Goal: Task Accomplishment & Management: Complete application form

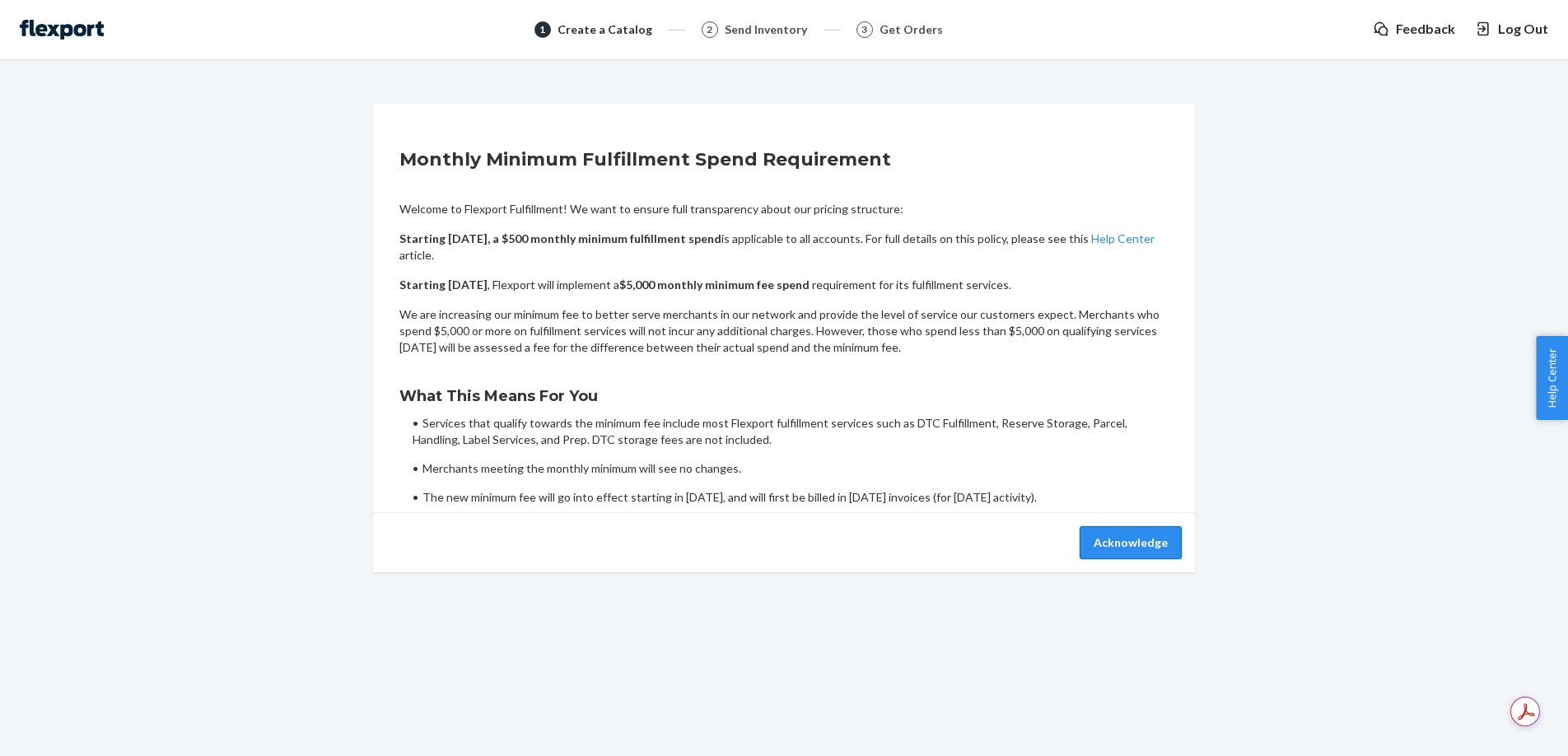
click at [1126, 533] on button "Acknowledge" at bounding box center [1131, 543] width 102 height 33
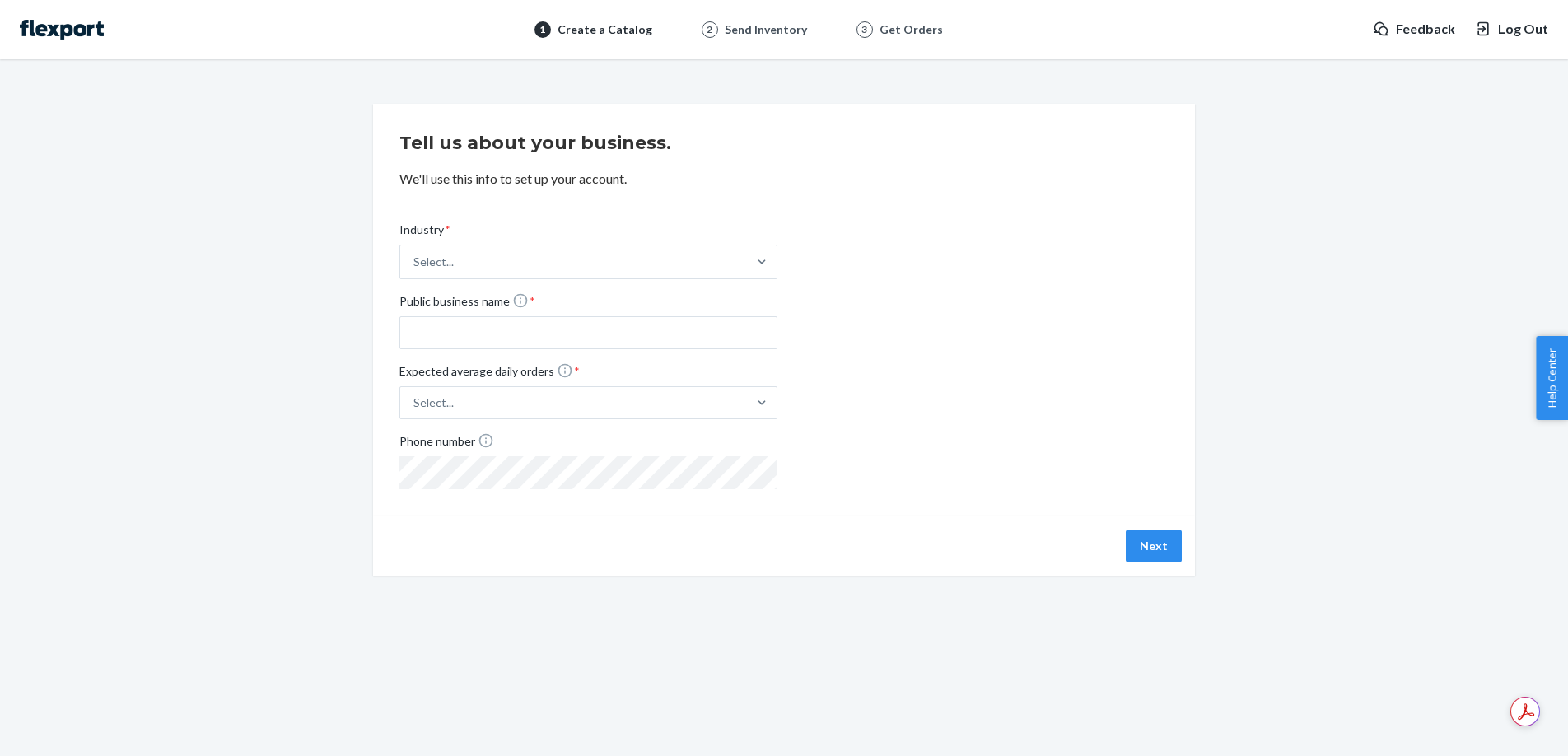
drag, startPoint x: 885, startPoint y: 41, endPoint x: 901, endPoint y: 79, distance: 41.2
click at [885, 41] on div "1 Create a Catalog 2 Send Inventory 3 Get Orders Feedback Log Out" at bounding box center [784, 29] width 1568 height 60
click at [1146, 537] on button "Next" at bounding box center [1153, 546] width 56 height 33
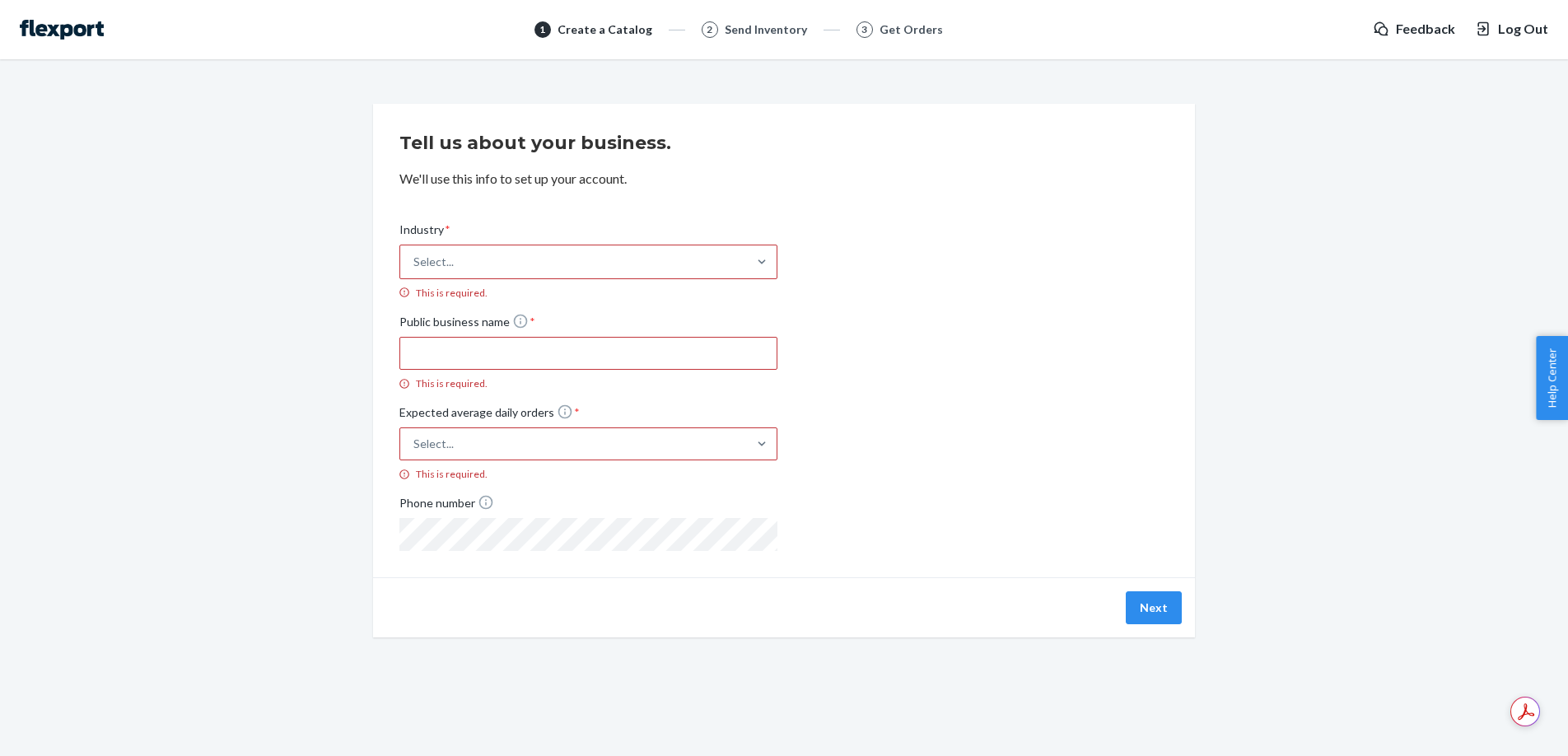
drag, startPoint x: 1251, startPoint y: 593, endPoint x: 1181, endPoint y: 497, distance: 118.8
click at [1250, 593] on div "Tell us about your business. We'll use this info to set up your account. Indust…" at bounding box center [784, 371] width 1543 height 534
drag, startPoint x: 789, startPoint y: 30, endPoint x: 800, endPoint y: 34, distance: 11.7
click at [790, 31] on div "Send Inventory" at bounding box center [765, 29] width 82 height 16
click at [919, 30] on div "Get Orders" at bounding box center [911, 29] width 63 height 16
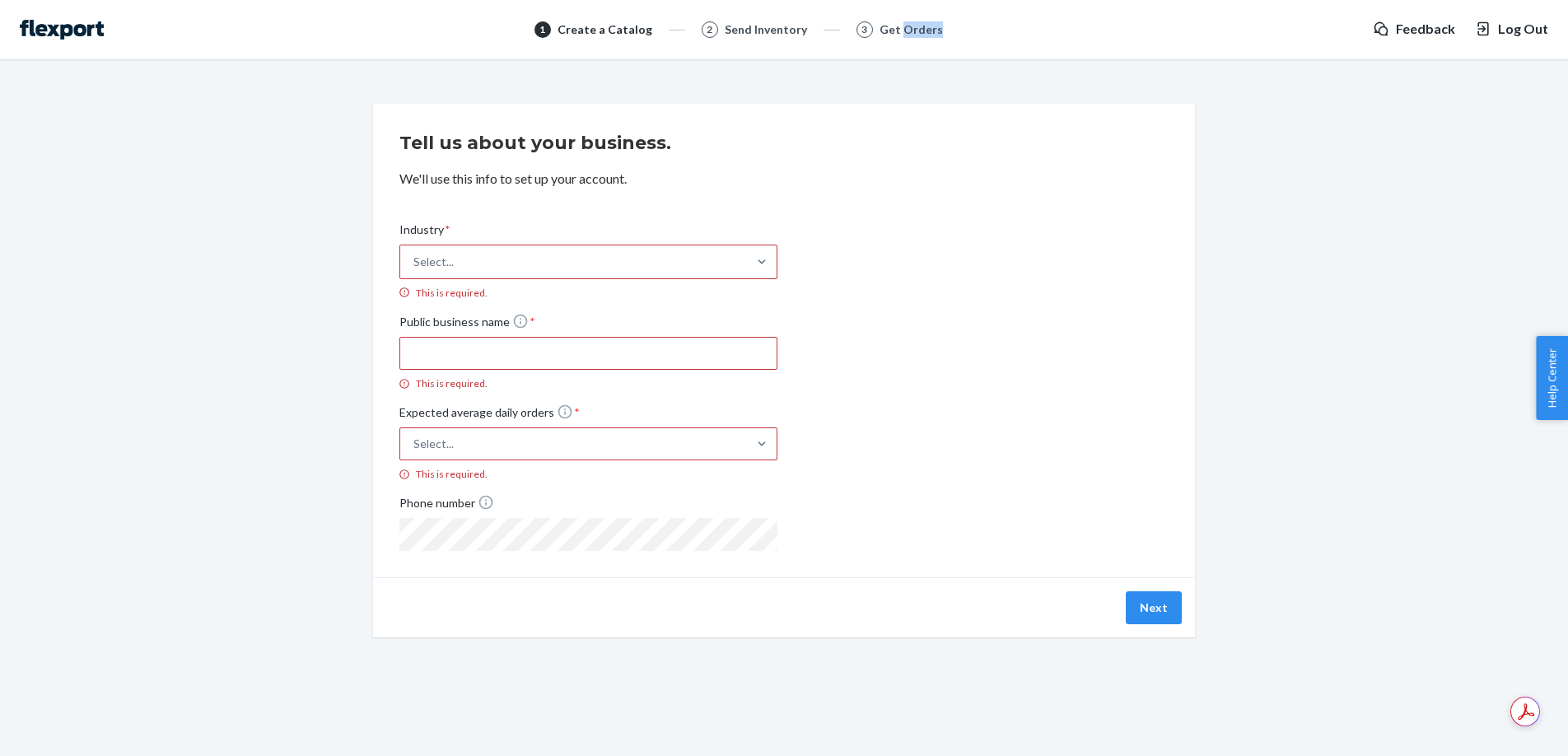
click at [919, 30] on div "Get Orders" at bounding box center [911, 29] width 63 height 16
drag, startPoint x: 919, startPoint y: 30, endPoint x: 1210, endPoint y: 194, distance: 334.0
click at [919, 30] on div "Get Orders" at bounding box center [911, 29] width 63 height 16
click at [1230, 200] on div "Tell us about your business. We'll use this info to set up your account. Indust…" at bounding box center [784, 371] width 1543 height 534
drag, startPoint x: 1488, startPoint y: 172, endPoint x: 1548, endPoint y: 77, distance: 112.4
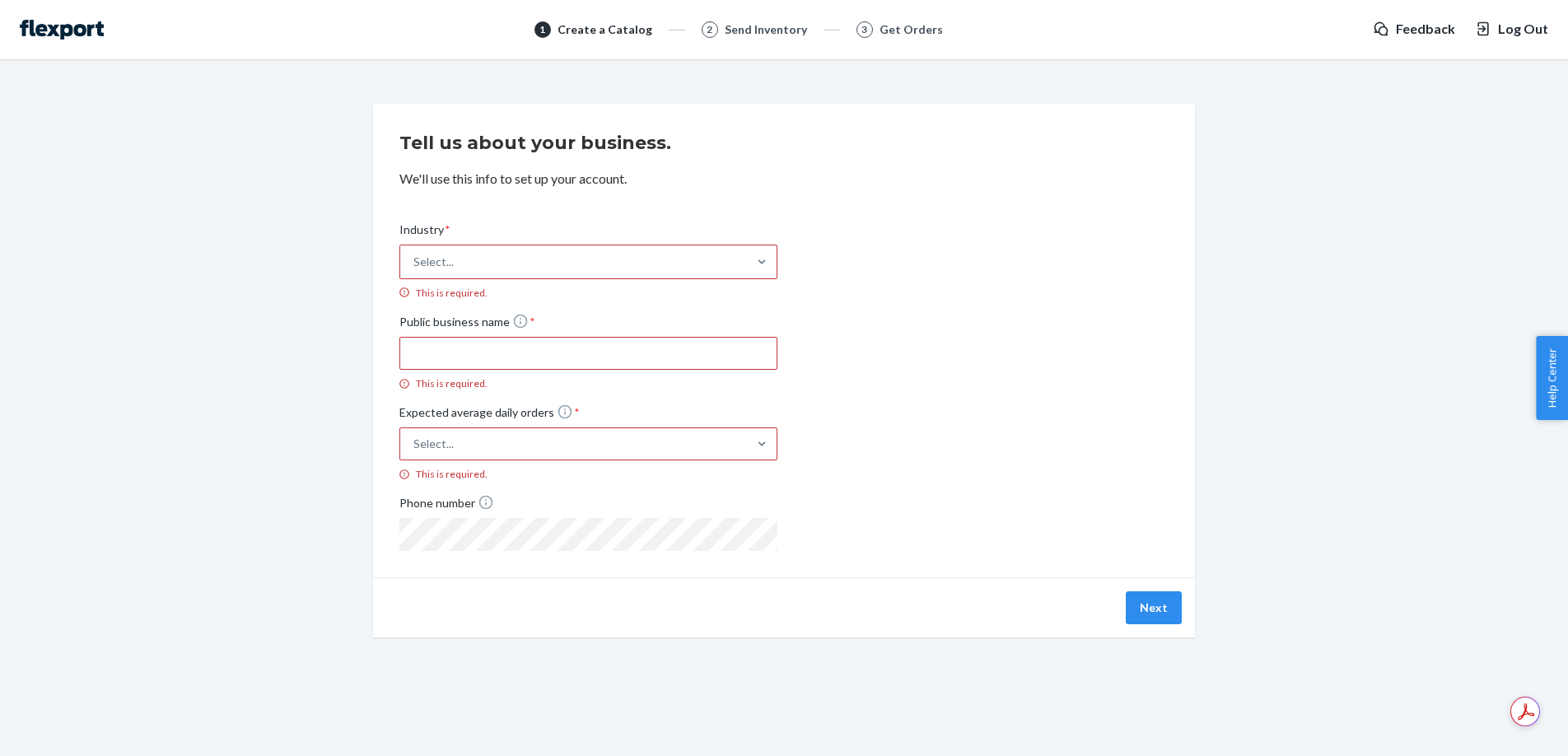
click at [1501, 149] on div "Tell us about your business. We'll use this info to set up your account. Indust…" at bounding box center [784, 371] width 1543 height 534
drag, startPoint x: 1305, startPoint y: 176, endPoint x: 1209, endPoint y: 157, distance: 97.9
click at [1305, 177] on div "Tell us about your business. We'll use this info to set up your account. Indust…" at bounding box center [784, 371] width 1543 height 534
drag, startPoint x: 521, startPoint y: 242, endPoint x: 520, endPoint y: 263, distance: 21.0
click at [521, 243] on div "Industry *" at bounding box center [588, 232] width 378 height 23
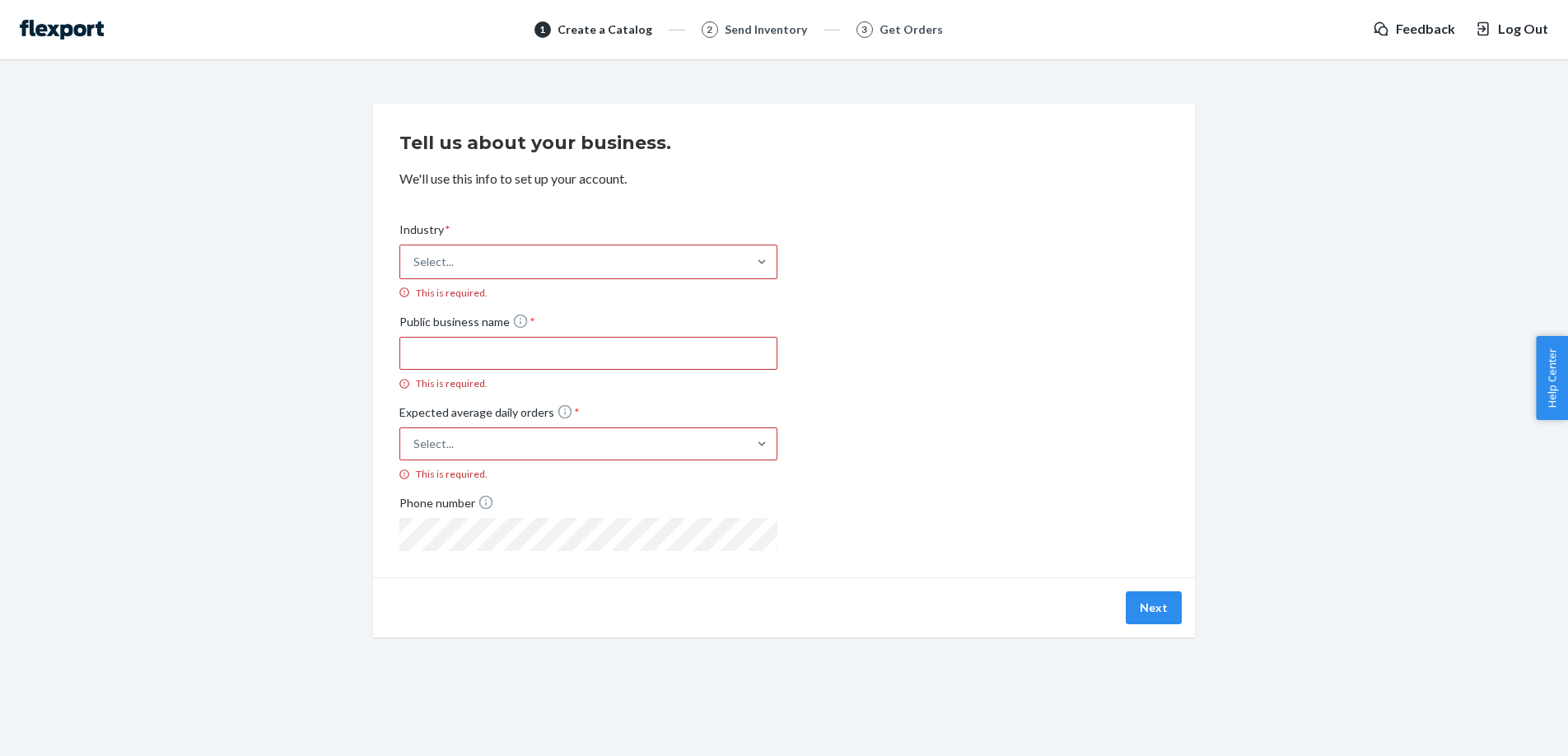
click at [415, 254] on input "Industry * Select... This is required." at bounding box center [415, 262] width 2 height 16
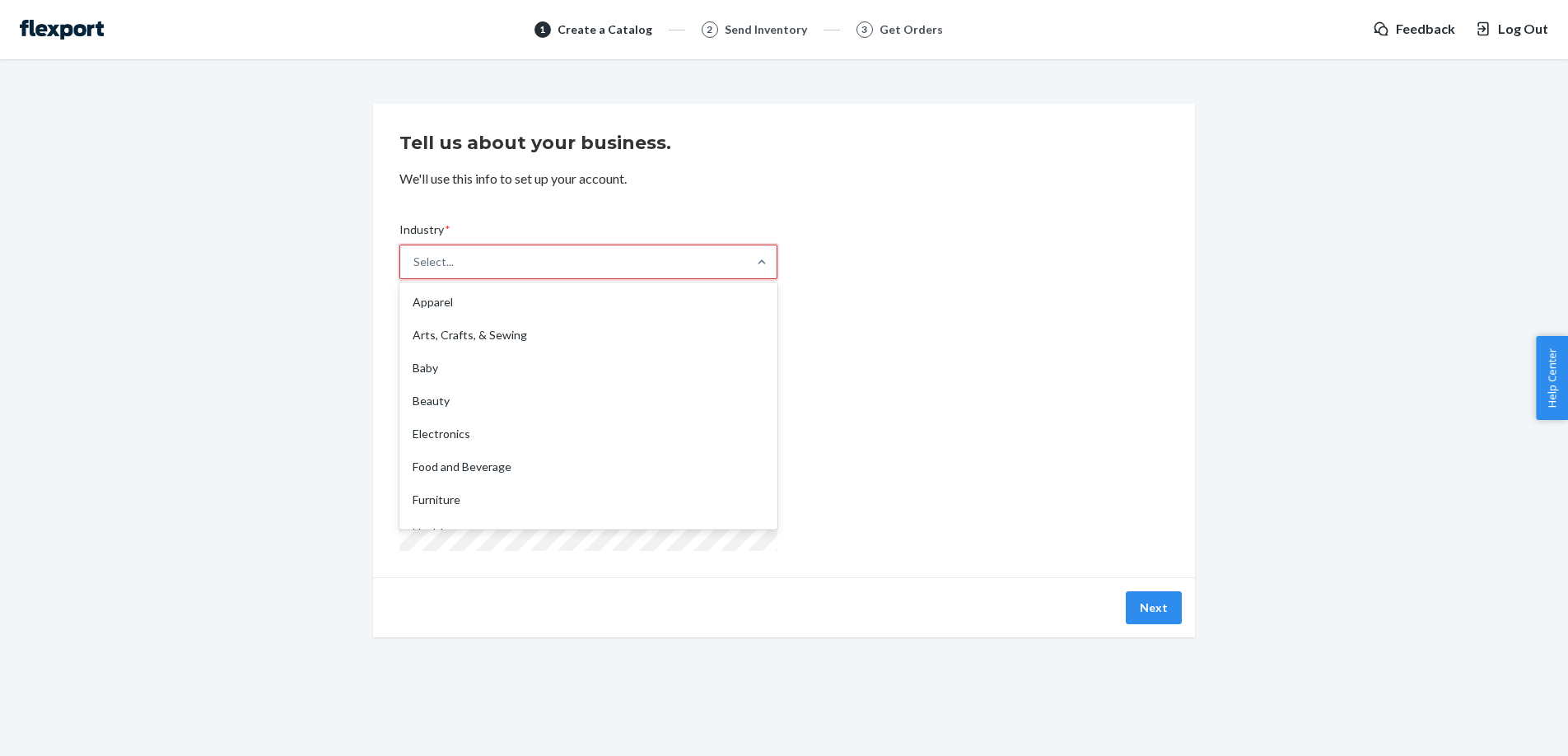
click at [520, 263] on div "Select..." at bounding box center [573, 262] width 346 height 33
click at [415, 263] on input "Industry * option Apparel focused, 1 of 19. 19 results available. Use Up and Do…" at bounding box center [415, 262] width 2 height 16
click at [463, 314] on div "Apparel" at bounding box center [588, 302] width 371 height 33
click at [415, 270] on input "Industry * option Apparel focused, 1 of 19. 19 results available. Use Up and Do…" at bounding box center [415, 262] width 2 height 16
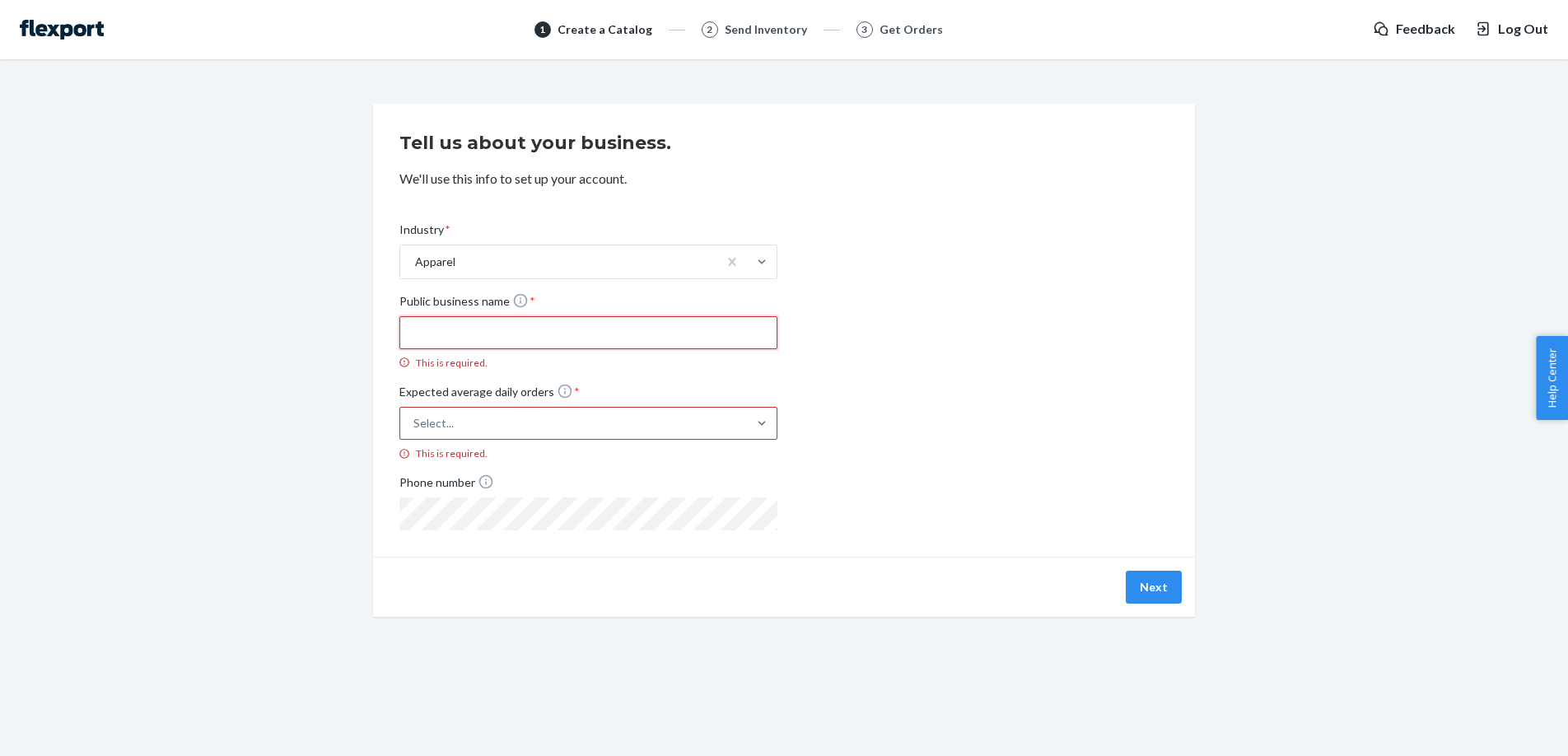
click at [421, 346] on input "Public business name * This is required." at bounding box center [588, 333] width 378 height 33
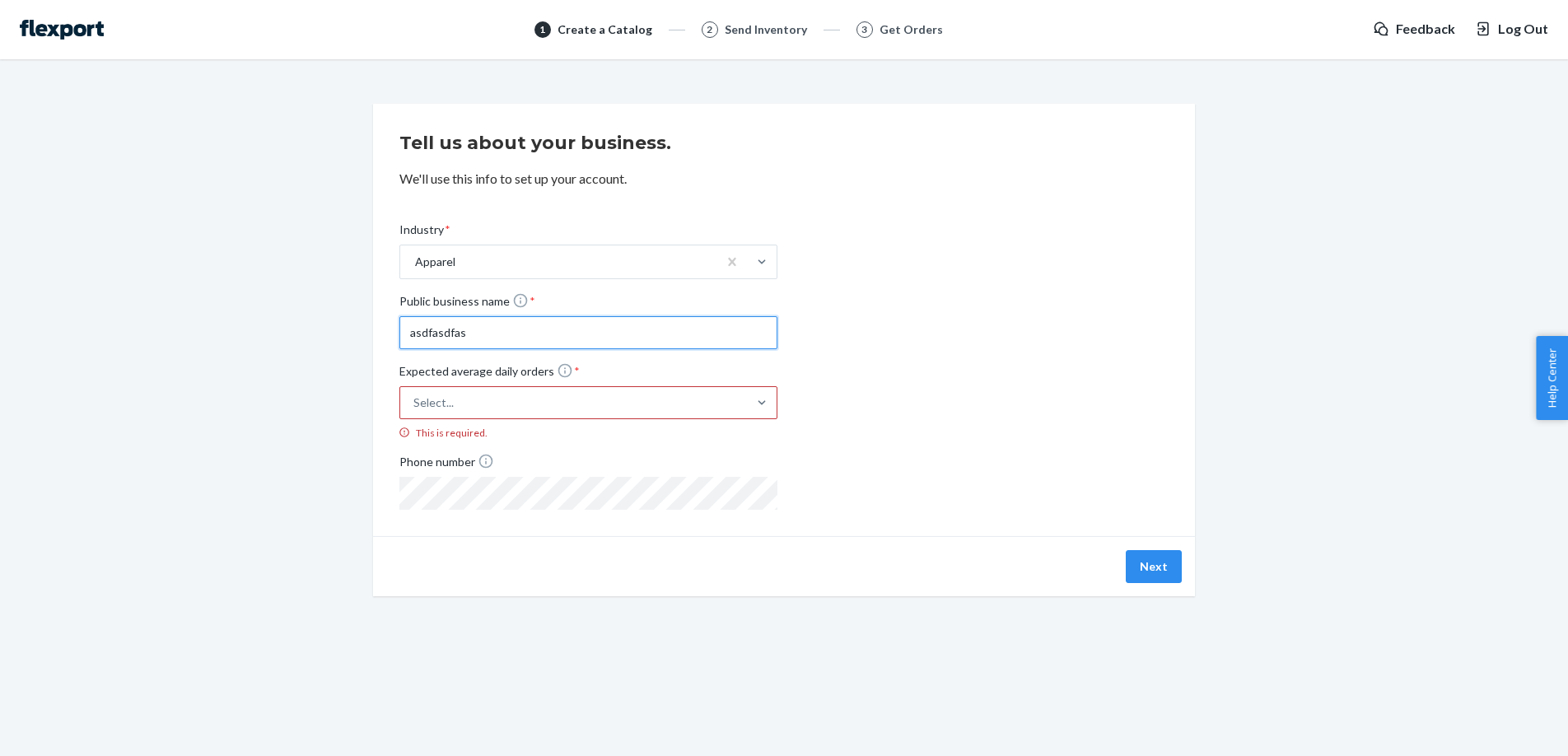
type input "asdfasdfas"
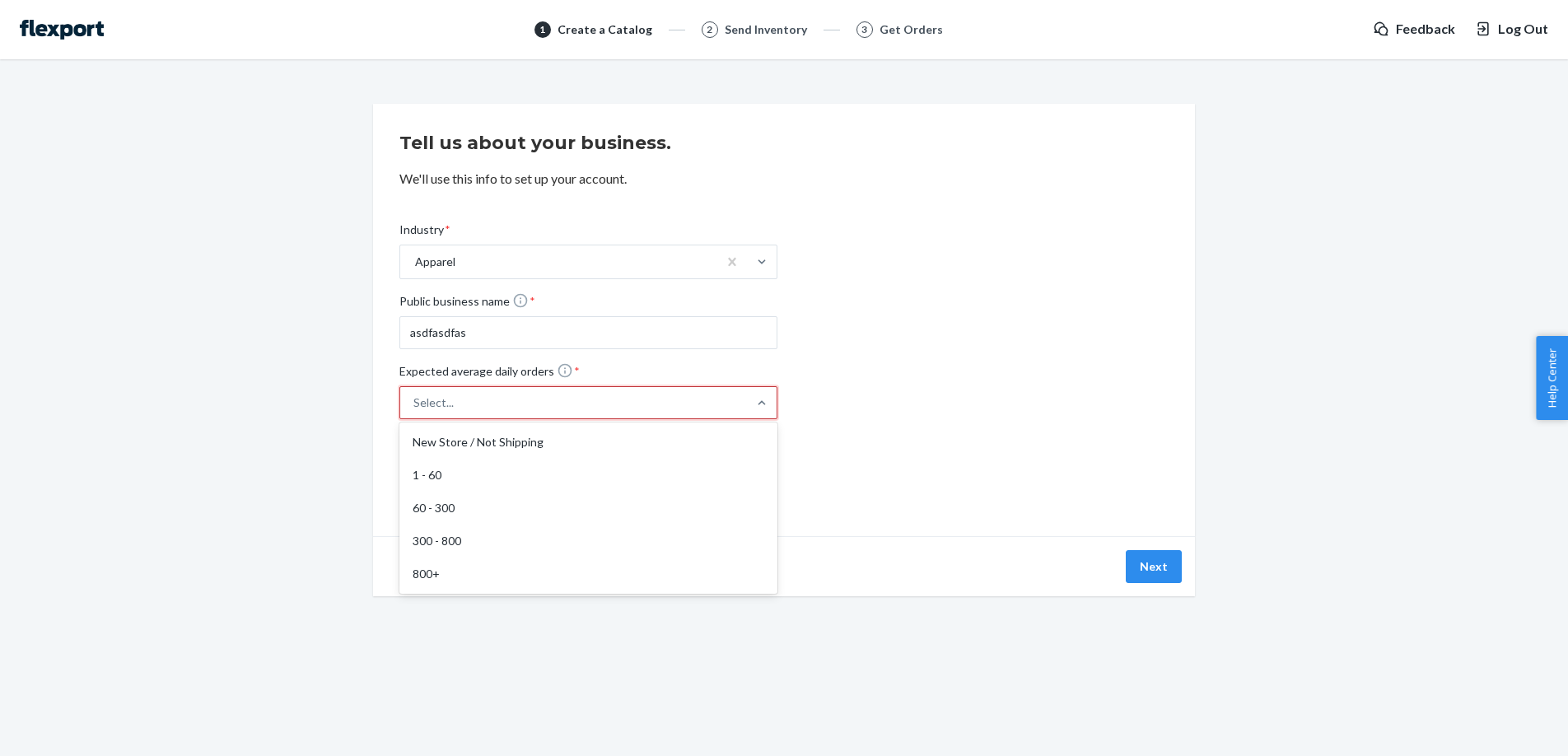
drag, startPoint x: 454, startPoint y: 390, endPoint x: 455, endPoint y: 402, distance: 12.0
click at [454, 393] on div "Select..." at bounding box center [573, 403] width 346 height 29
click at [332, 403] on input "Expected average daily orders * option New Store / Not Shipping focused, 1 of 5…" at bounding box center [332, 403] width 0 height 0
click at [457, 480] on div "1 - 60" at bounding box center [588, 475] width 371 height 33
click at [332, 403] on input "Expected average daily orders * option 1 - 60 focused, 2 of 5. 5 results availa…" at bounding box center [332, 403] width 0 height 0
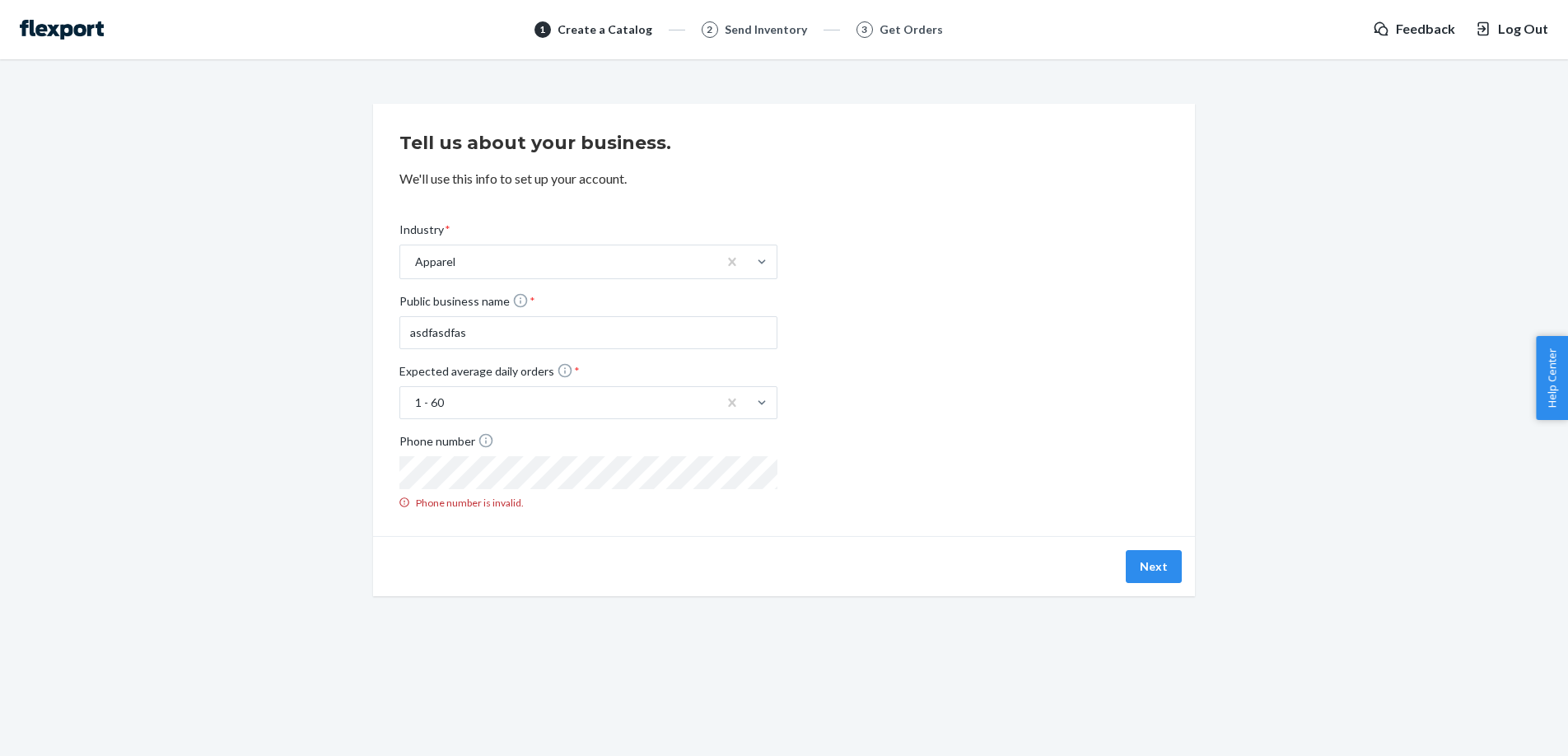
drag, startPoint x: 1079, startPoint y: 311, endPoint x: 1070, endPoint y: 313, distance: 9.2
click at [1079, 311] on div "Industry * Apparel Public business name * asdfasdfas Expected average daily ord…" at bounding box center [784, 353] width 769 height 314
click at [607, 486] on label "Phone number Phone number is invalid." at bounding box center [588, 471] width 378 height 78
click at [769, 583] on div "Next" at bounding box center [784, 567] width 822 height 60
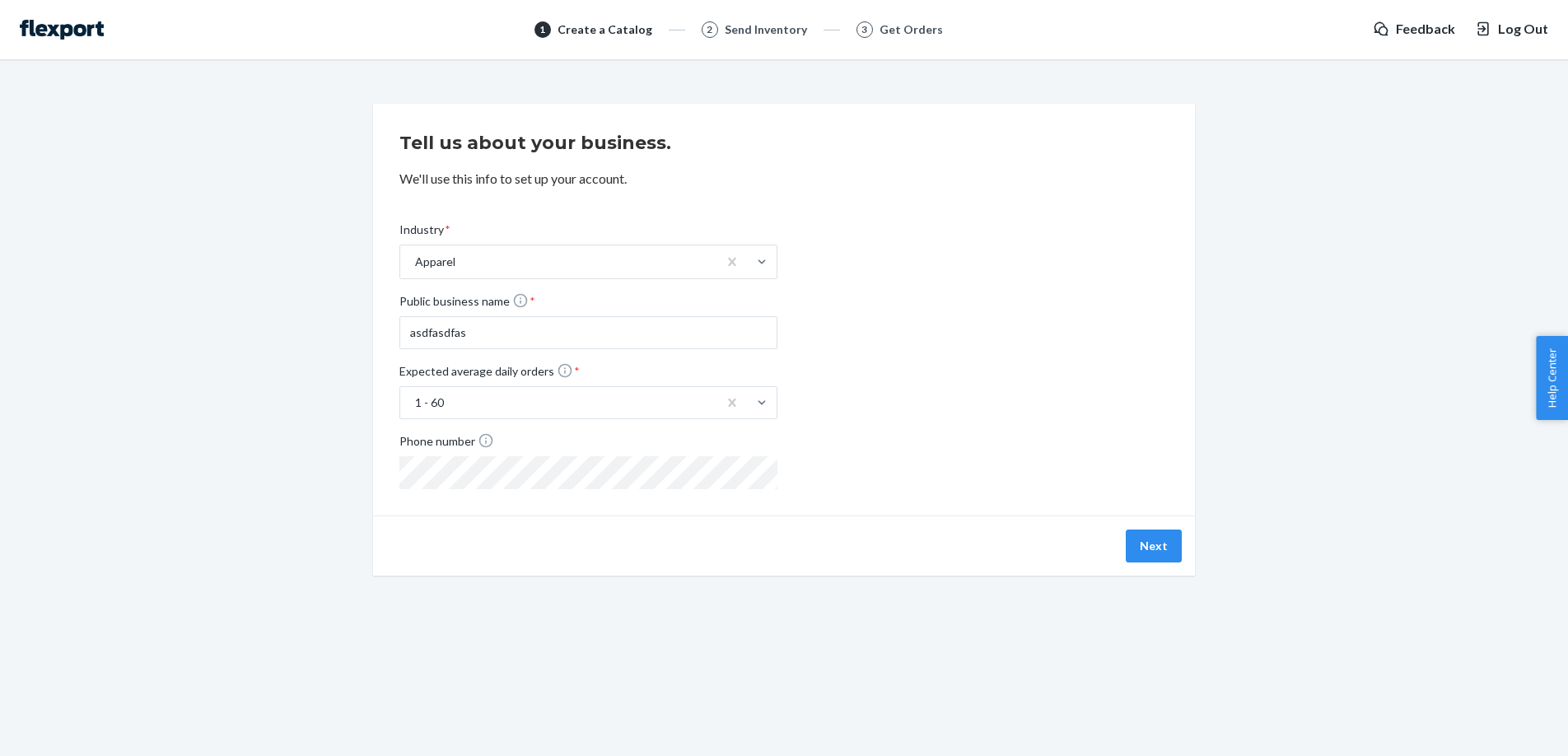
drag, startPoint x: 1064, startPoint y: 331, endPoint x: 1075, endPoint y: 454, distance: 123.5
click at [1064, 332] on div "Industry * Apparel Public business name * asdfasdfas Expected average daily ord…" at bounding box center [784, 342] width 769 height 294
click at [1140, 543] on button "Next" at bounding box center [1153, 546] width 56 height 33
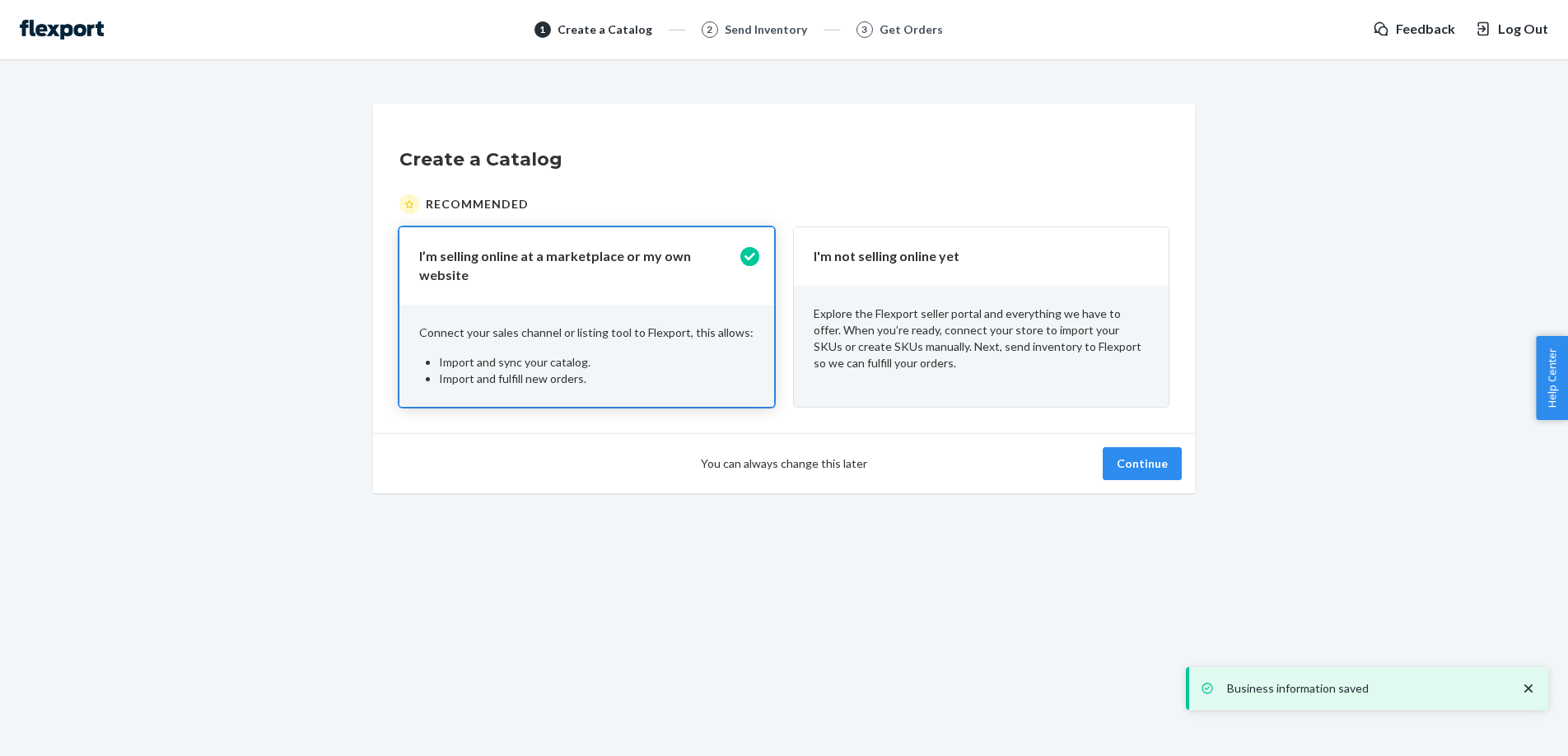
click at [1092, 315] on p "Explore the Flexport seller portal and everything we have to offer. When you’re…" at bounding box center [981, 339] width 335 height 66
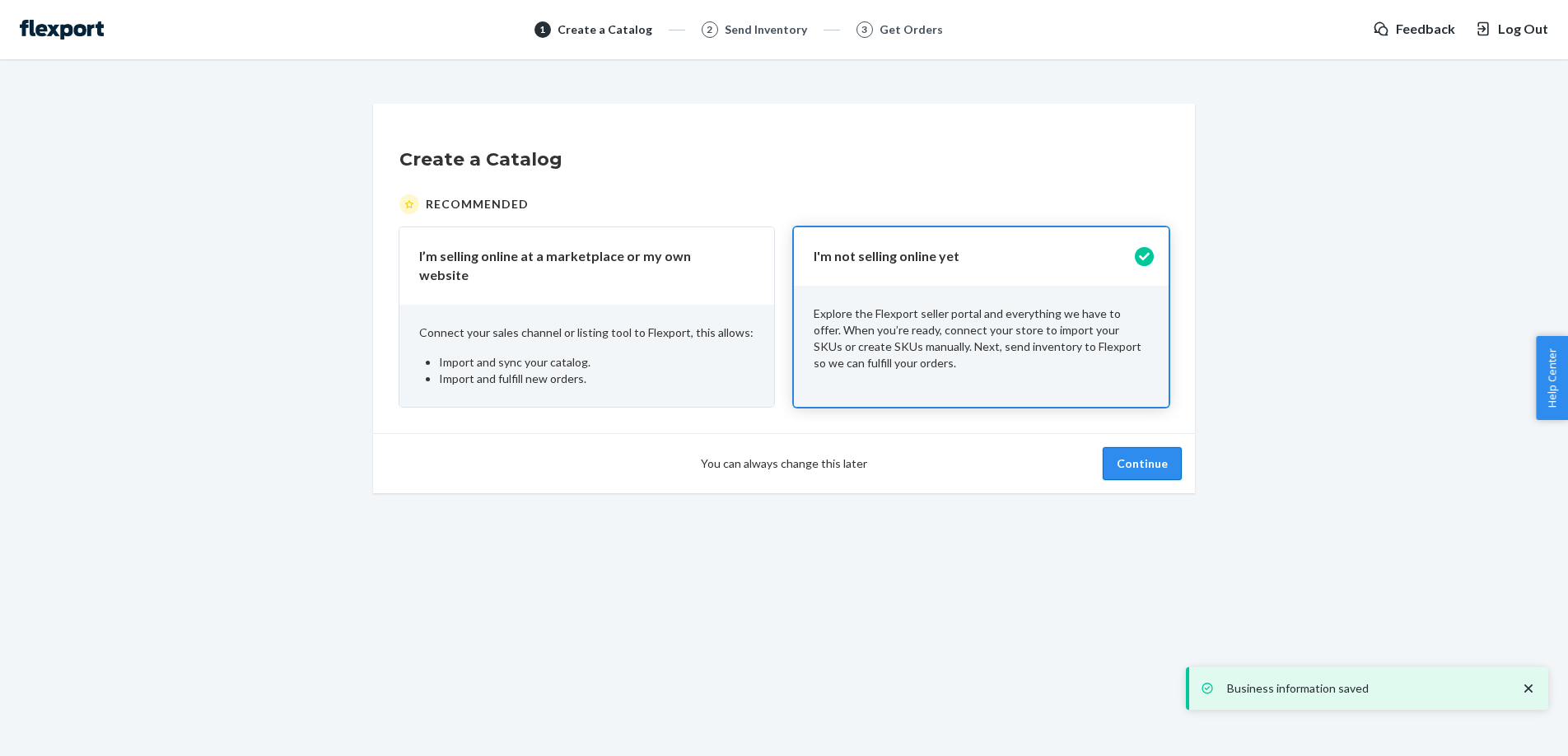
click at [1129, 451] on button "Continue" at bounding box center [1142, 464] width 79 height 33
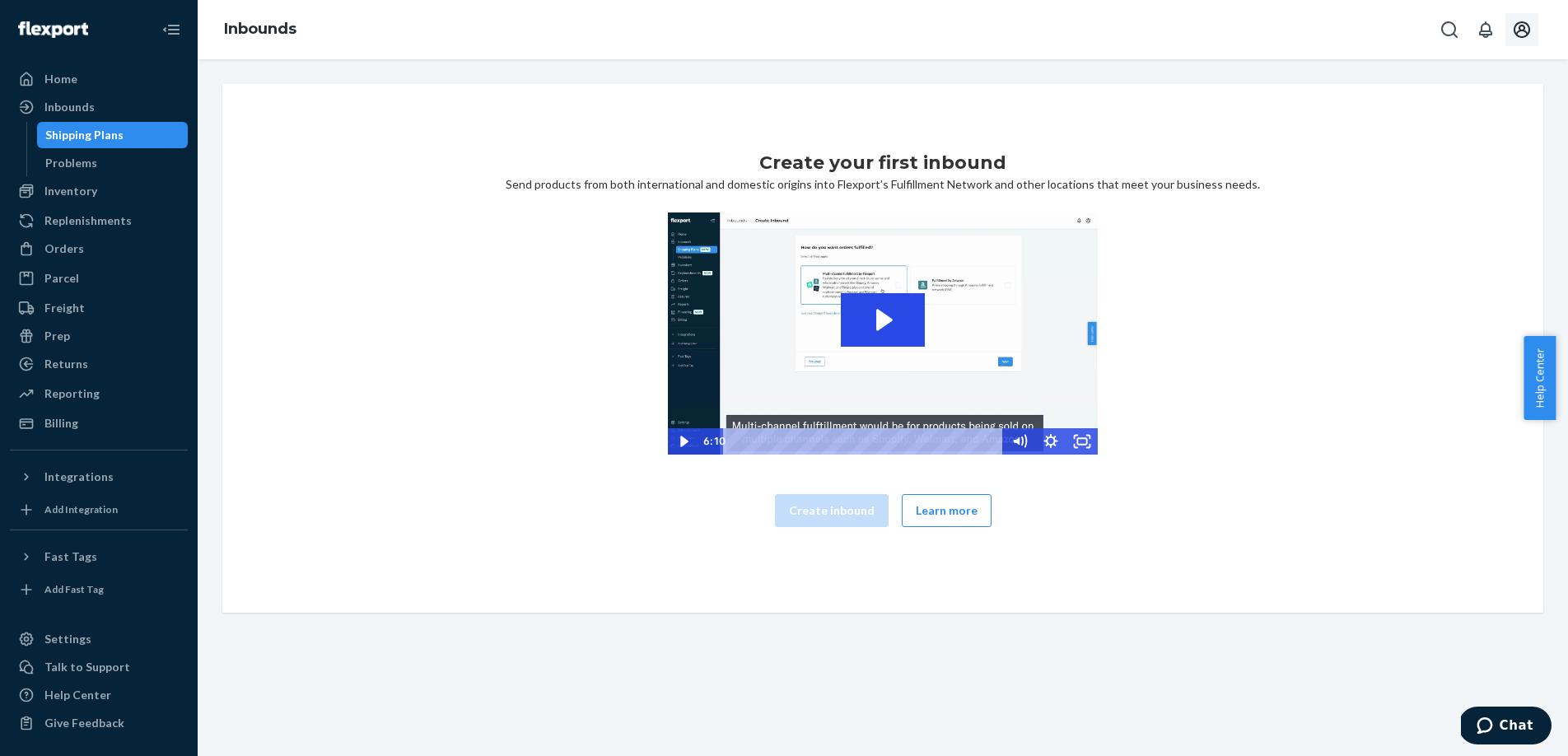
drag, startPoint x: 1518, startPoint y: 48, endPoint x: 1531, endPoint y: 27, distance: 24.7
click at [1519, 43] on div "Inbounds" at bounding box center [883, 29] width 1370 height 60
click at [1532, 26] on button "Open account menu" at bounding box center [1521, 29] width 33 height 33
click at [1488, 115] on div "Settings" at bounding box center [1485, 130] width 128 height 29
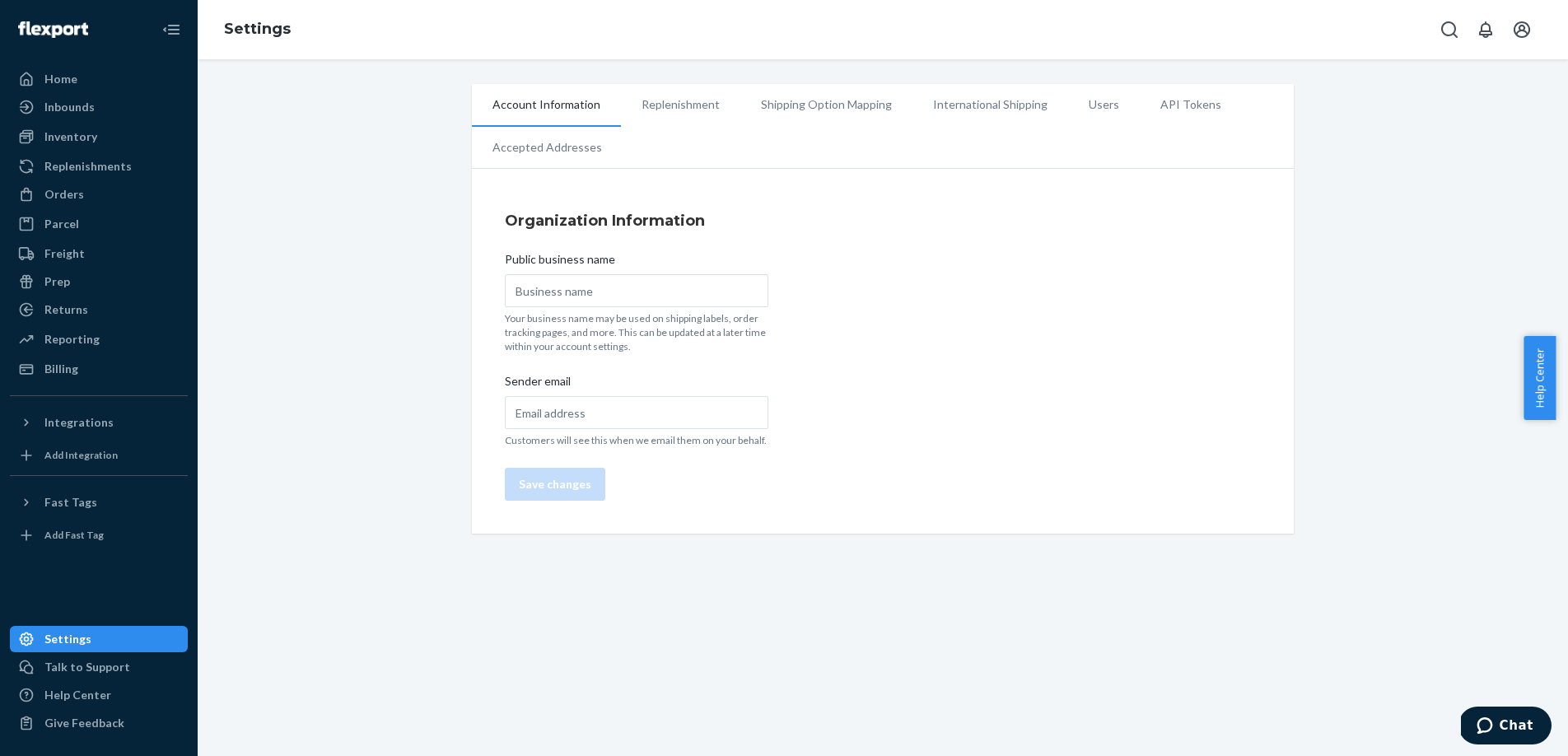
click at [740, 102] on li "Shipping Option Mapping" at bounding box center [826, 105] width 172 height 41
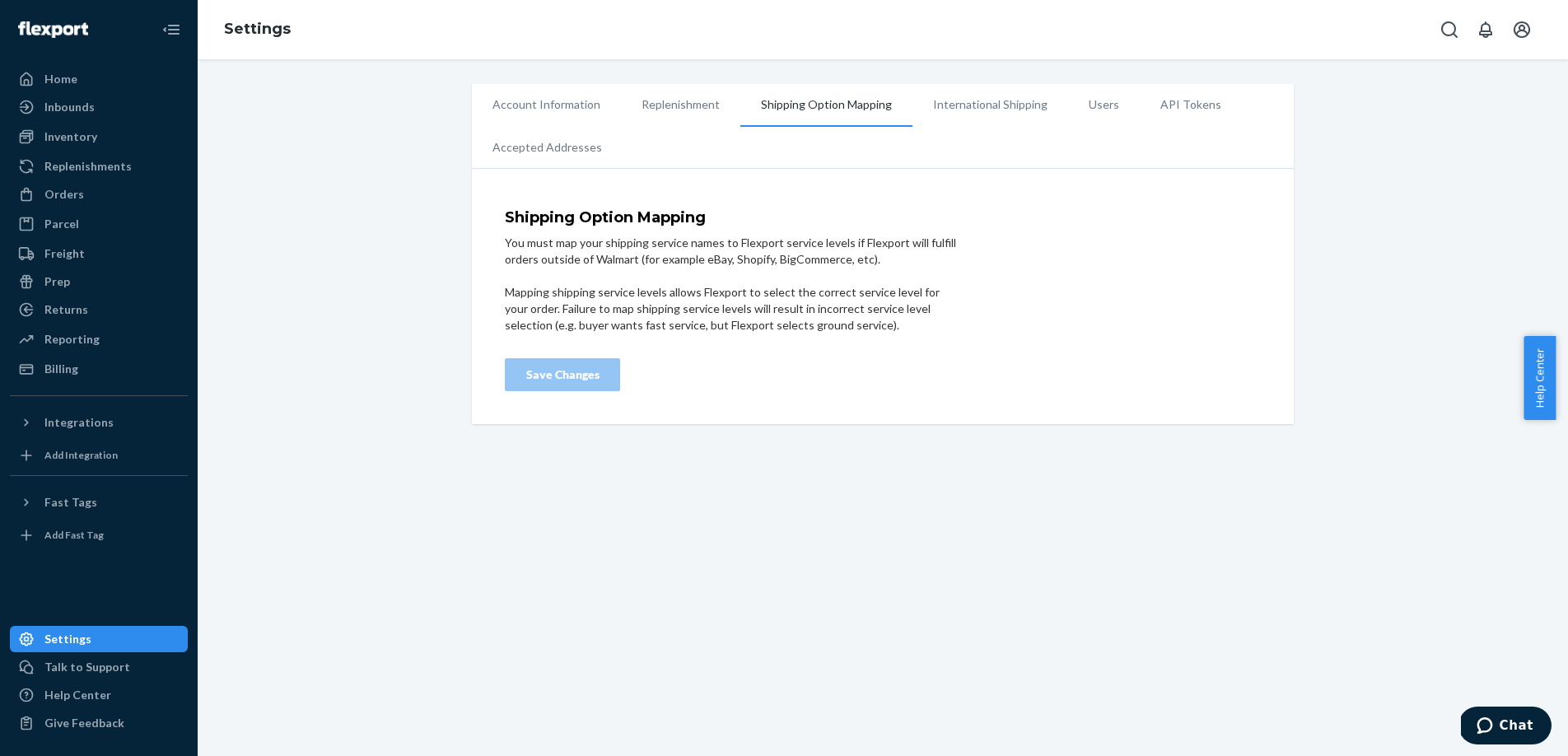
click at [701, 94] on li "Replenishment" at bounding box center [681, 105] width 119 height 41
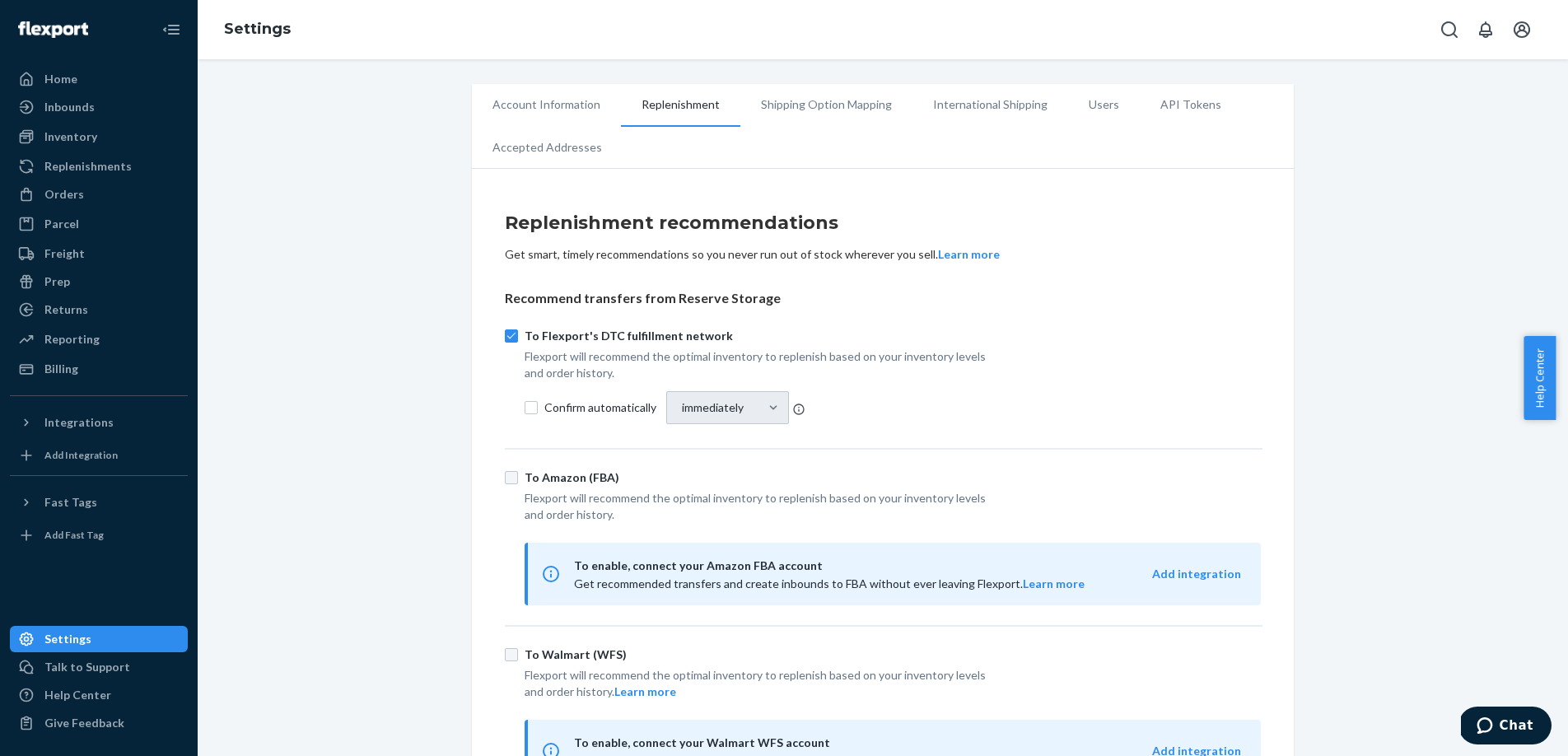
click at [514, 142] on li "Accepted Addresses" at bounding box center [547, 148] width 150 height 41
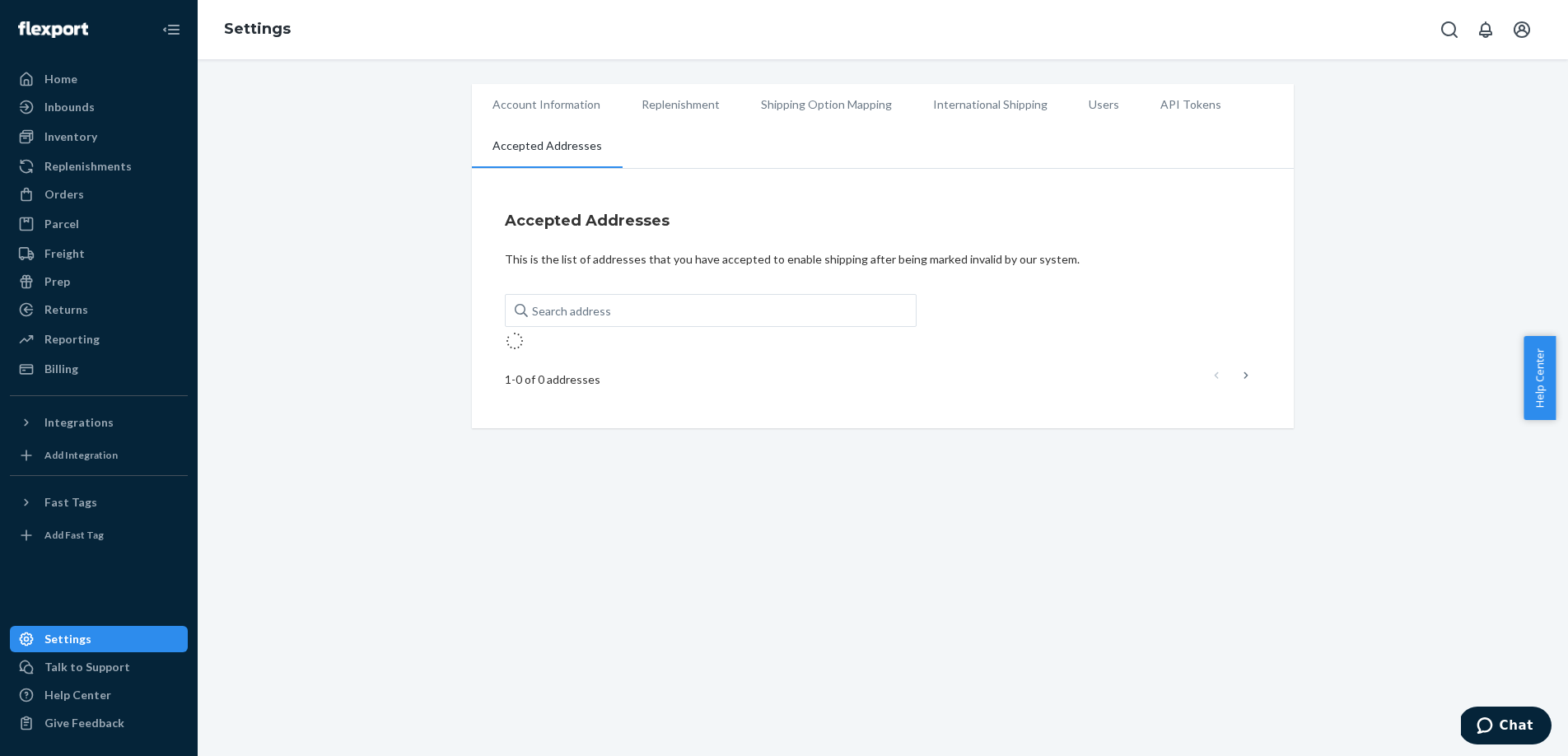
click at [695, 105] on li "Replenishment" at bounding box center [681, 105] width 119 height 41
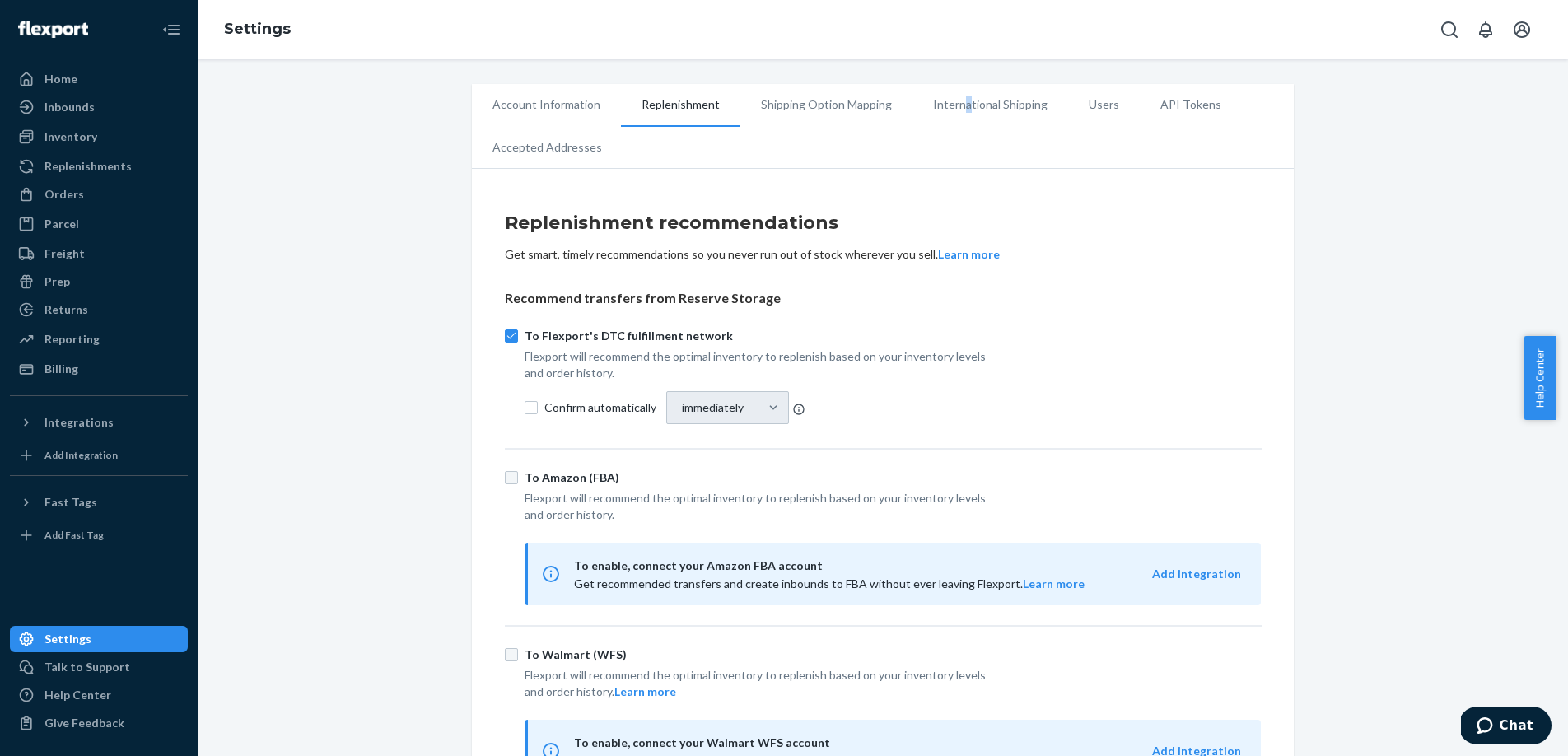
click at [953, 101] on li "International Shipping" at bounding box center [990, 105] width 156 height 41
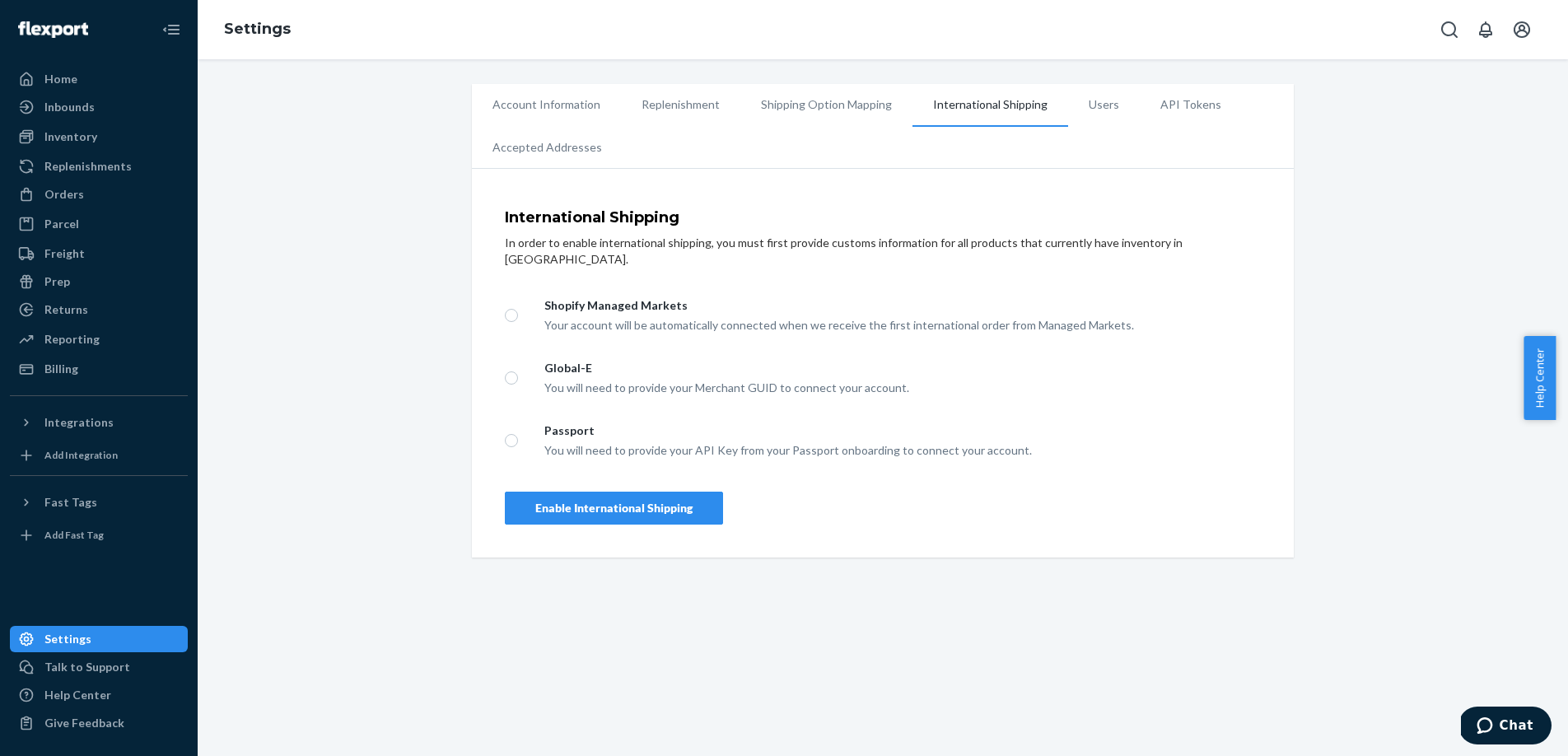
click at [1106, 101] on li "Users" at bounding box center [1103, 105] width 72 height 41
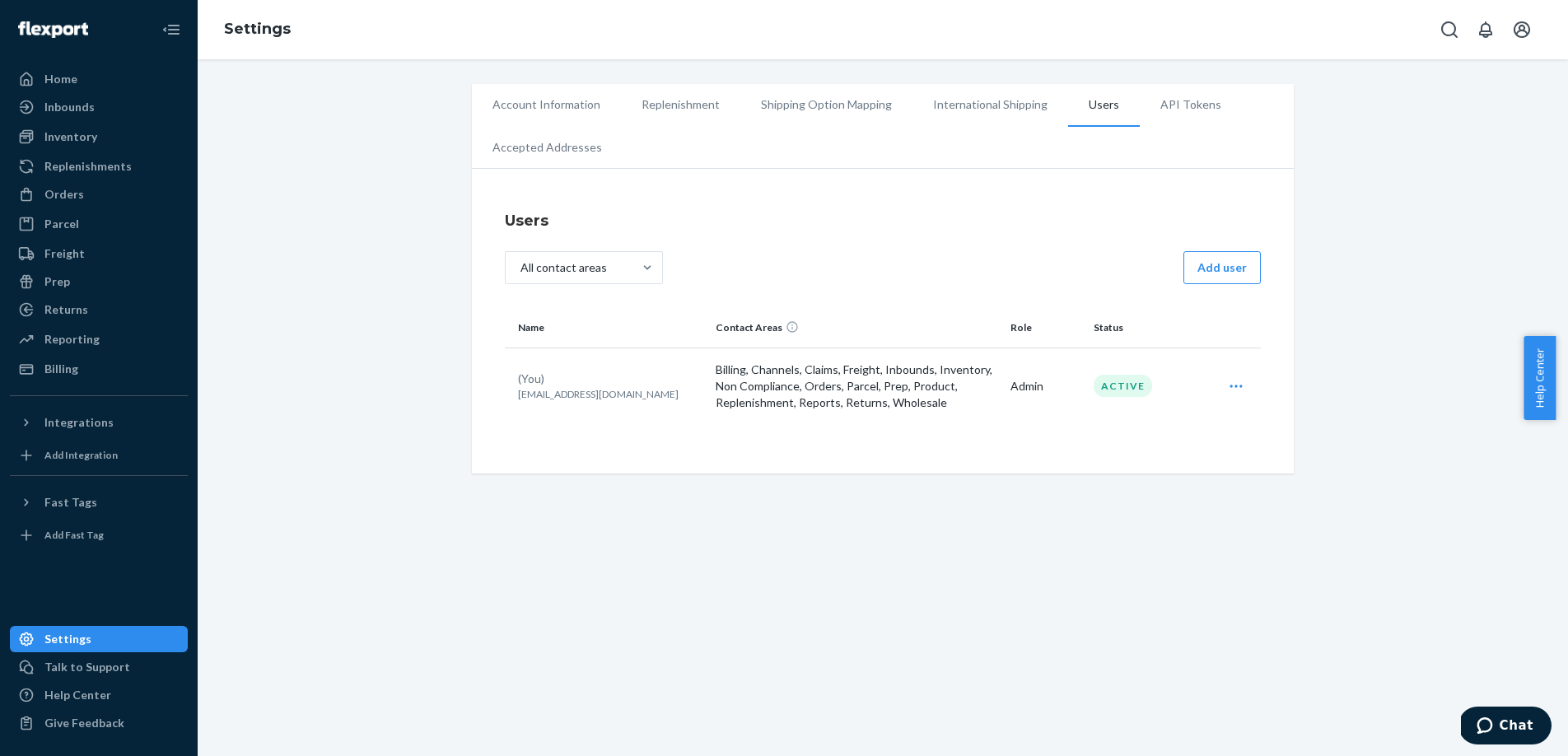
click at [1189, 98] on li "API Tokens" at bounding box center [1190, 105] width 102 height 41
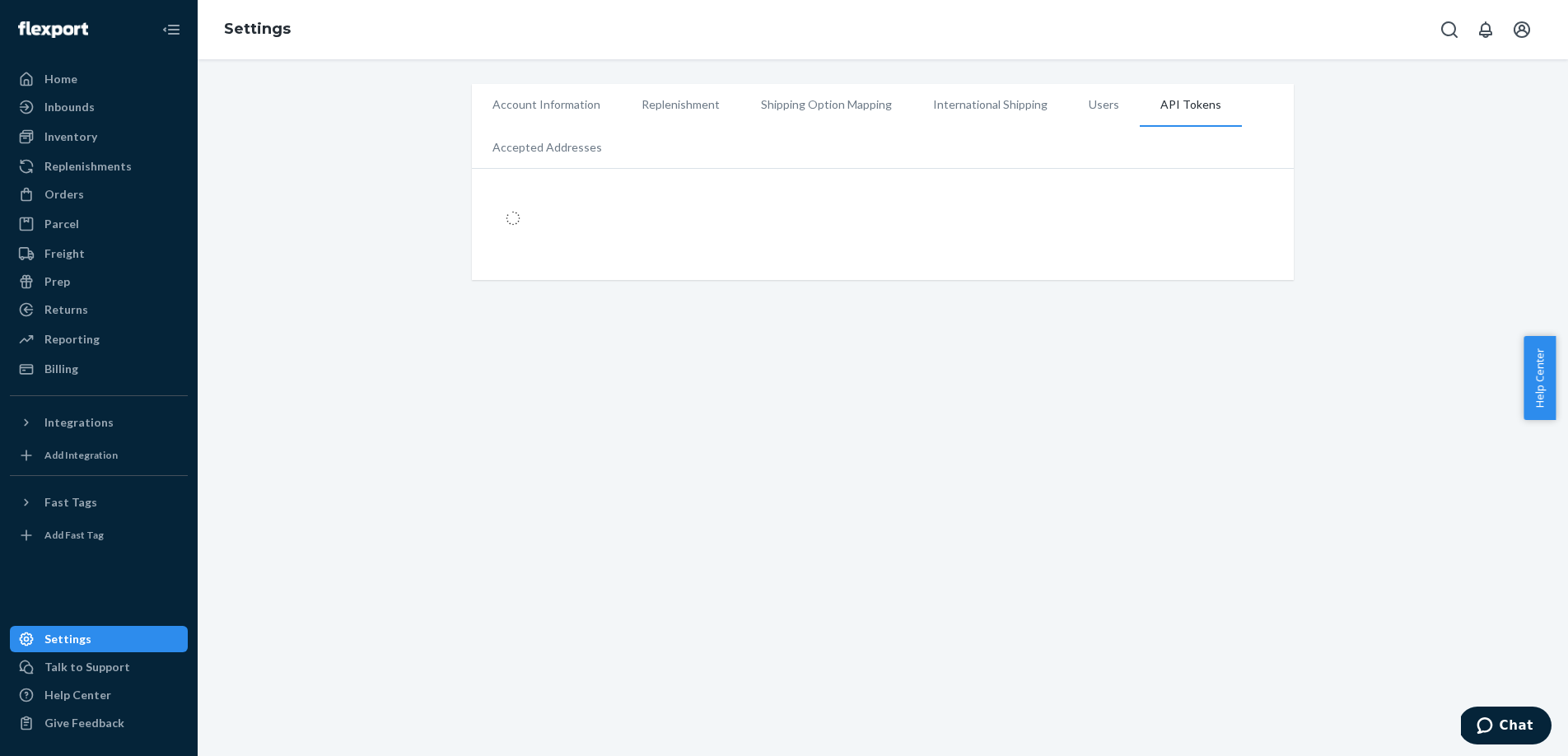
click at [1093, 110] on li "Users" at bounding box center [1103, 105] width 72 height 41
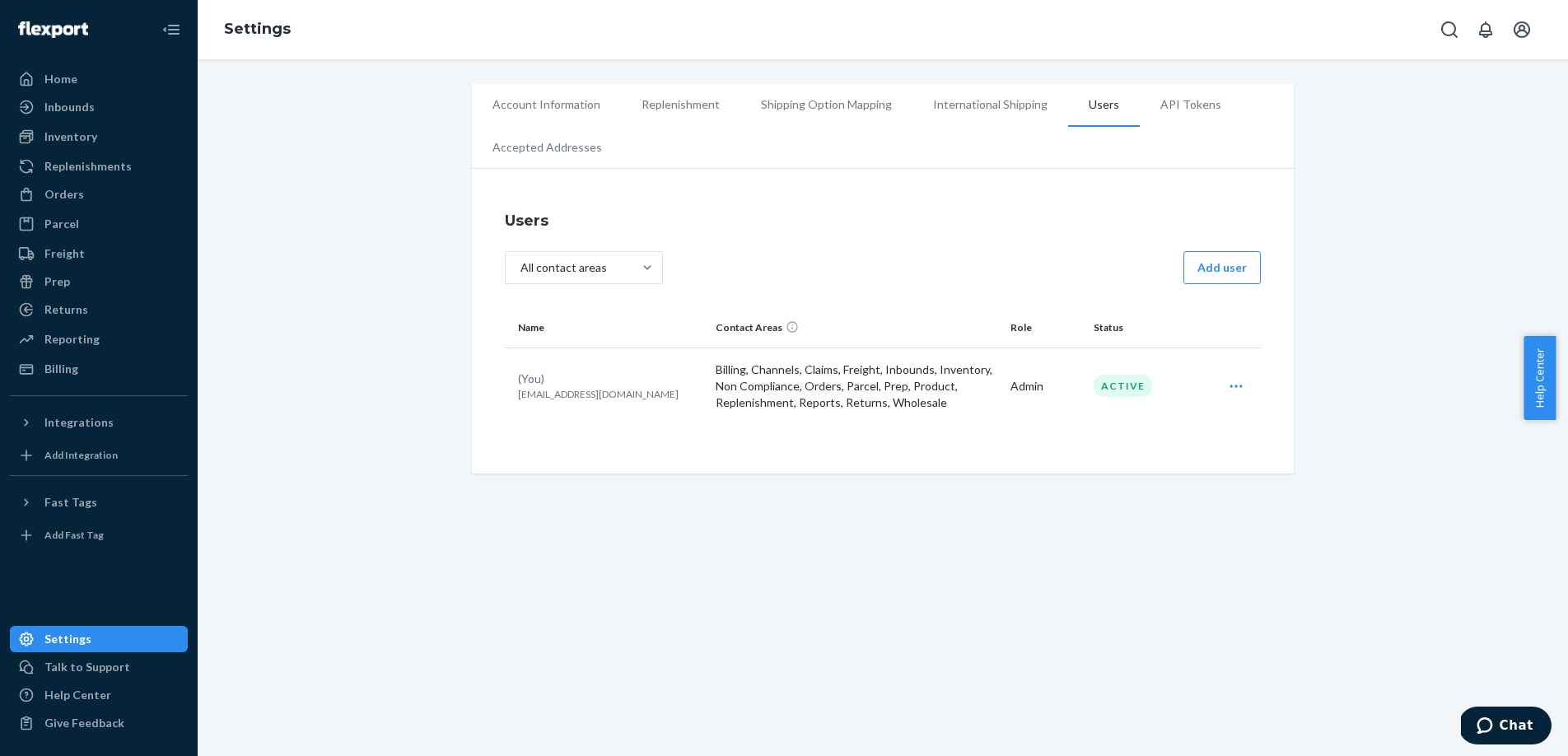
click at [1228, 382] on icon "Open user actions" at bounding box center [1235, 386] width 16 height 16
click at [1186, 416] on button "Edit" at bounding box center [1175, 427] width 158 height 35
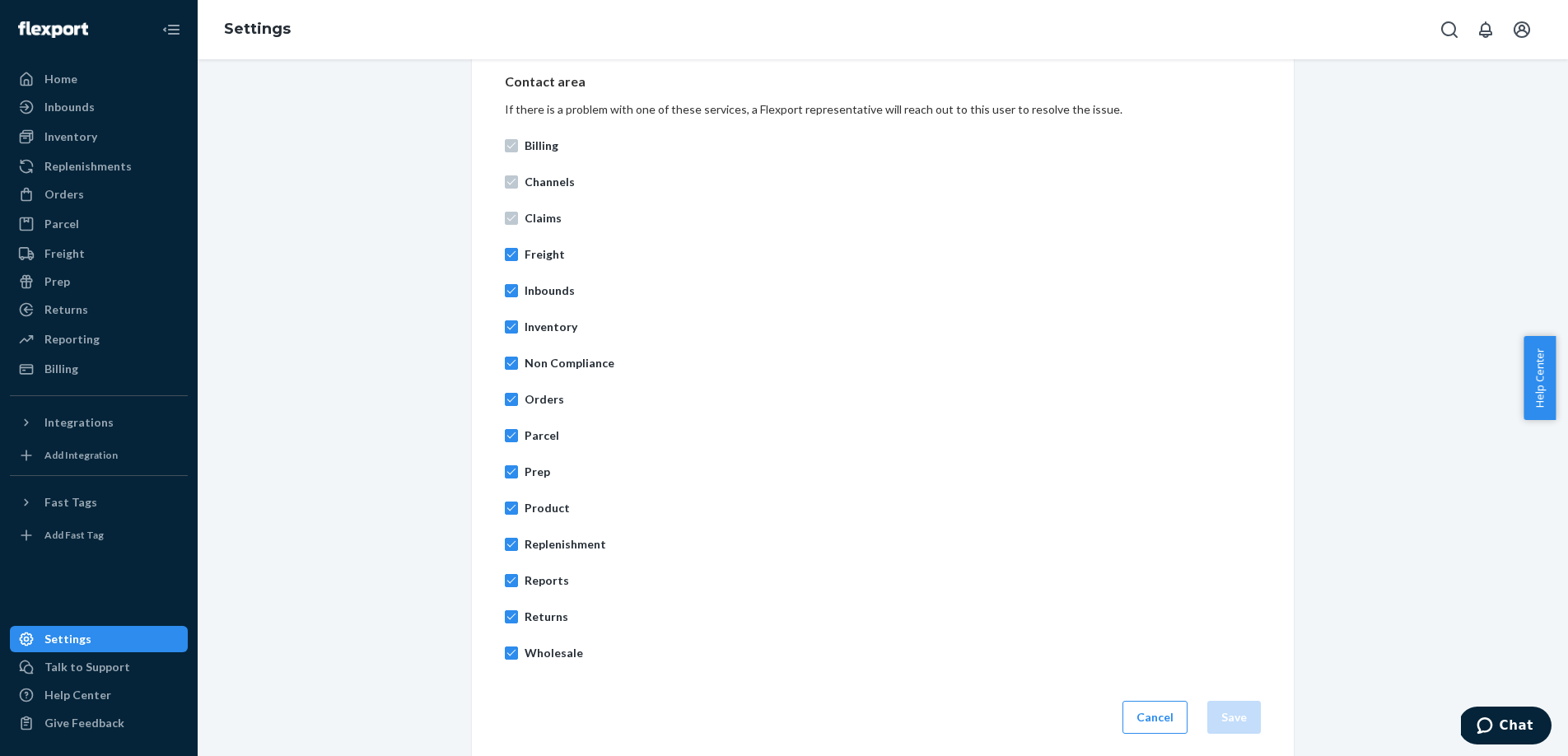
scroll to position [587, 0]
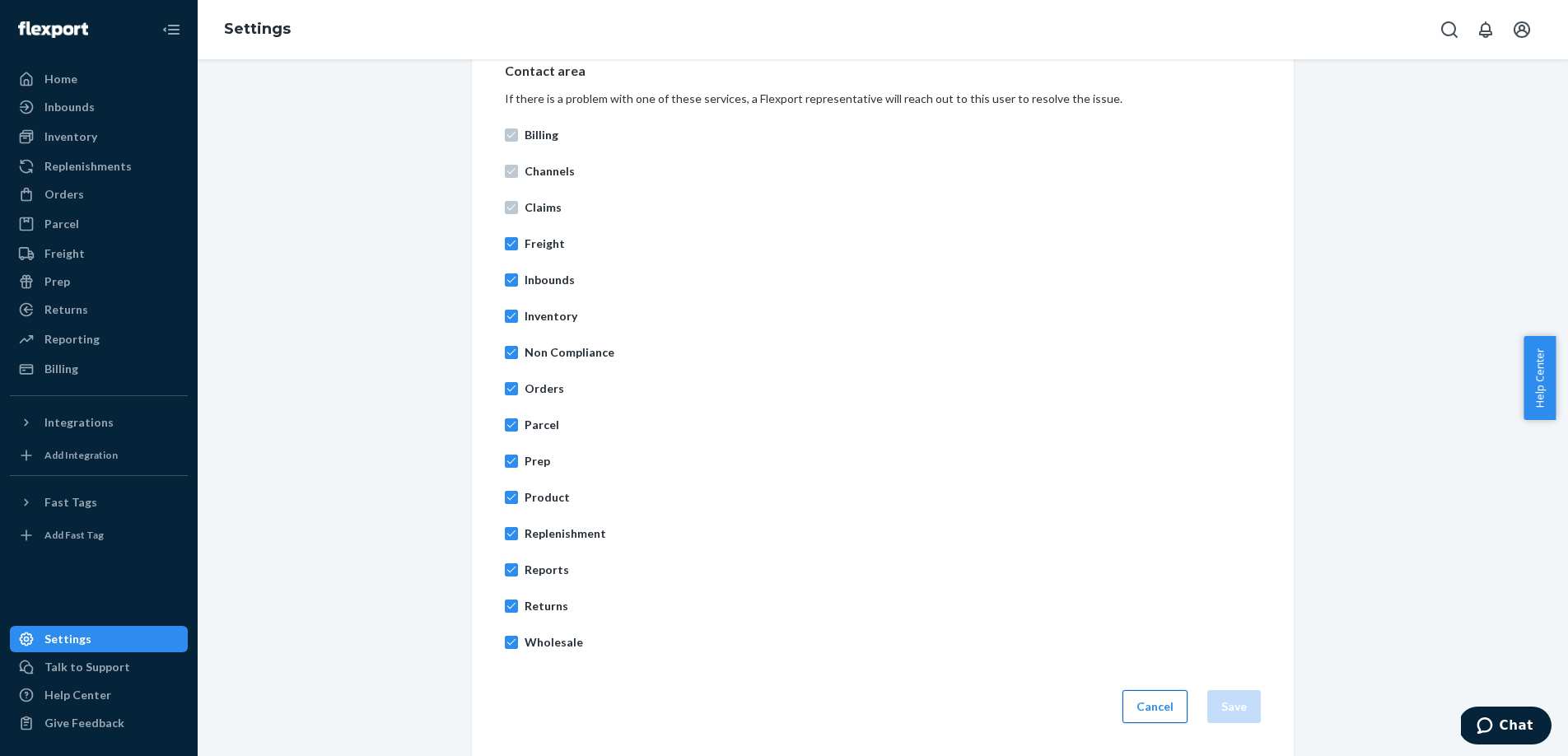
click at [1150, 710] on button "Cancel" at bounding box center [1154, 707] width 65 height 33
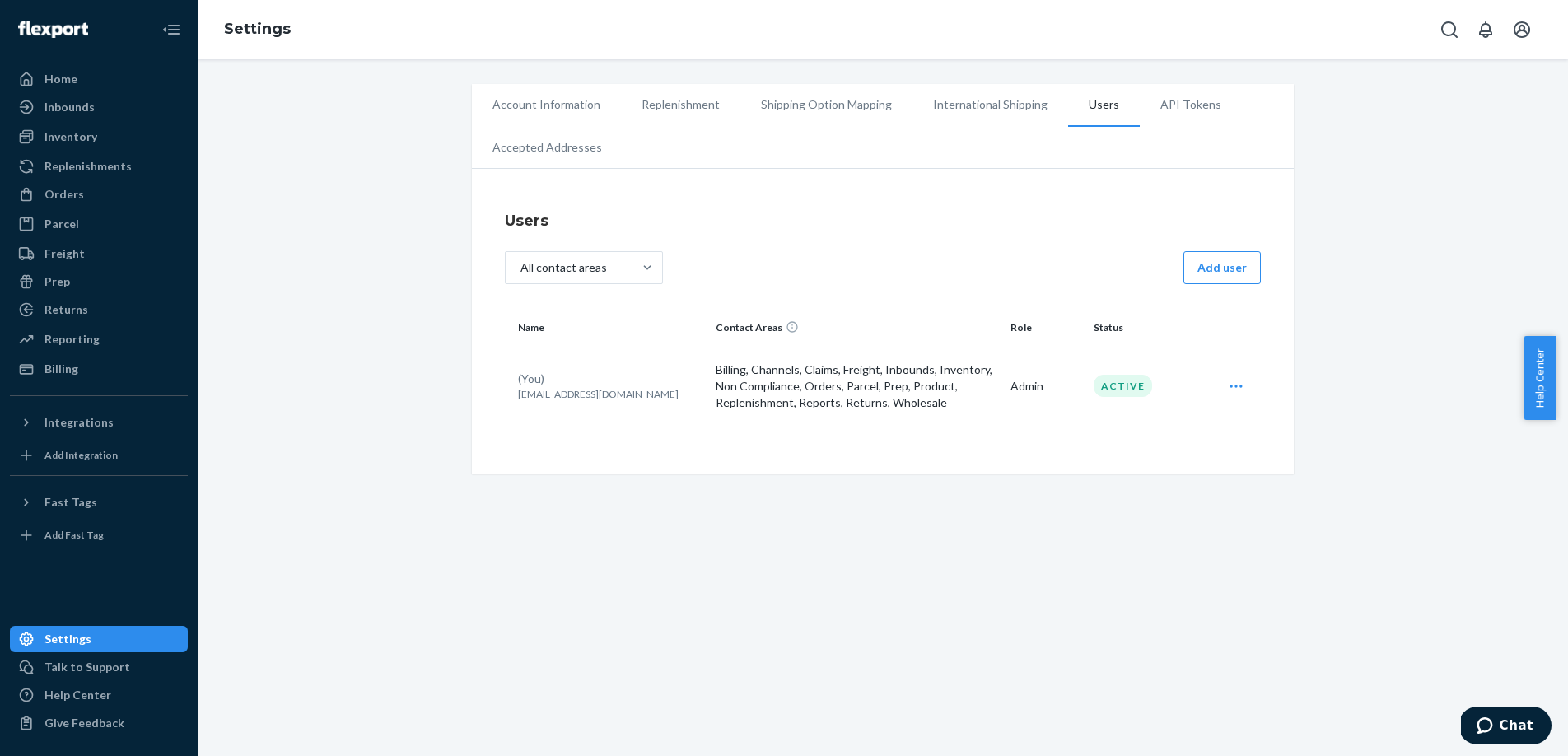
drag, startPoint x: 1167, startPoint y: 110, endPoint x: 1134, endPoint y: 110, distance: 33.0
click at [1167, 110] on li "API Tokens" at bounding box center [1190, 105] width 102 height 41
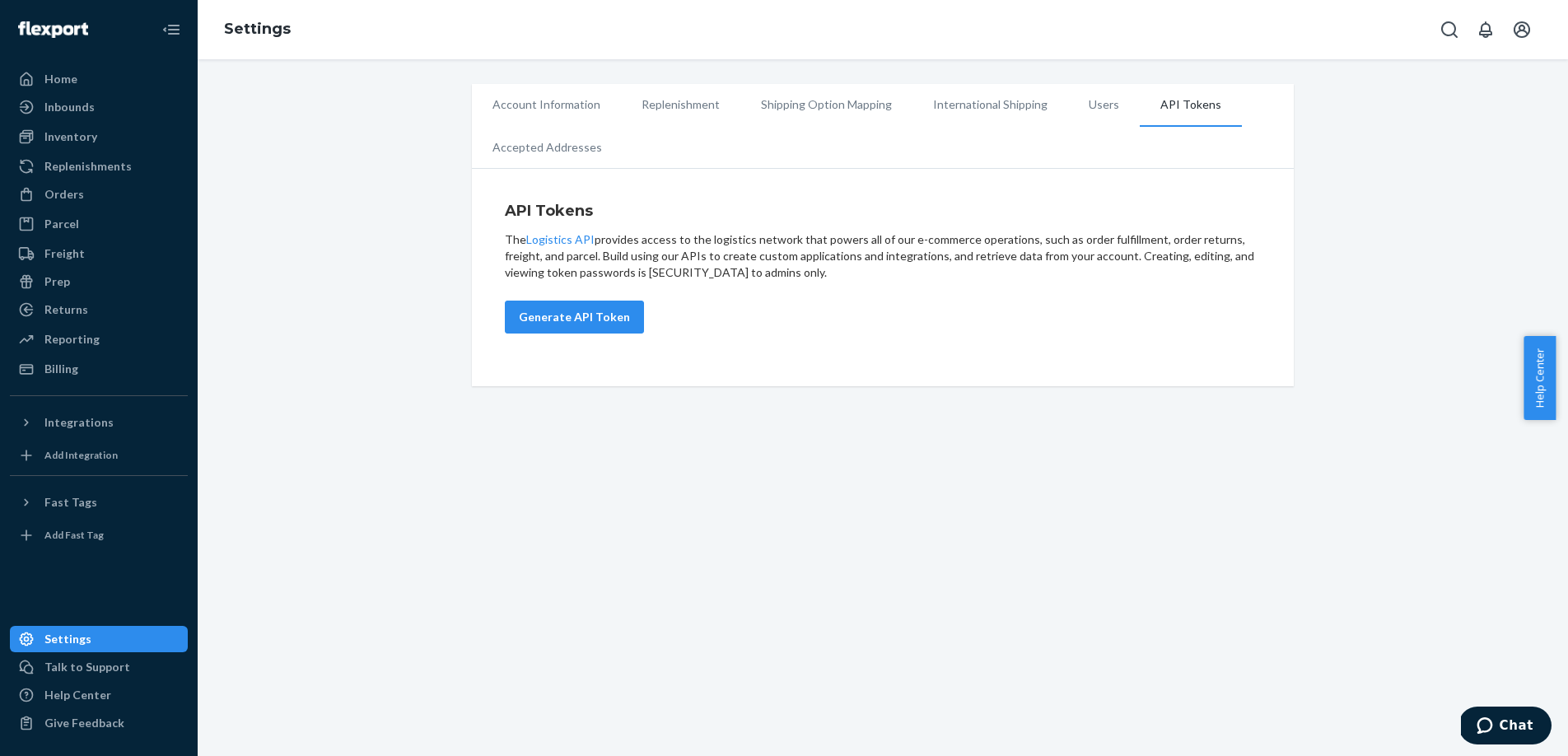
click at [1070, 107] on li "Users" at bounding box center [1103, 105] width 72 height 41
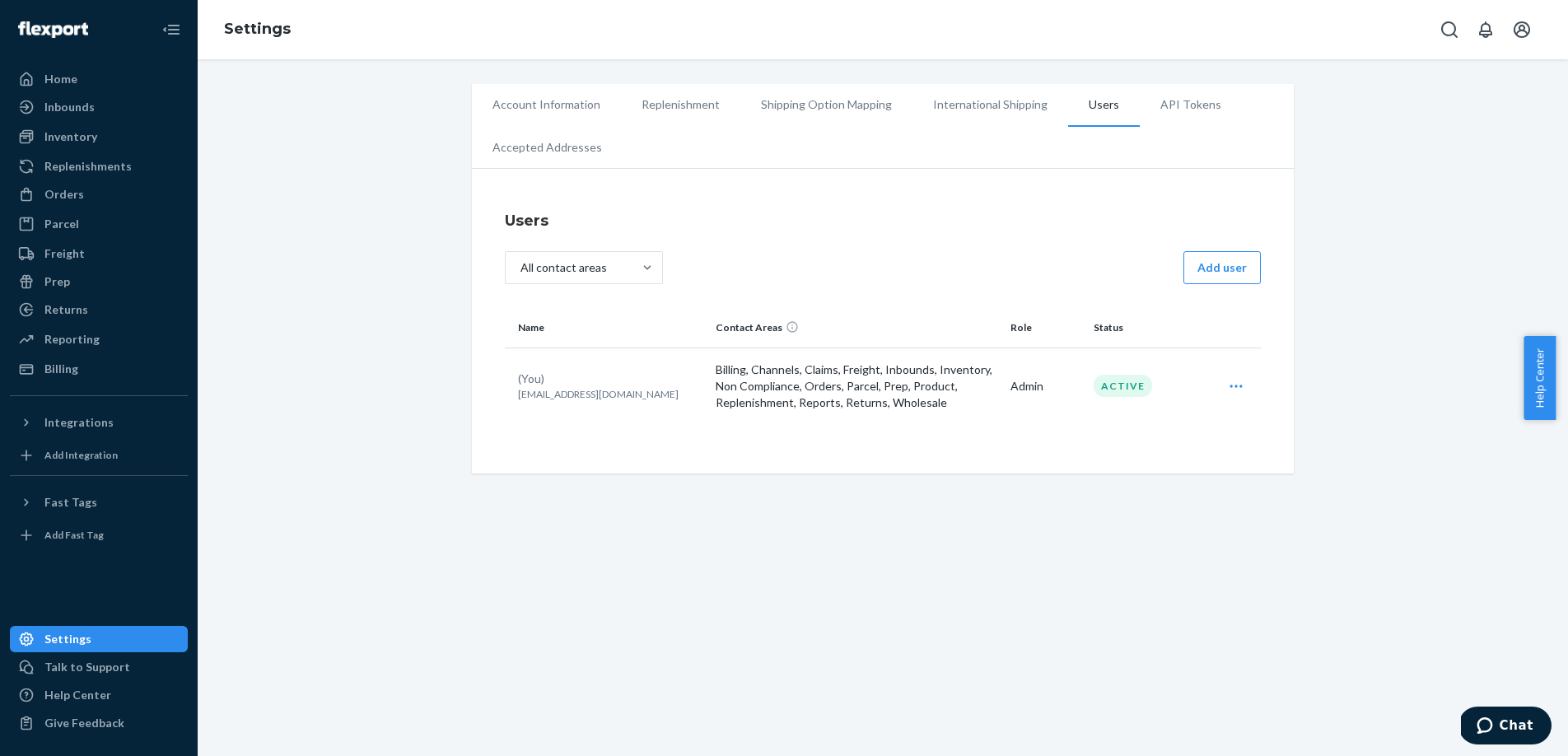
click at [923, 113] on li "International Shipping" at bounding box center [990, 105] width 156 height 41
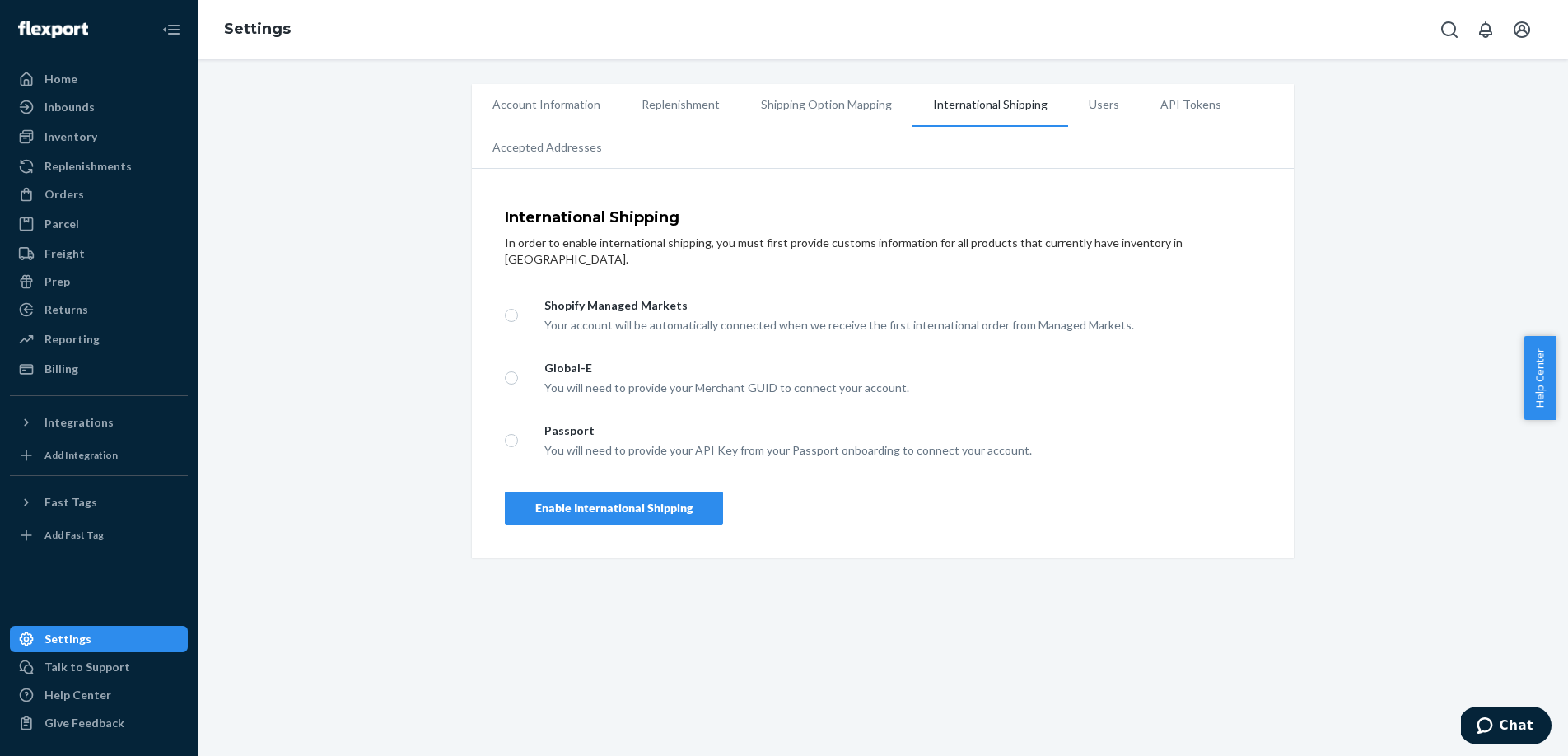
click at [821, 104] on li "Shipping Option Mapping" at bounding box center [826, 105] width 172 height 41
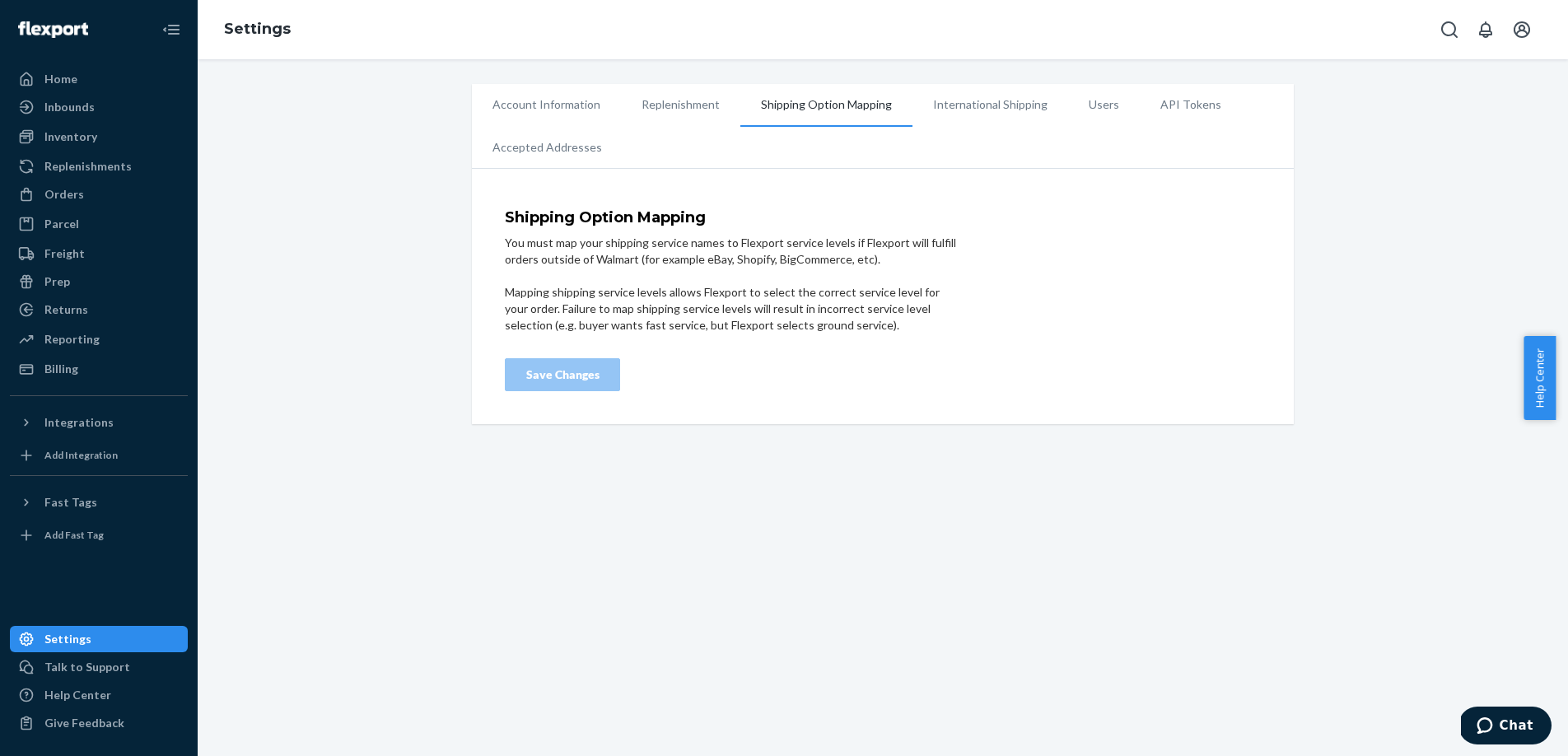
click at [740, 91] on li "Shipping Option Mapping" at bounding box center [826, 105] width 172 height 43
drag, startPoint x: 571, startPoint y: 108, endPoint x: 555, endPoint y: 123, distance: 21.9
click at [570, 109] on li "Account Information" at bounding box center [546, 105] width 149 height 41
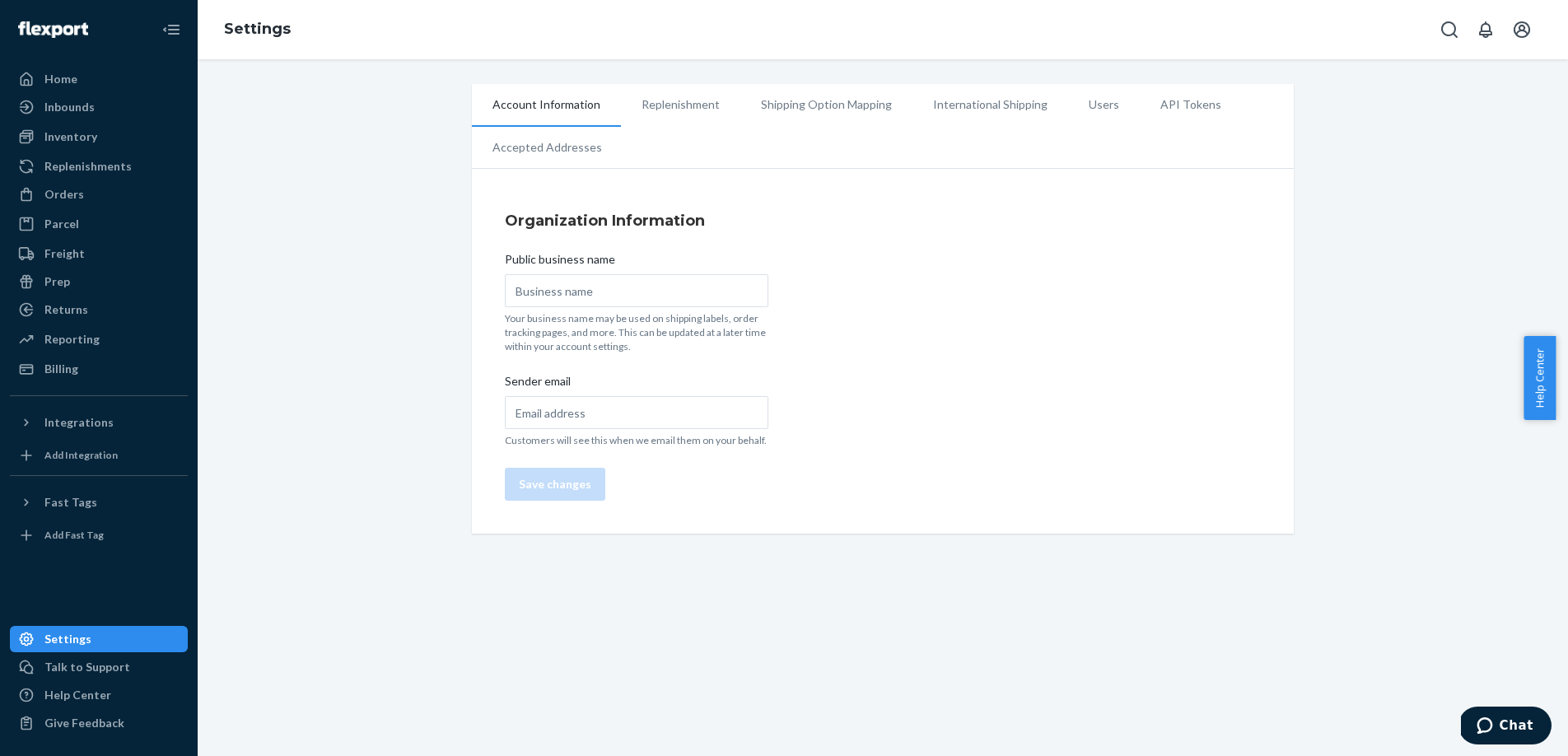
click at [526, 143] on li "Accepted Addresses" at bounding box center [547, 148] width 150 height 41
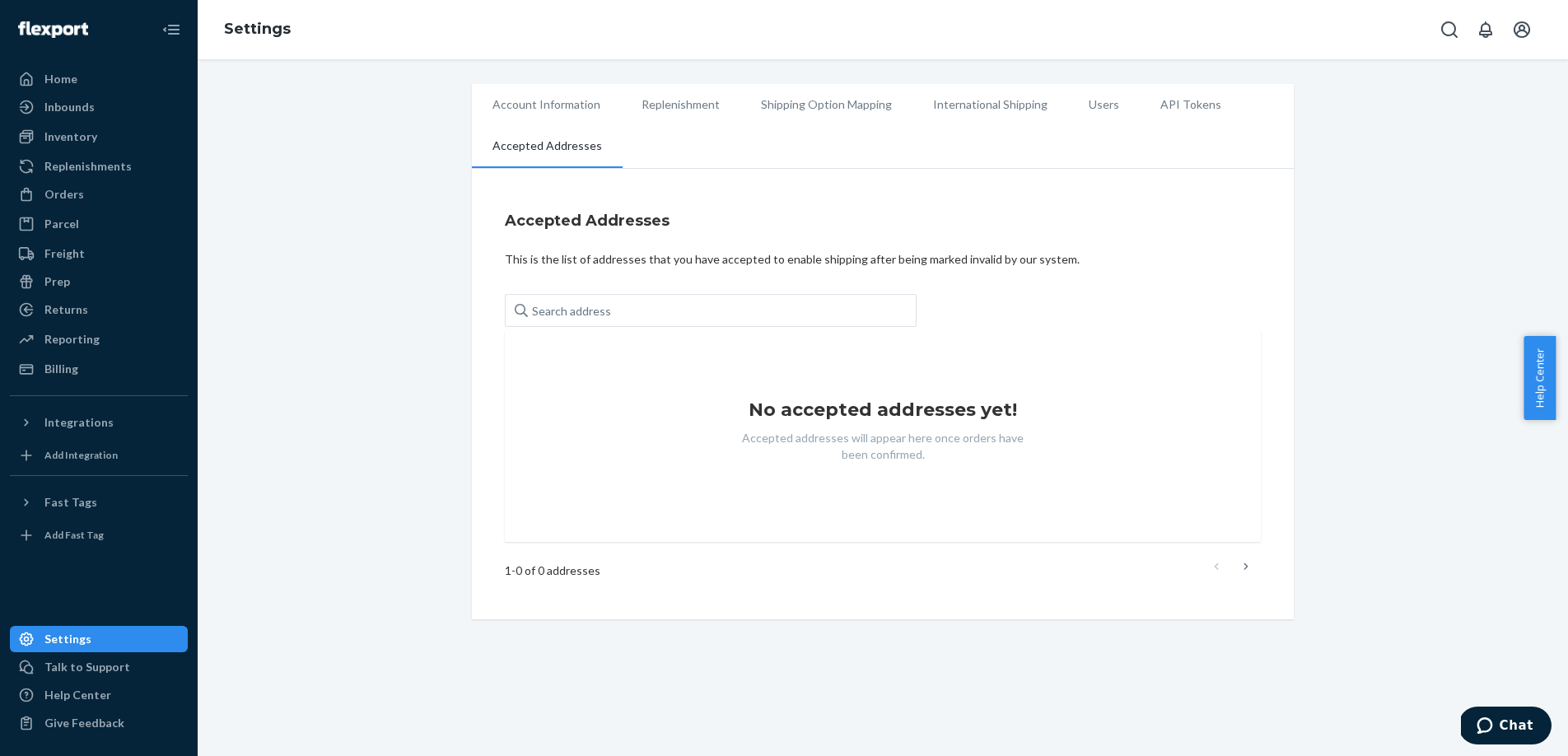
drag, startPoint x: 365, startPoint y: 559, endPoint x: 815, endPoint y: 690, distance: 468.7
click at [369, 561] on div "Account Information Replenishment Shipping Option Mapping International Shippin…" at bounding box center [883, 352] width 1346 height 536
drag, startPoint x: 1303, startPoint y: 555, endPoint x: 1240, endPoint y: 582, distance: 68.5
click at [1283, 562] on div "Account Information Replenishment Shipping Option Mapping International Shippin…" at bounding box center [883, 352] width 1346 height 536
click at [1233, 584] on div "1 - 0 of 0 addresses" at bounding box center [882, 570] width 756 height 31
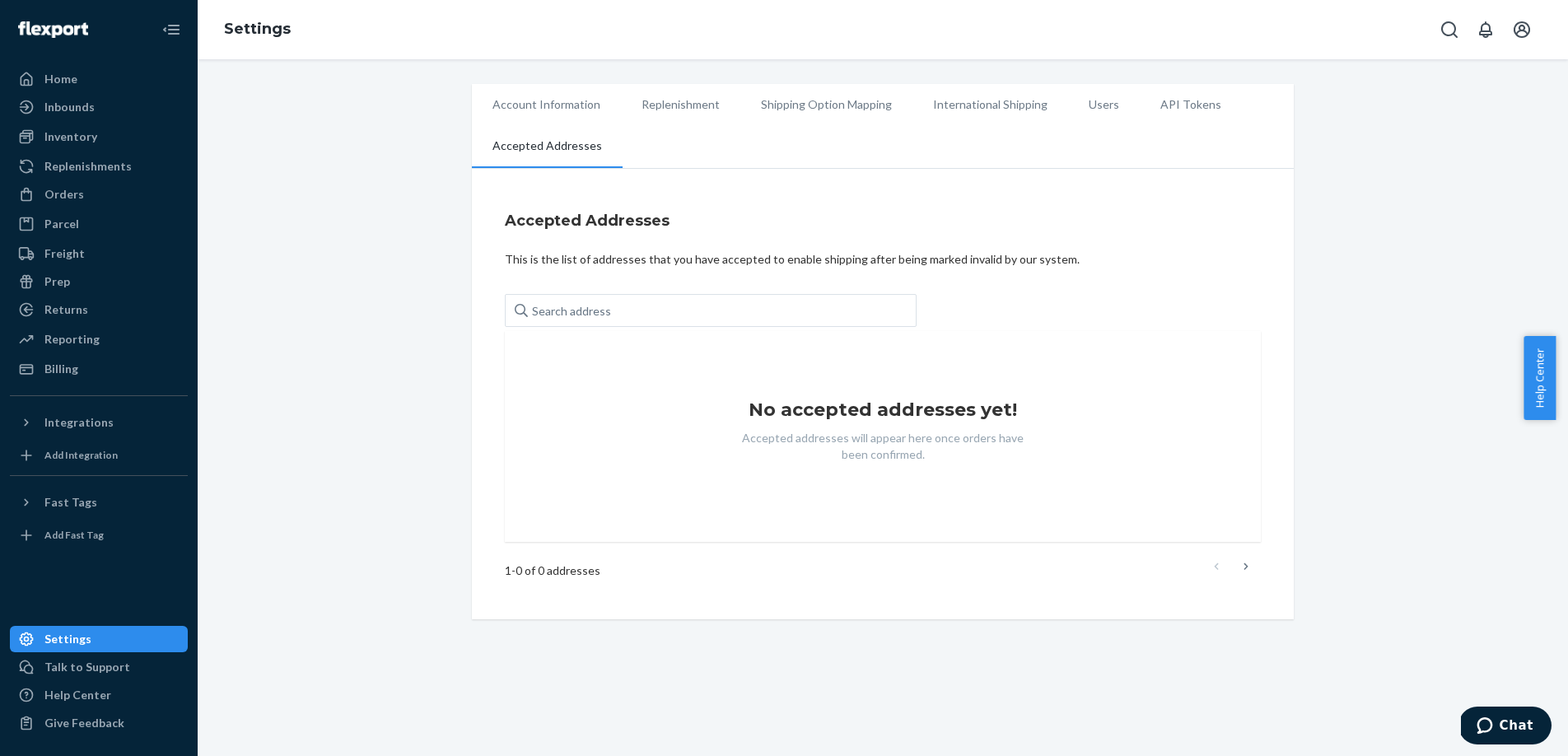
drag, startPoint x: 932, startPoint y: 675, endPoint x: 851, endPoint y: 671, distance: 81.1
click at [906, 676] on div "Account Information Replenishment Shipping Option Mapping International Shippin…" at bounding box center [883, 408] width 1370 height 696
click at [1498, 713] on button "Chat" at bounding box center [1505, 726] width 93 height 38
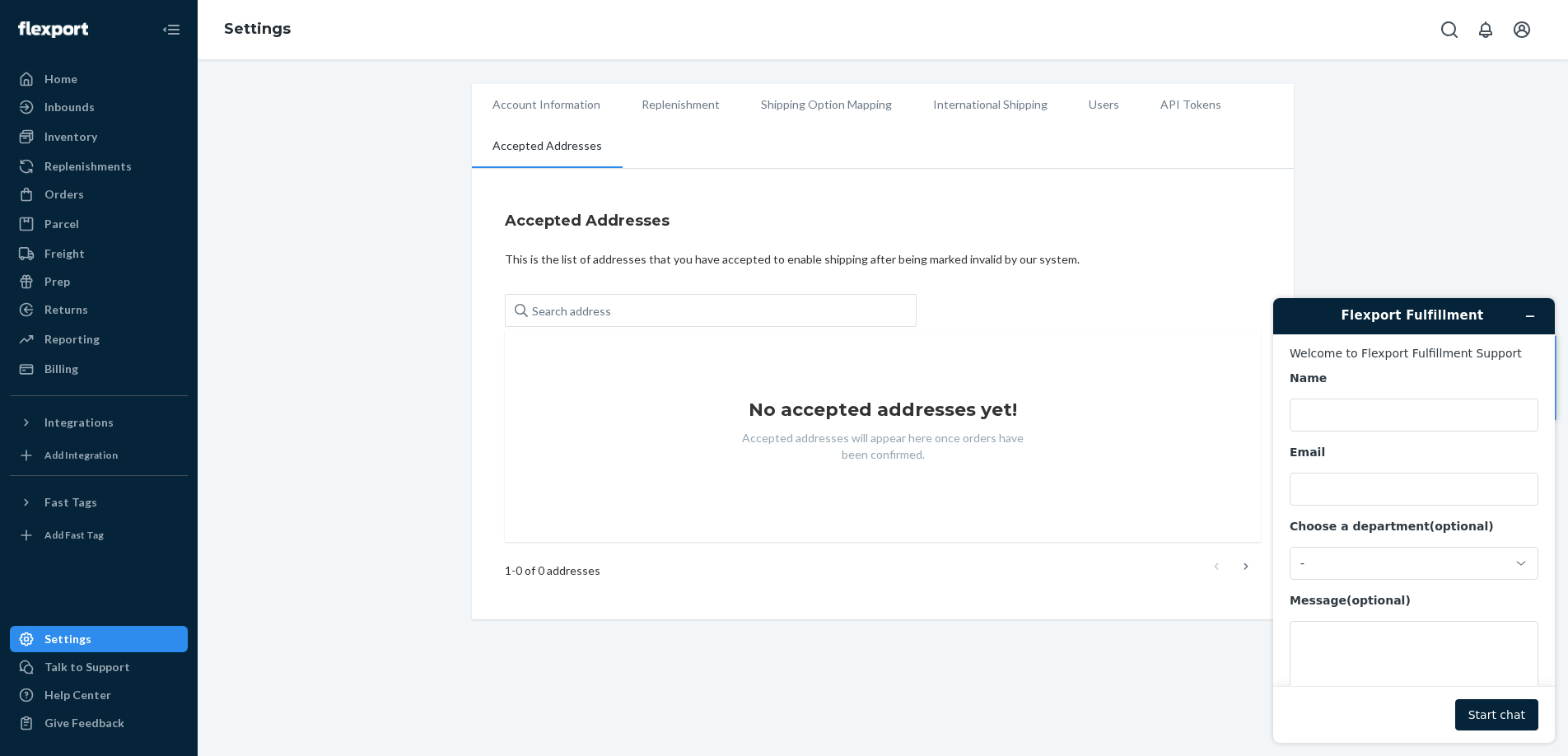
drag, startPoint x: 403, startPoint y: 441, endPoint x: 395, endPoint y: 442, distance: 8.1
click at [402, 441] on div "Account Information Replenishment Shipping Option Mapping International Shippin…" at bounding box center [883, 352] width 1346 height 536
click at [1354, 402] on input "Name" at bounding box center [1414, 415] width 249 height 33
type input "Brig"
type input "[EMAIL_ADDRESS][DOMAIN_NAME]"
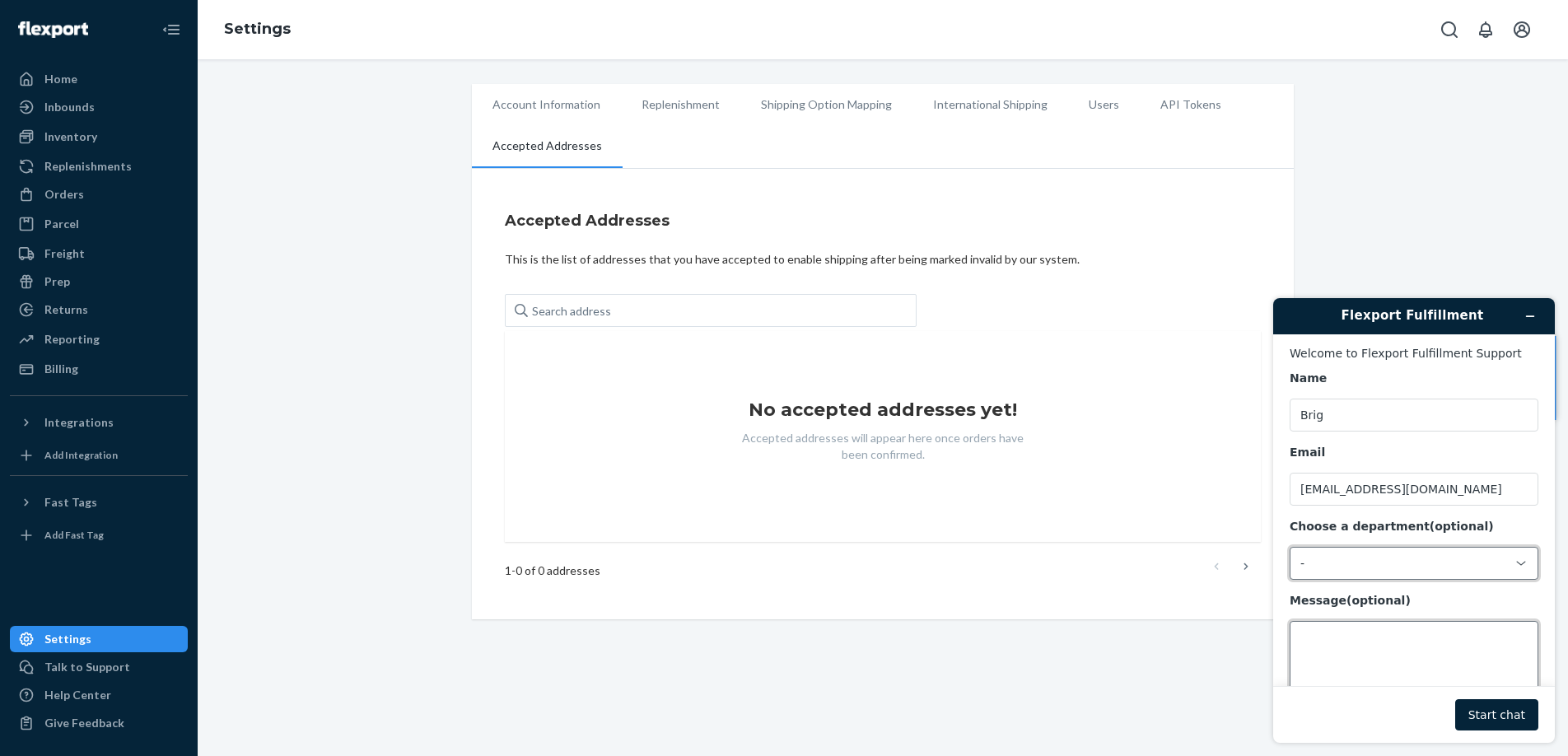
click at [1426, 647] on textarea "Message (optional)" at bounding box center [1414, 667] width 249 height 92
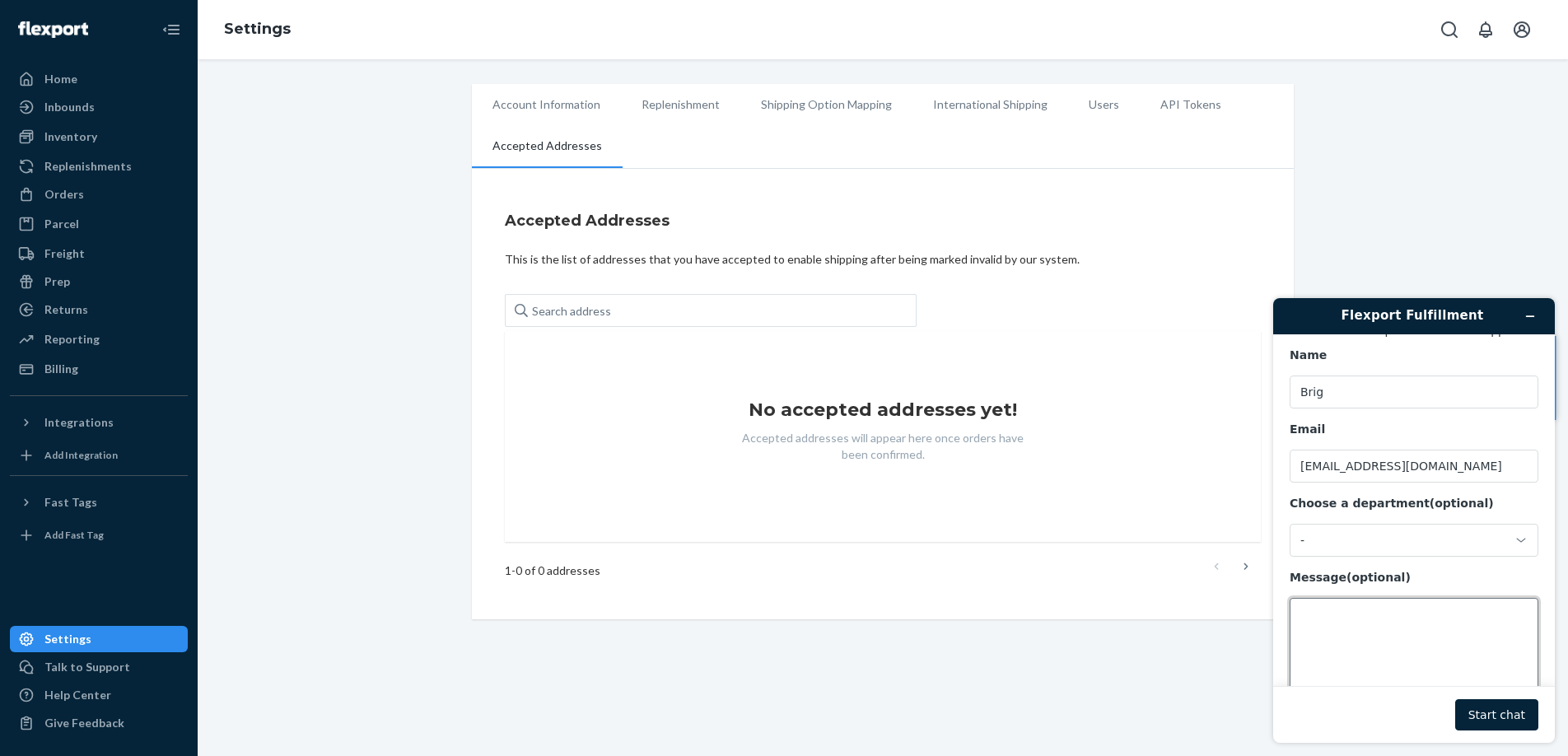
scroll to position [53, 0]
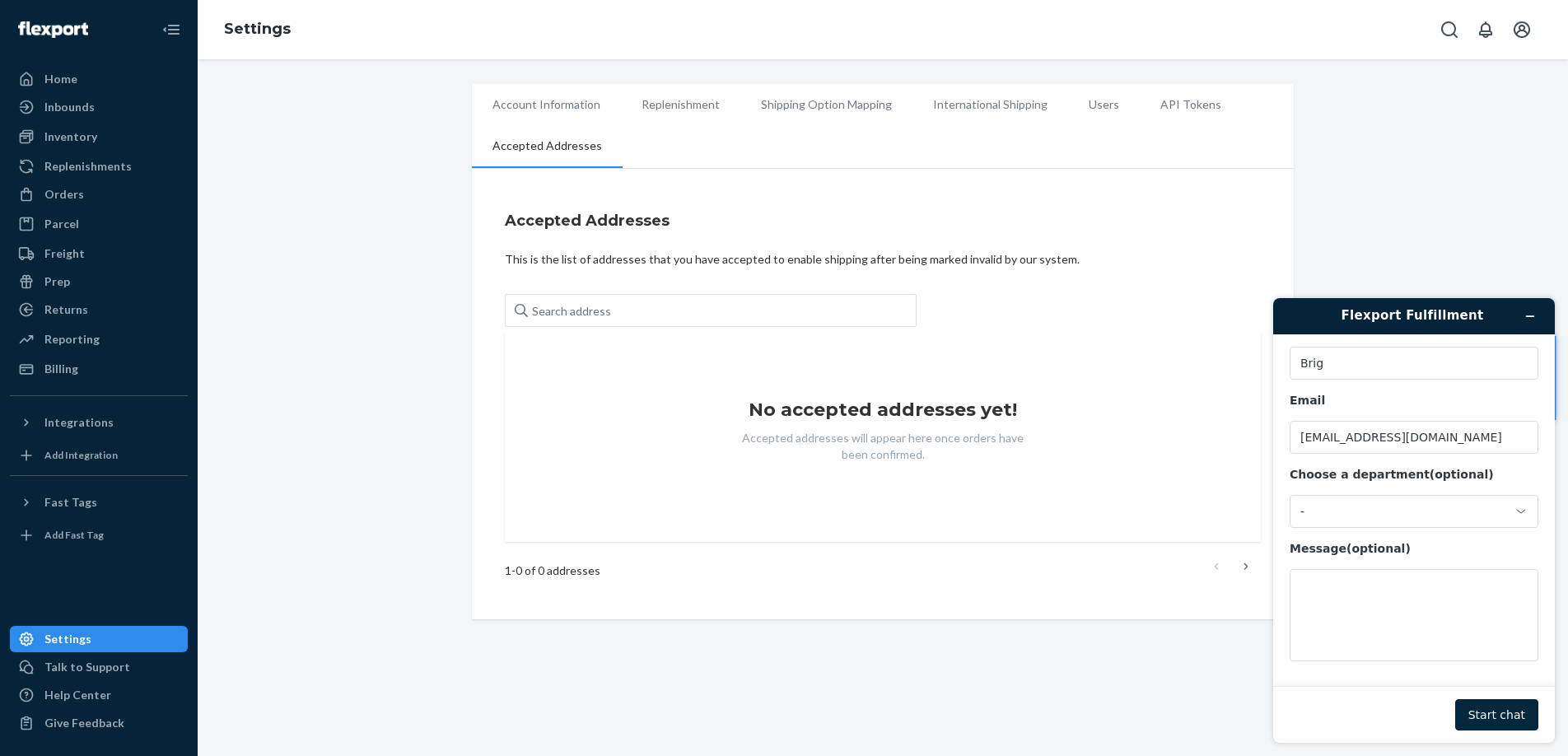
click at [1505, 721] on button "Start chat" at bounding box center [1496, 715] width 83 height 31
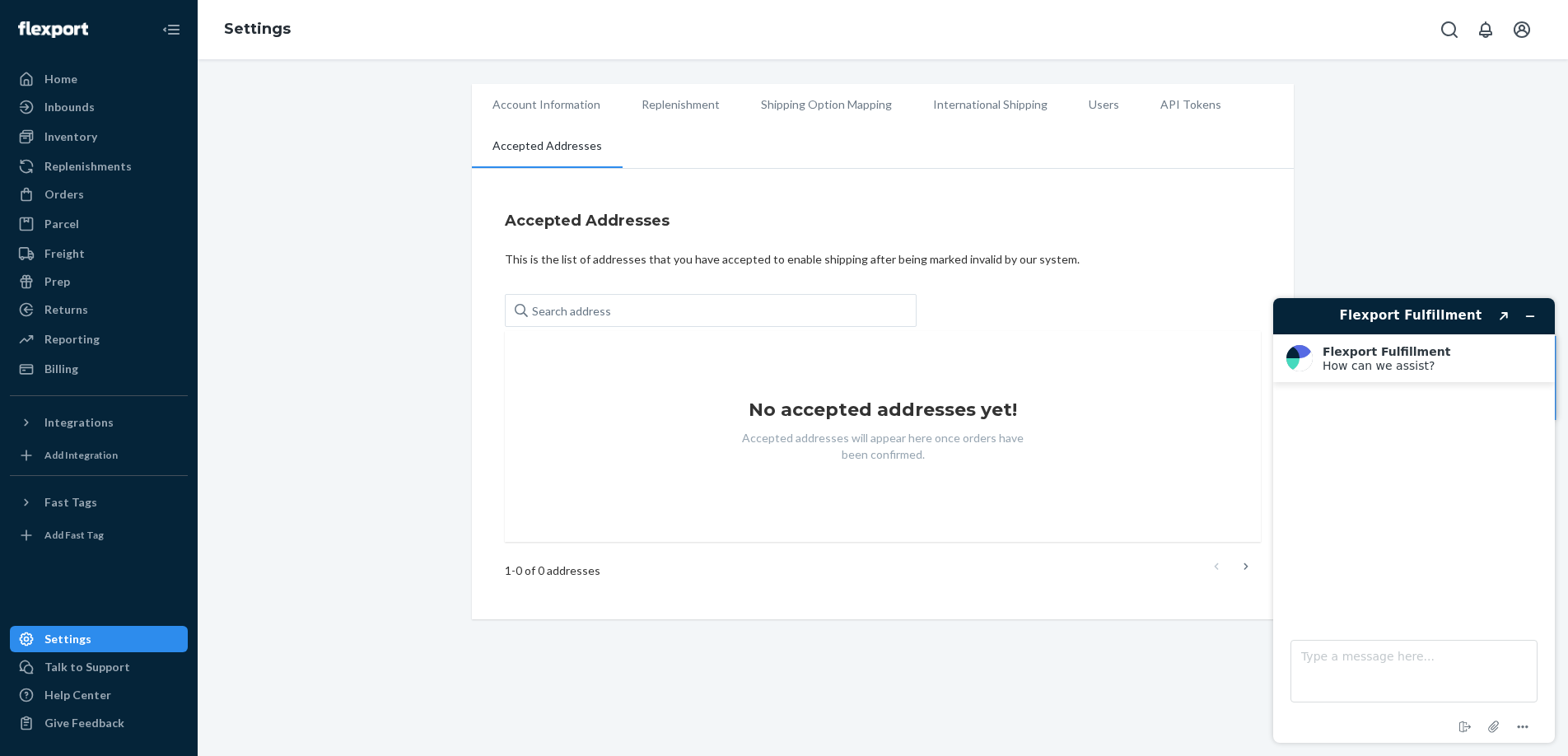
drag, startPoint x: 467, startPoint y: 698, endPoint x: 289, endPoint y: 674, distance: 179.6
click at [467, 696] on div "Account Information Replenishment Shipping Option Mapping International Shippin…" at bounding box center [883, 408] width 1370 height 696
click at [1438, 681] on textarea "Type a message here..." at bounding box center [1414, 671] width 247 height 62
type textarea "Please put my account into SlideBelts"
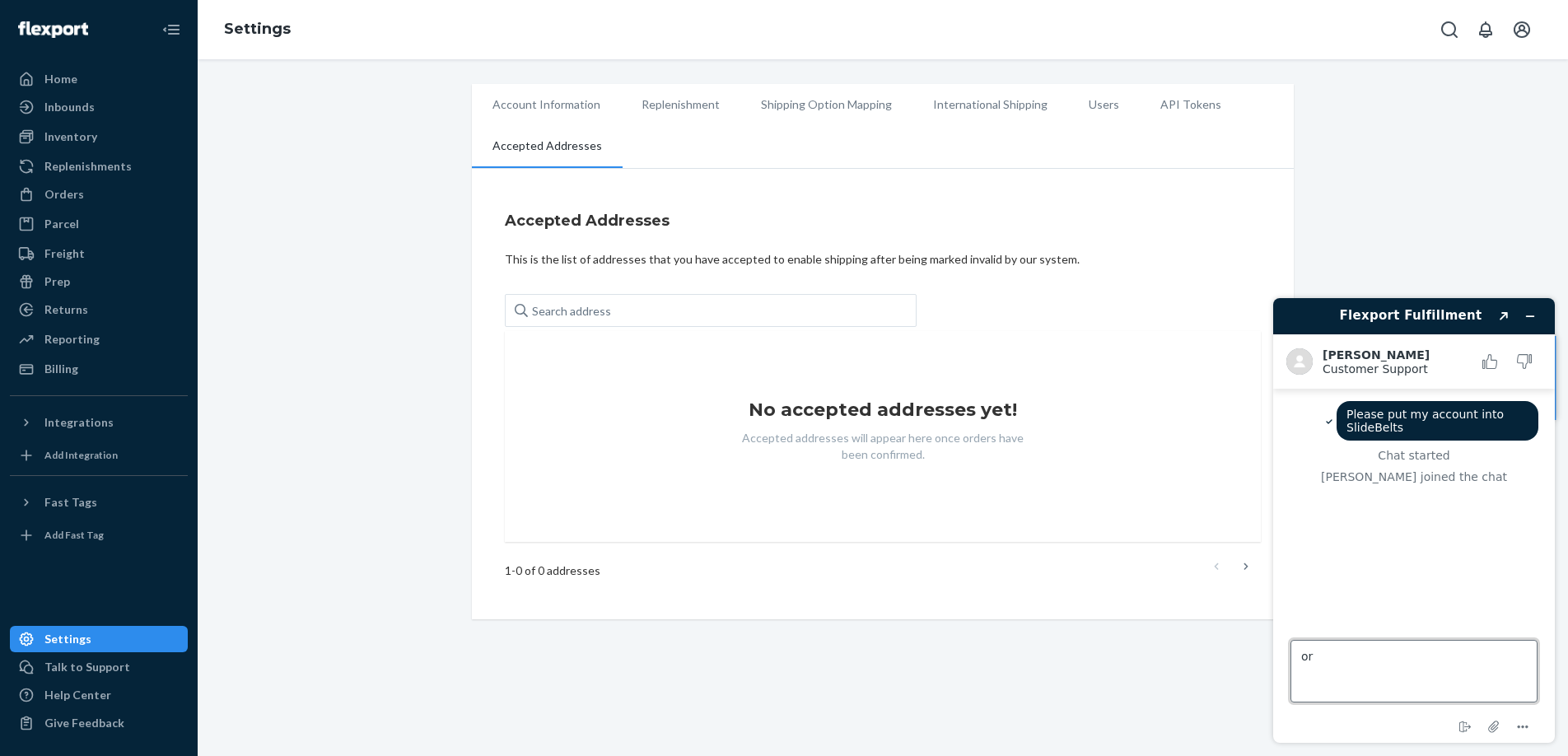
type textarea "o"
type textarea "I need to add this account to my actual business account"
click at [305, 507] on div "Account Information Replenishment Shipping Option Mapping International Shippin…" at bounding box center [883, 352] width 1346 height 536
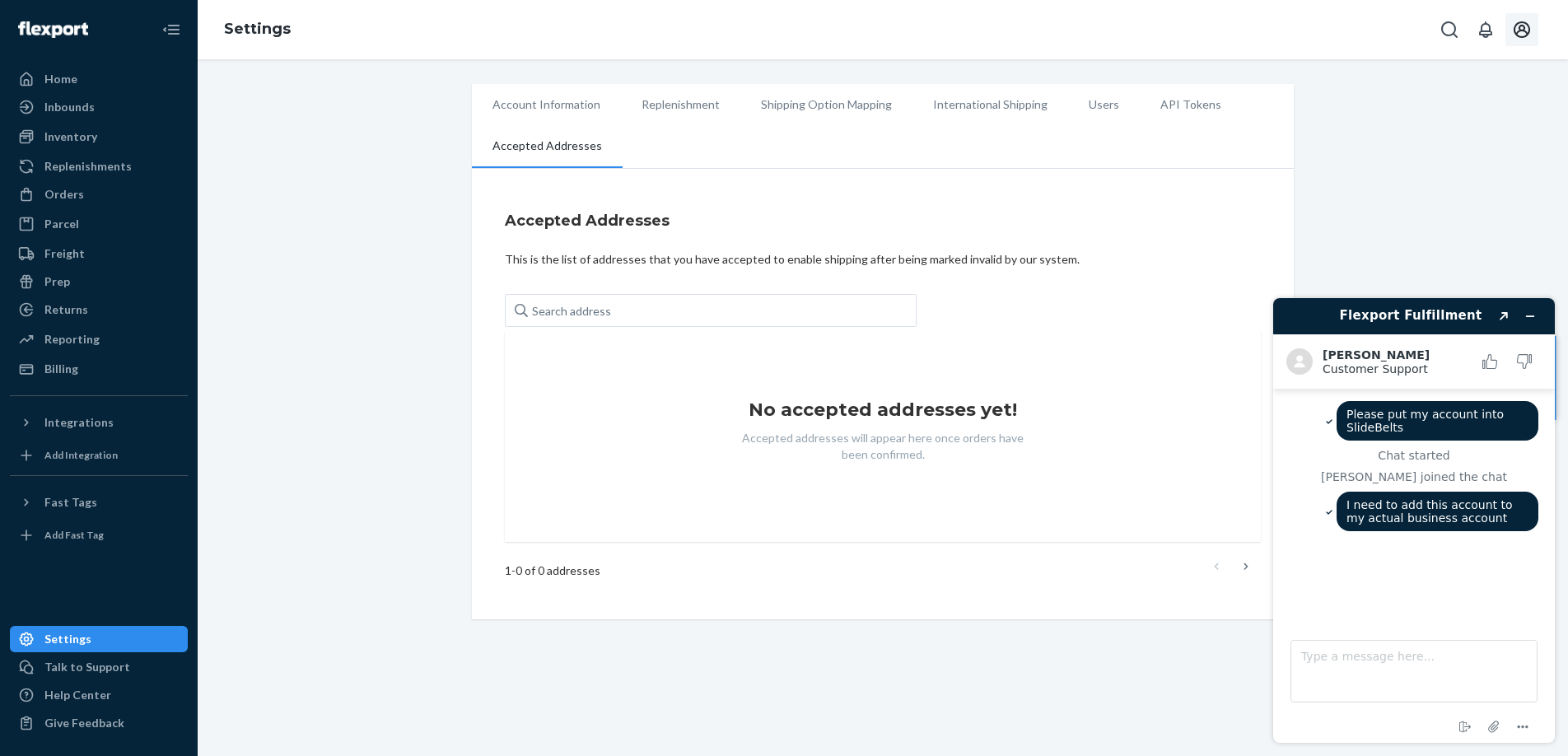
click at [1537, 26] on button "Open account menu" at bounding box center [1521, 29] width 33 height 33
click at [1469, 115] on div "Settings" at bounding box center [1485, 130] width 128 height 29
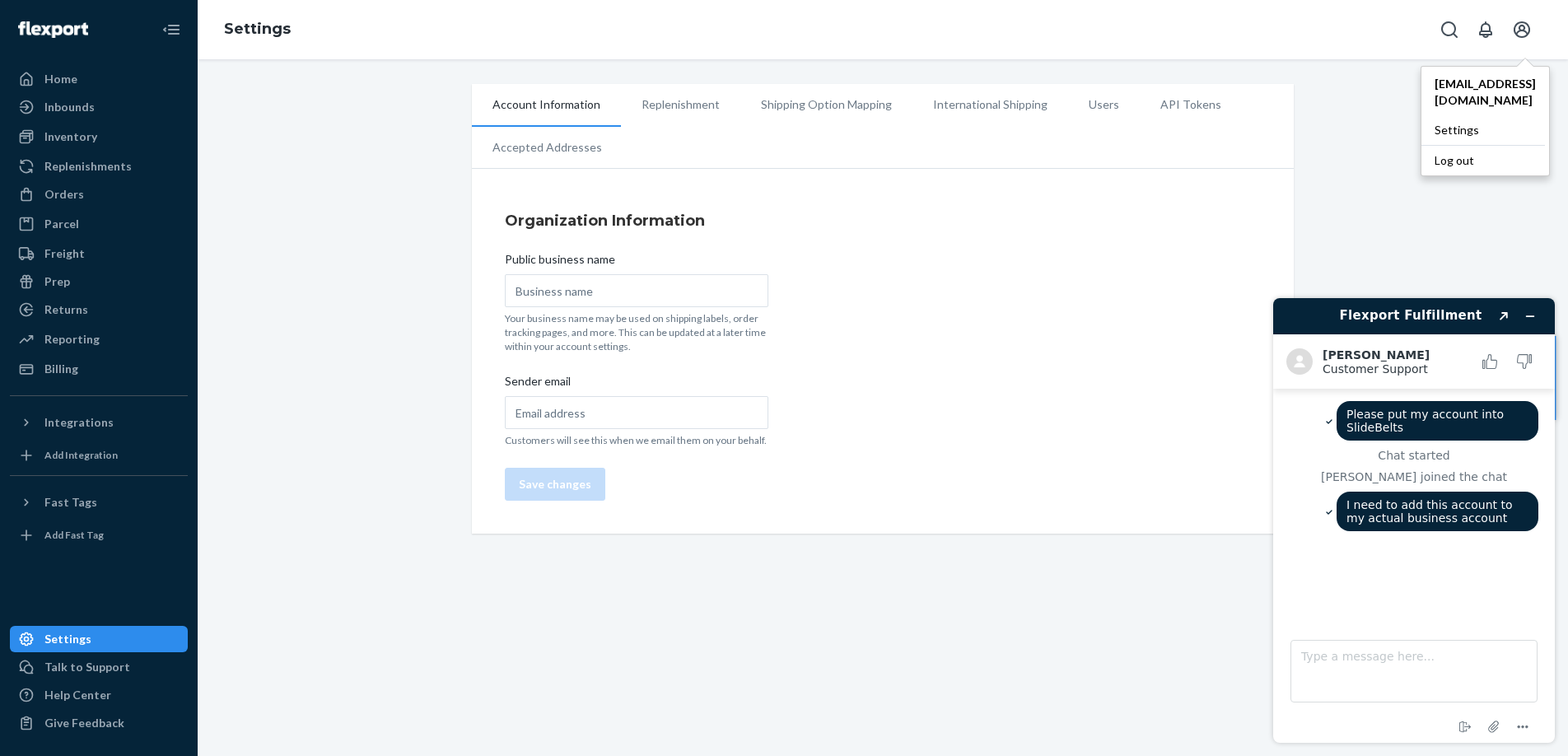
click at [698, 98] on li "Replenishment" at bounding box center [681, 105] width 119 height 41
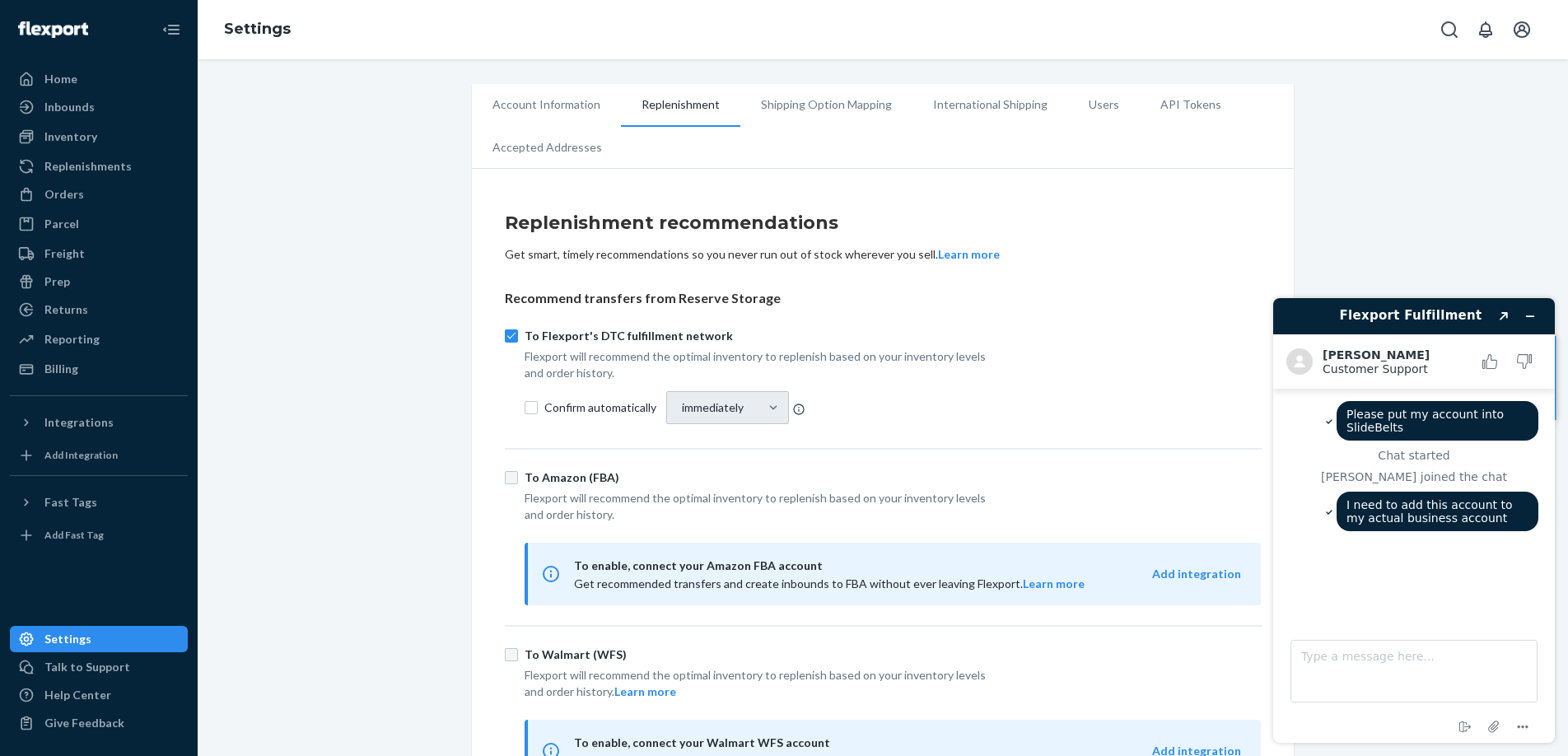
click at [952, 128] on ul "Account Information Replenishment Shipping Option Mapping International Shippin…" at bounding box center [882, 126] width 822 height 85
drag, startPoint x: 879, startPoint y: 98, endPoint x: 955, endPoint y: 98, distance: 76.0
click at [879, 98] on li "Shipping Option Mapping" at bounding box center [826, 105] width 172 height 41
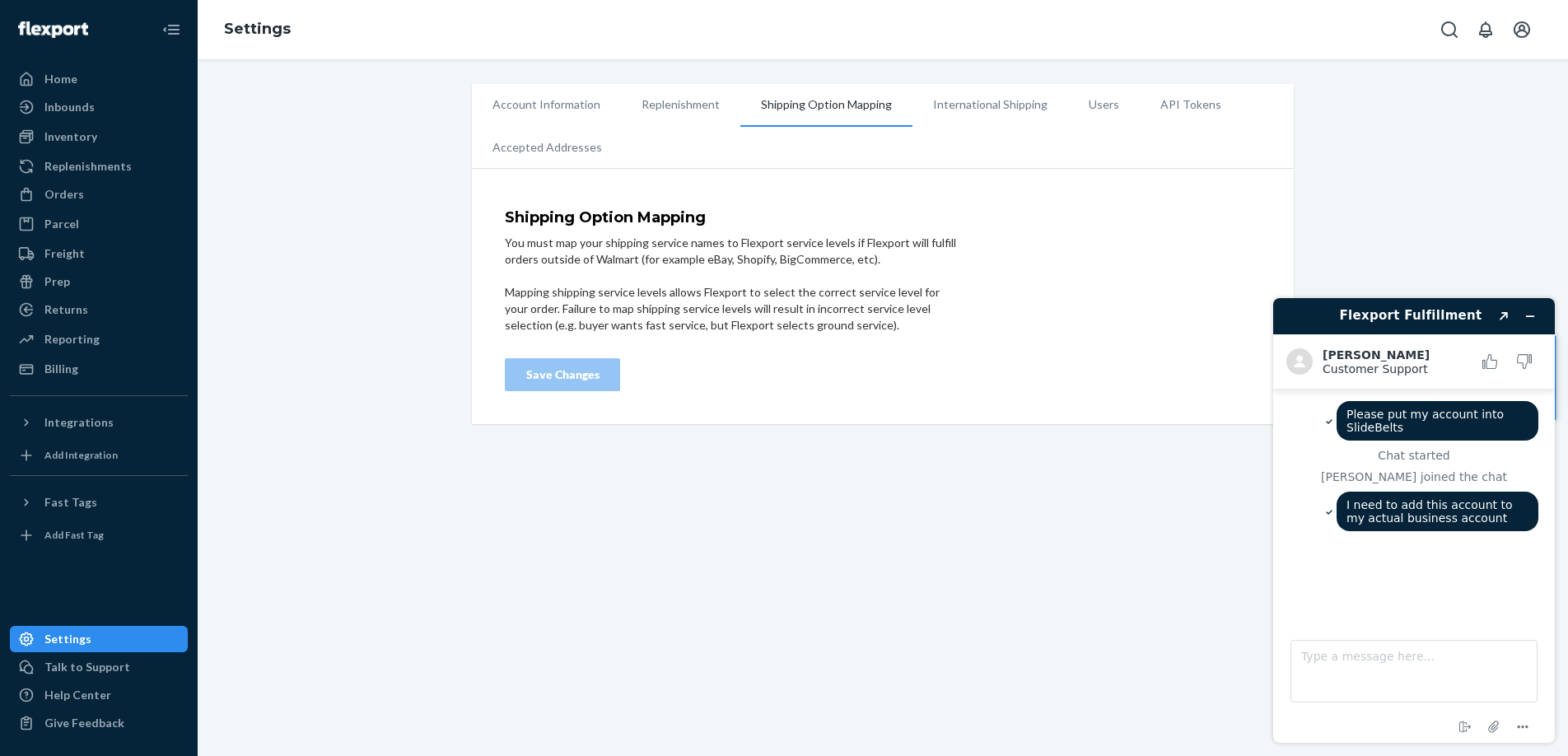
click at [1085, 104] on li "Users" at bounding box center [1103, 105] width 72 height 41
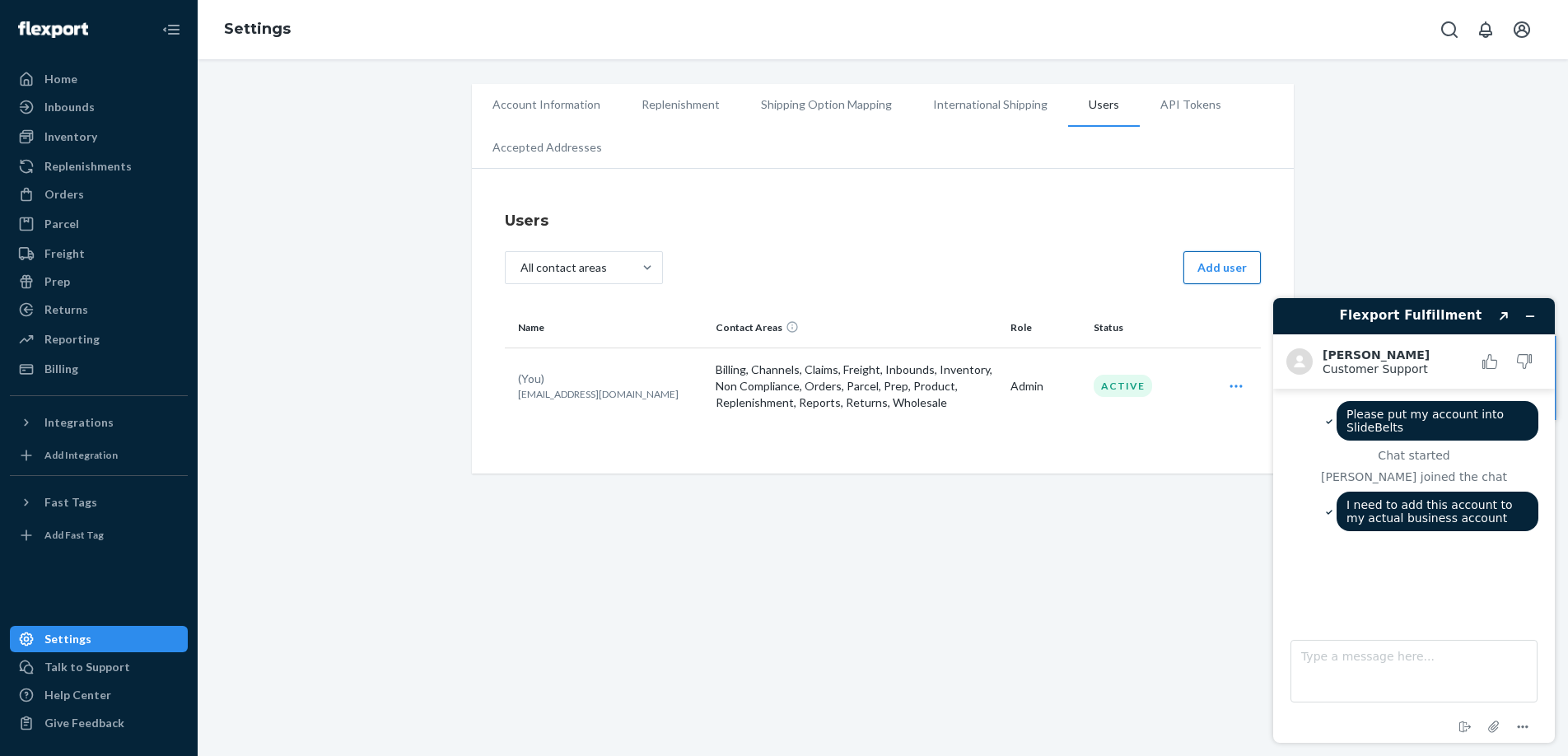
click at [1229, 255] on button "Add user" at bounding box center [1222, 268] width 78 height 33
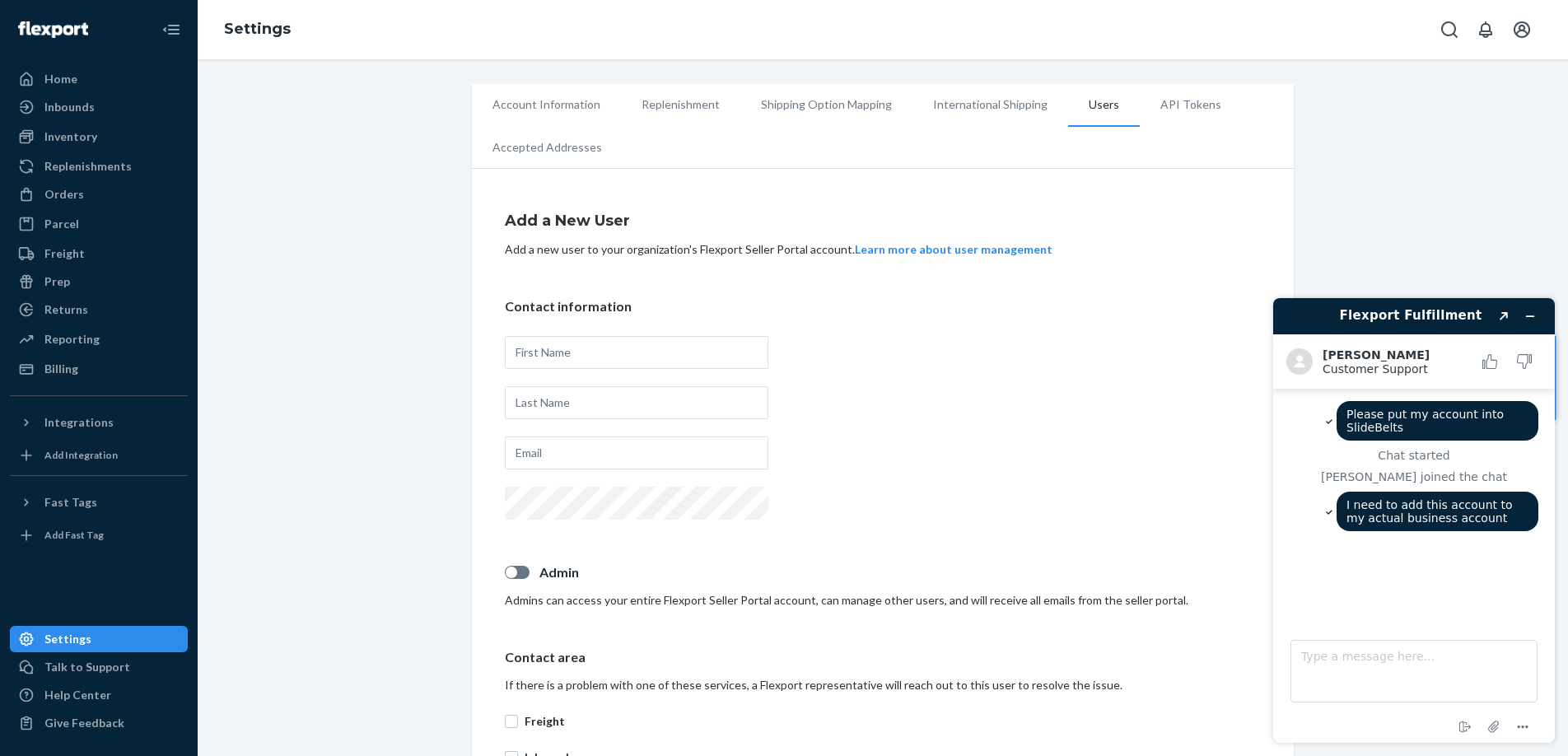
scroll to position [478, 0]
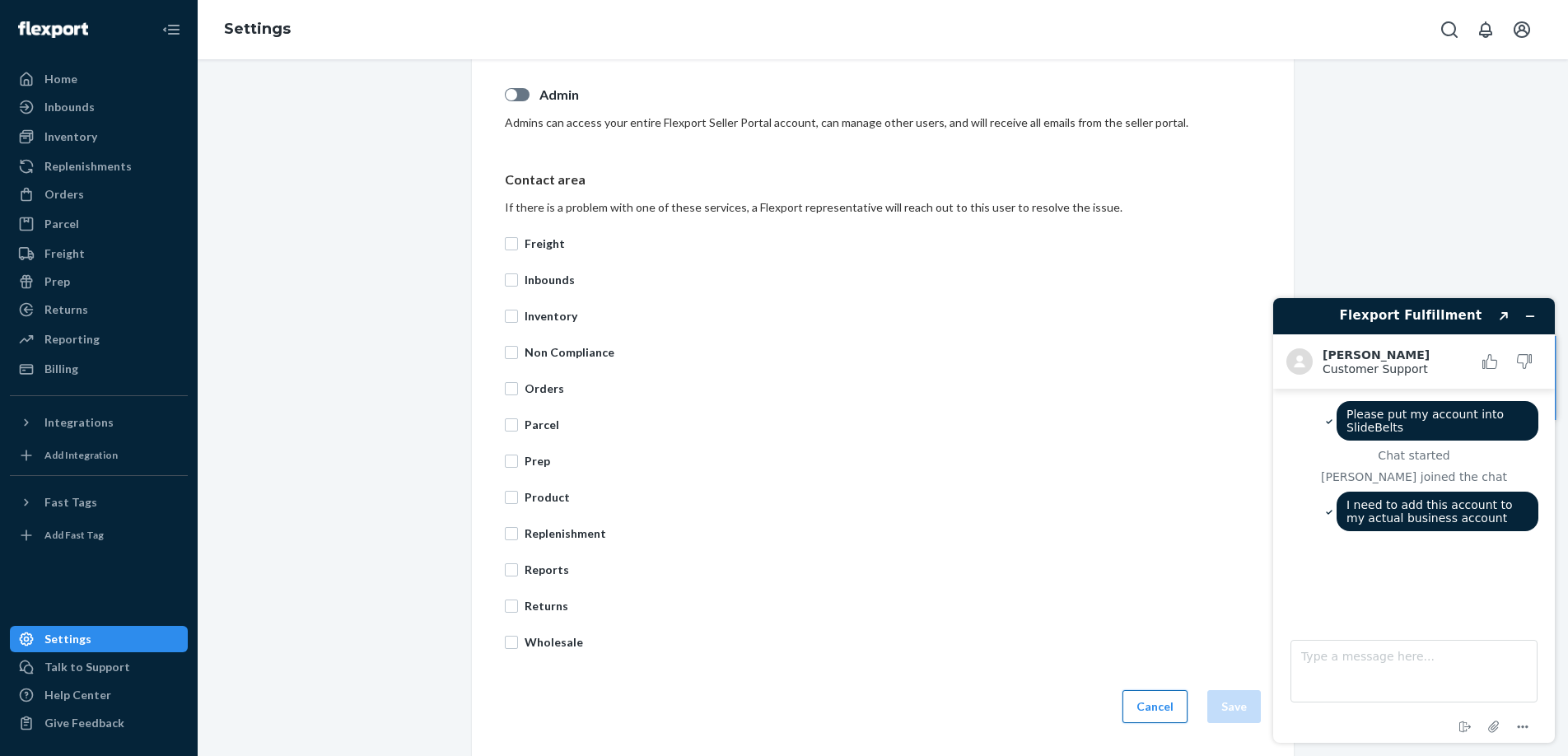
click at [1157, 705] on button "Cancel" at bounding box center [1154, 707] width 65 height 33
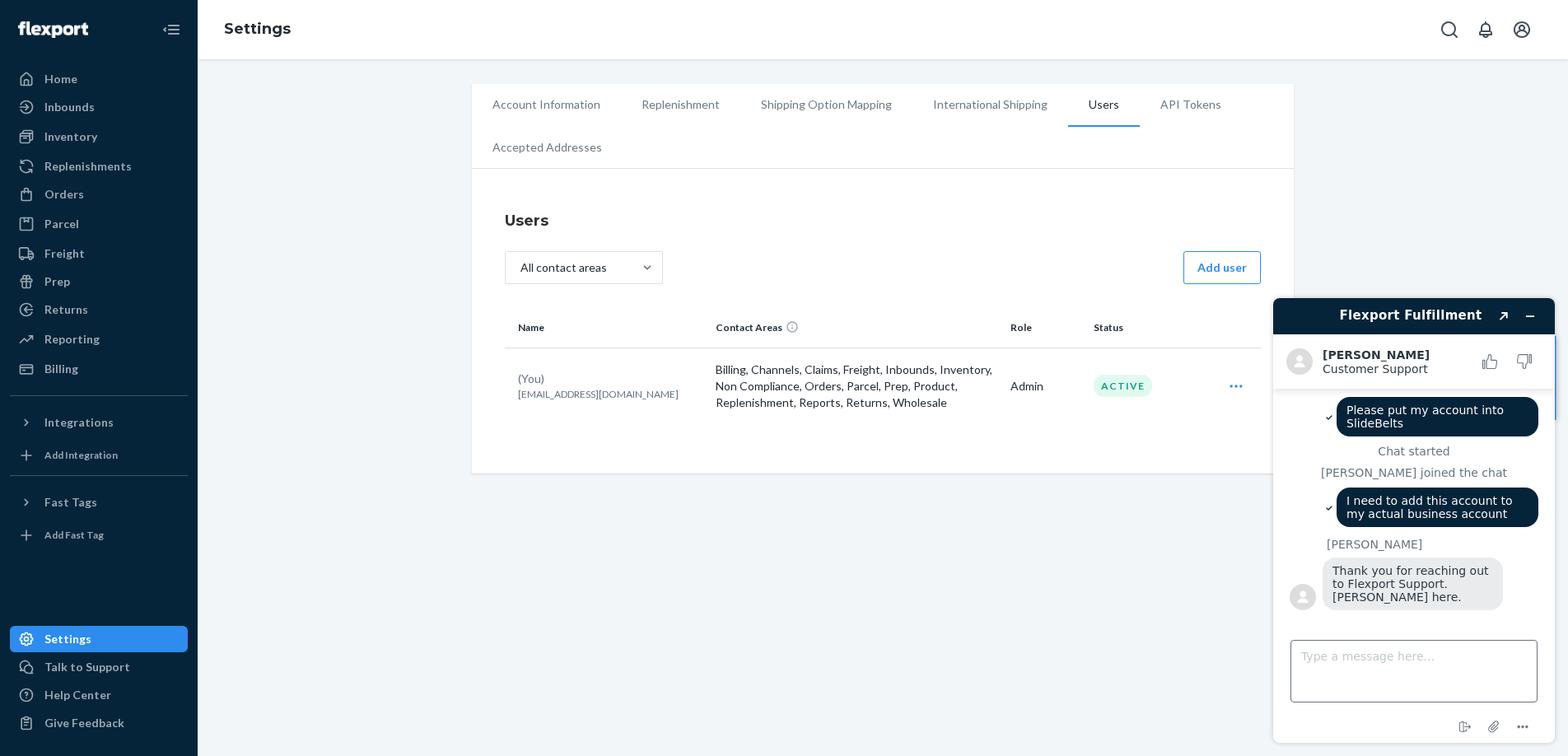
scroll to position [9, 0]
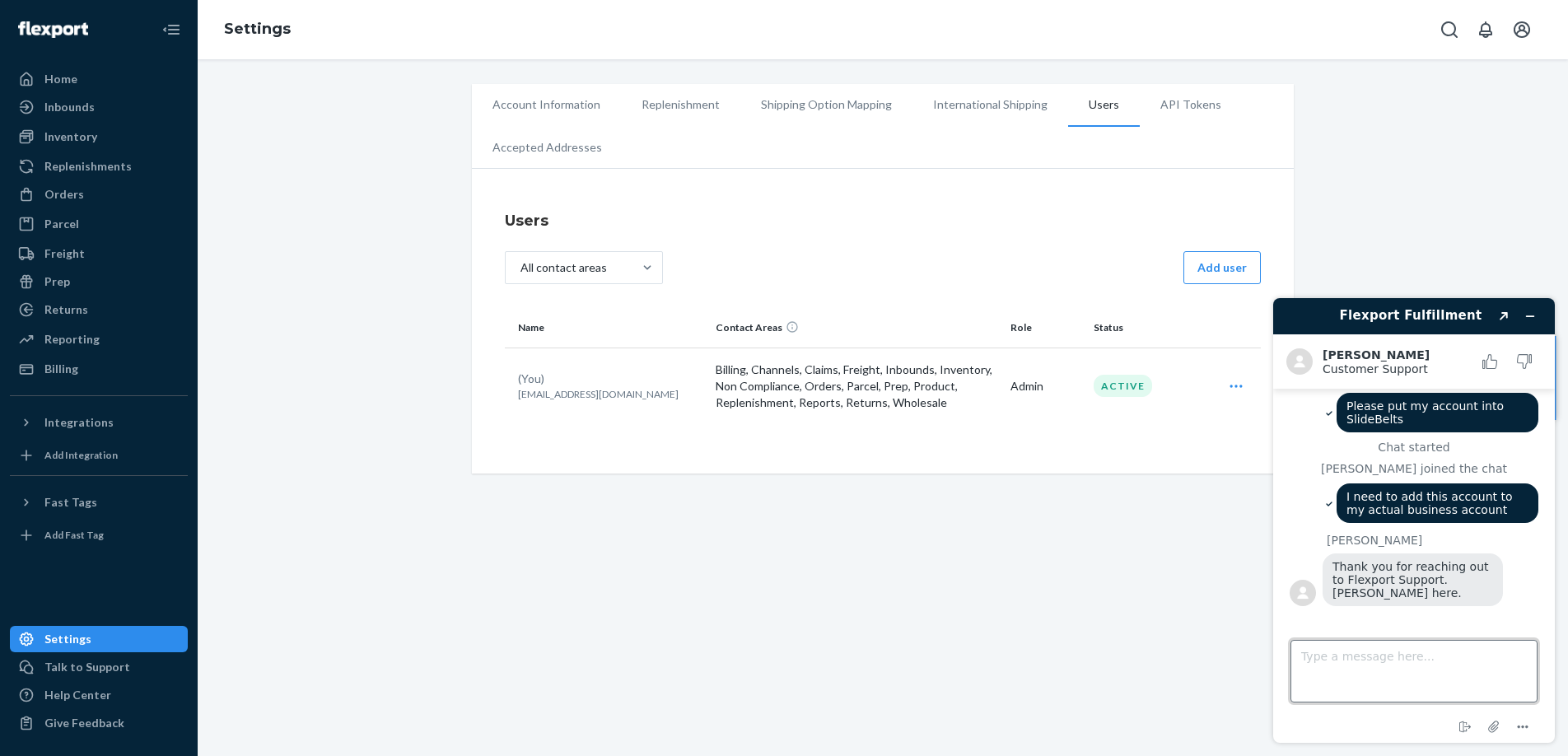
click at [1348, 675] on textarea "Type a message here..." at bounding box center [1414, 671] width 247 height 62
click at [984, 610] on div "Account Information Replenishment Shipping Option Mapping International Shippin…" at bounding box center [883, 408] width 1370 height 696
drag, startPoint x: 1311, startPoint y: 646, endPoint x: 1319, endPoint y: 651, distance: 9.4
click at [1312, 647] on textarea "Type a message here..." at bounding box center [1414, 671] width 247 height 62
type textarea "hi"
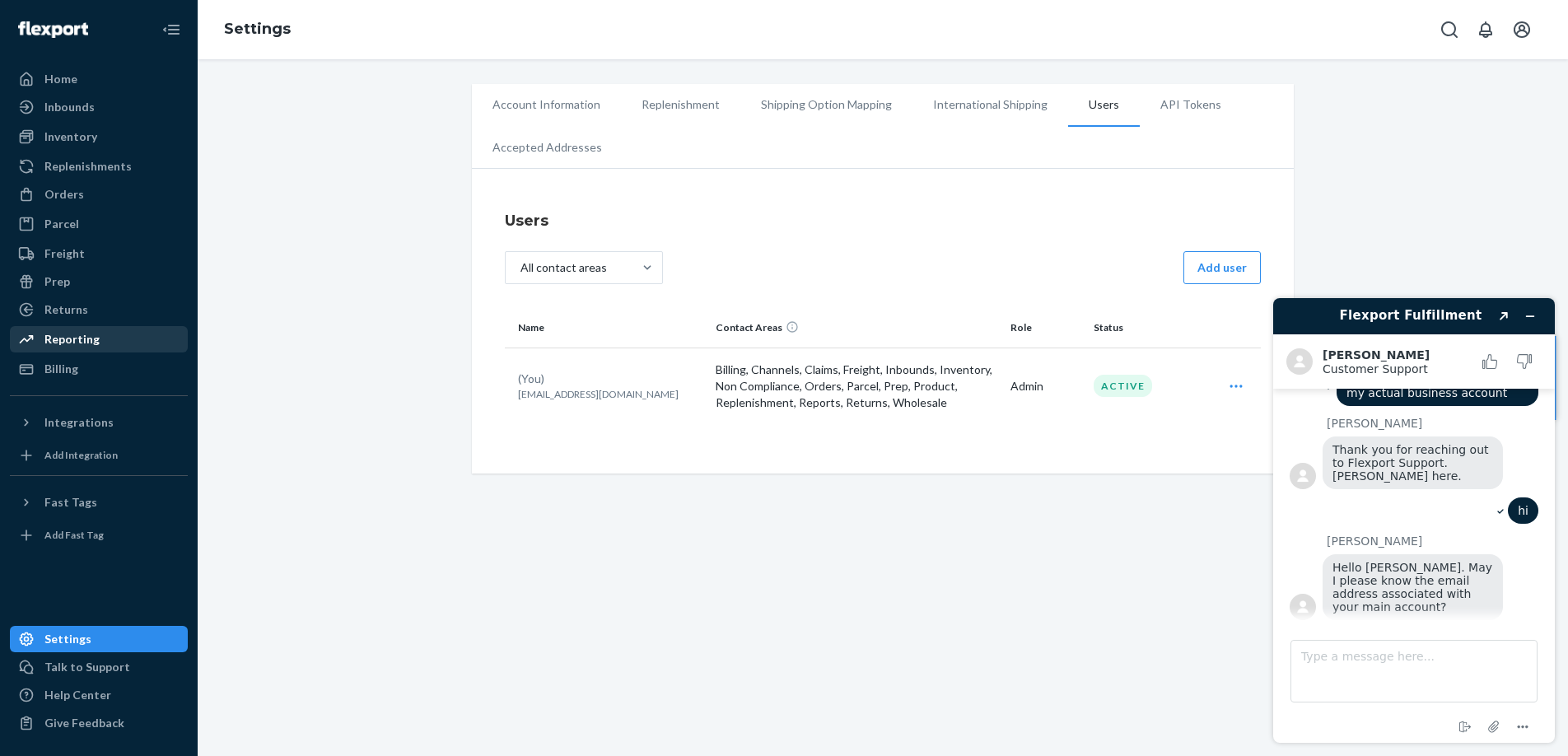
scroll to position [123, 0]
click at [1381, 658] on textarea "Type a message here..." at bounding box center [1414, 671] width 247 height 62
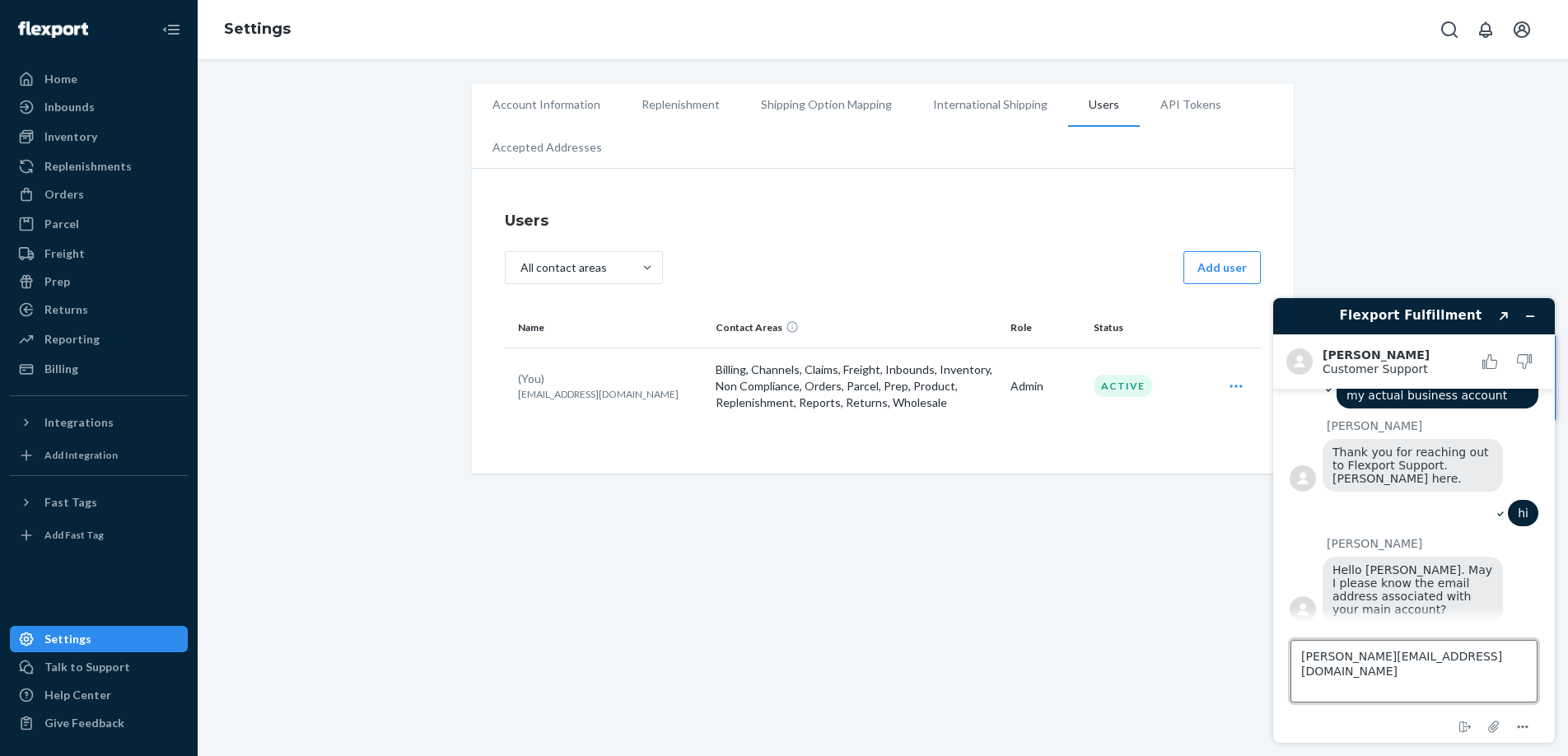
type textarea "[PERSON_NAME][EMAIL_ADDRESS][DOMAIN_NAME]"
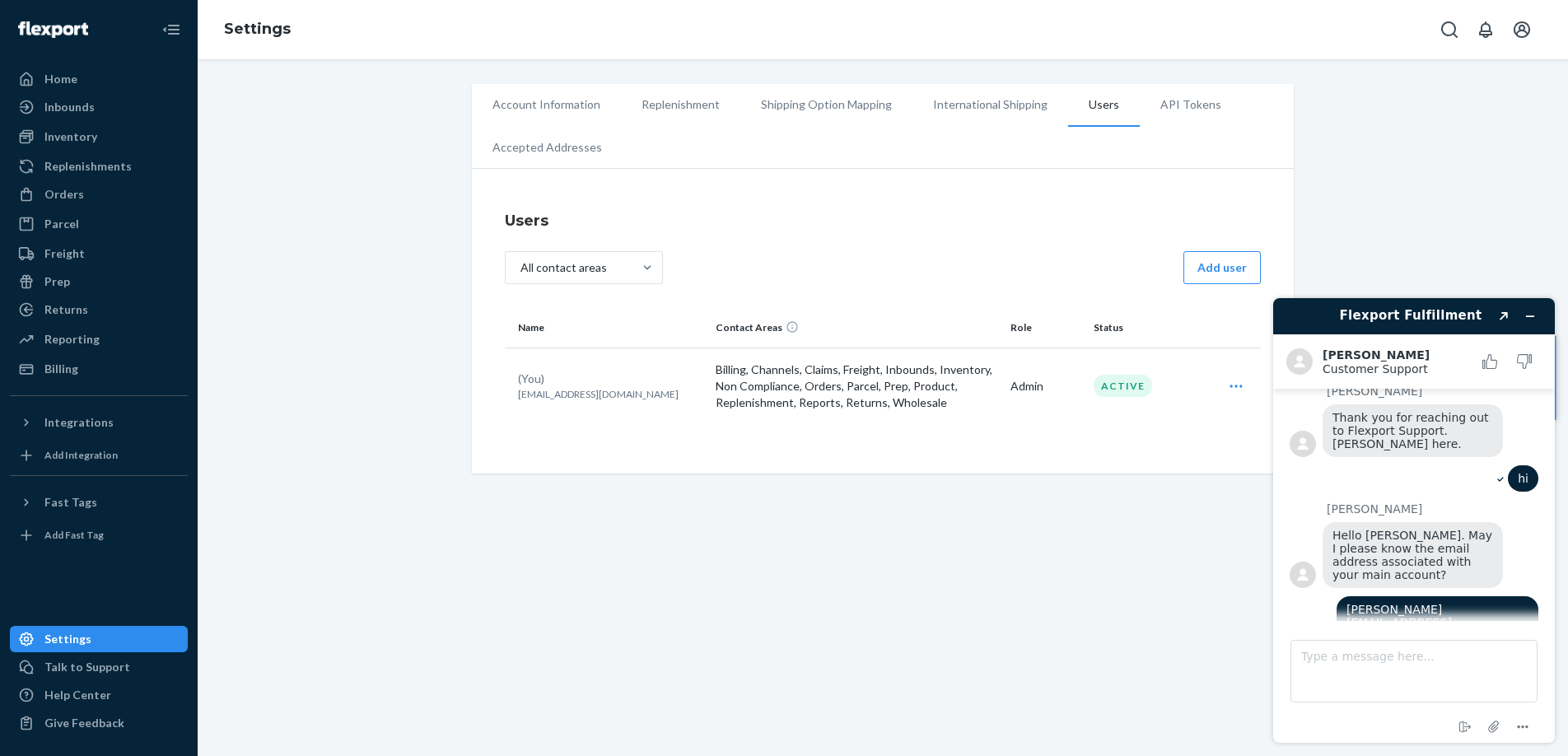
drag, startPoint x: 788, startPoint y: 587, endPoint x: 930, endPoint y: 484, distance: 175.4
click at [788, 587] on div "Account Information Replenishment Shipping Option Mapping International Shippin…" at bounding box center [883, 408] width 1370 height 696
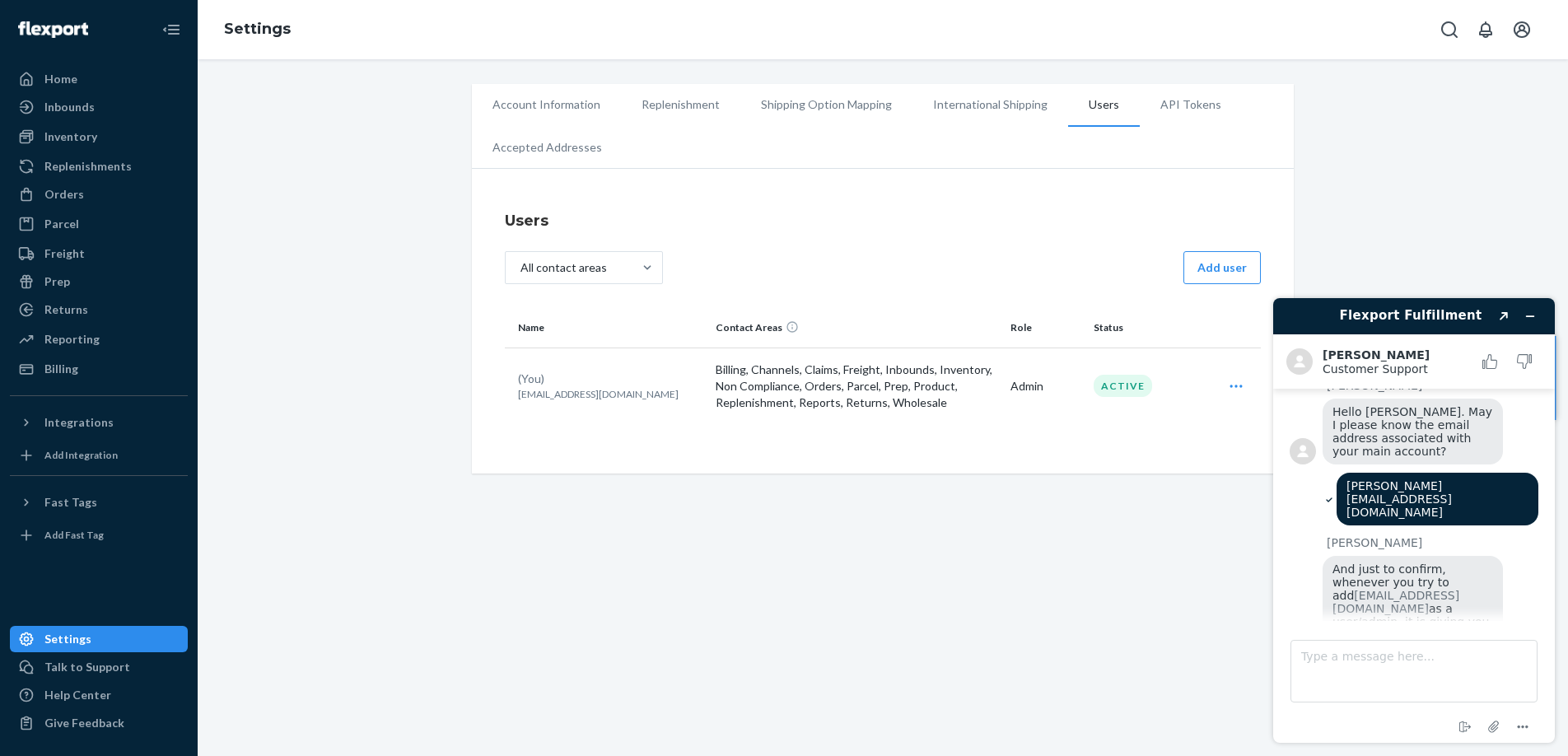
drag, startPoint x: 1146, startPoint y: 564, endPoint x: 1387, endPoint y: 203, distance: 434.1
click at [1146, 563] on div "Account Information Replenishment Shipping Option Mapping International Shippin…" at bounding box center [883, 408] width 1370 height 696
click at [1387, 203] on div "Account Information Replenishment Shipping Option Mapping International Shippin…" at bounding box center [883, 278] width 1346 height 390
click at [1371, 665] on textarea "Type a message here..." at bounding box center [1414, 671] width 247 height 62
type textarea "yes"
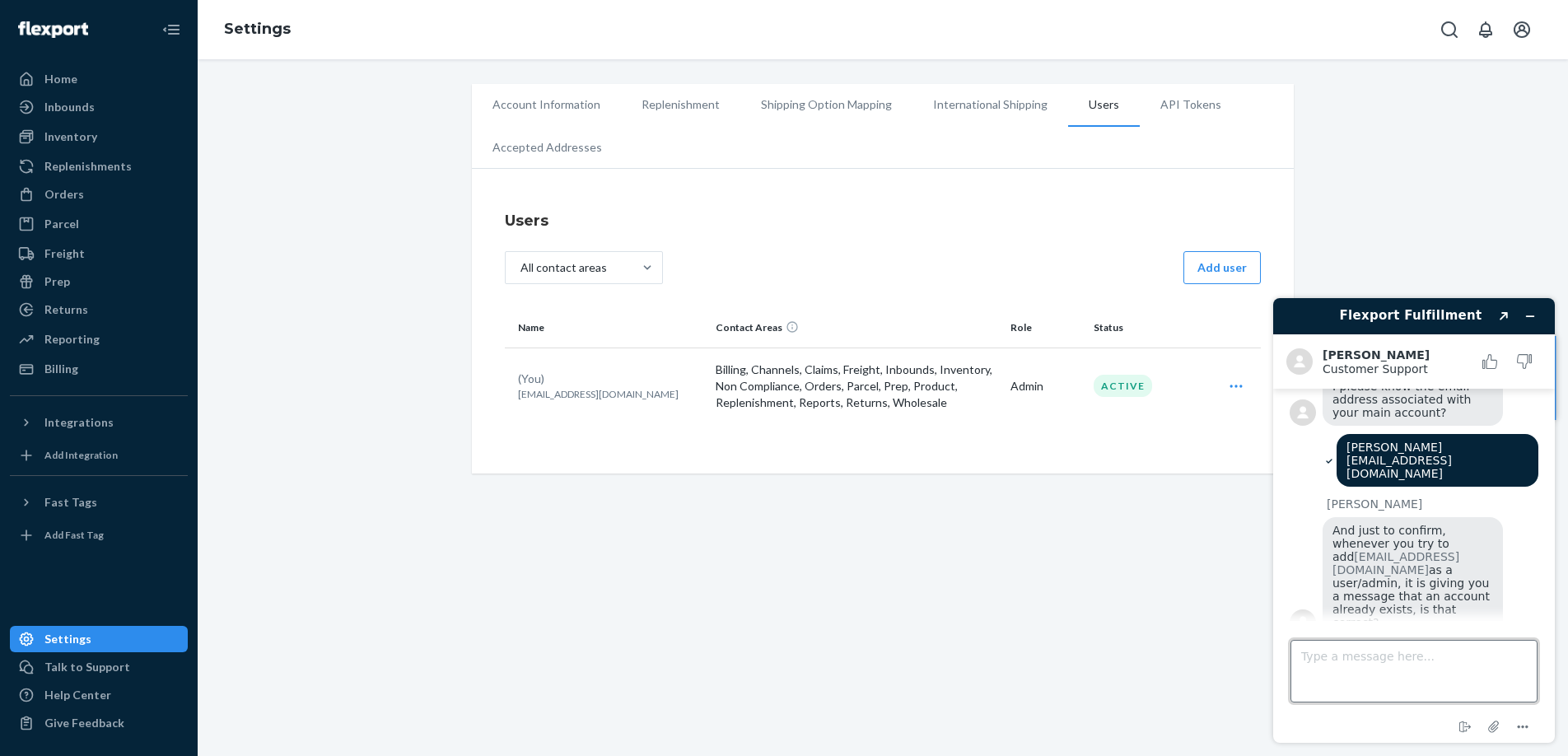
scroll to position [315, 0]
click at [1385, 665] on textarea "Type a message here..." at bounding box center [1414, 671] width 247 height 62
click at [1385, 664] on textarea "Type a message here..." at bounding box center [1414, 671] width 247 height 62
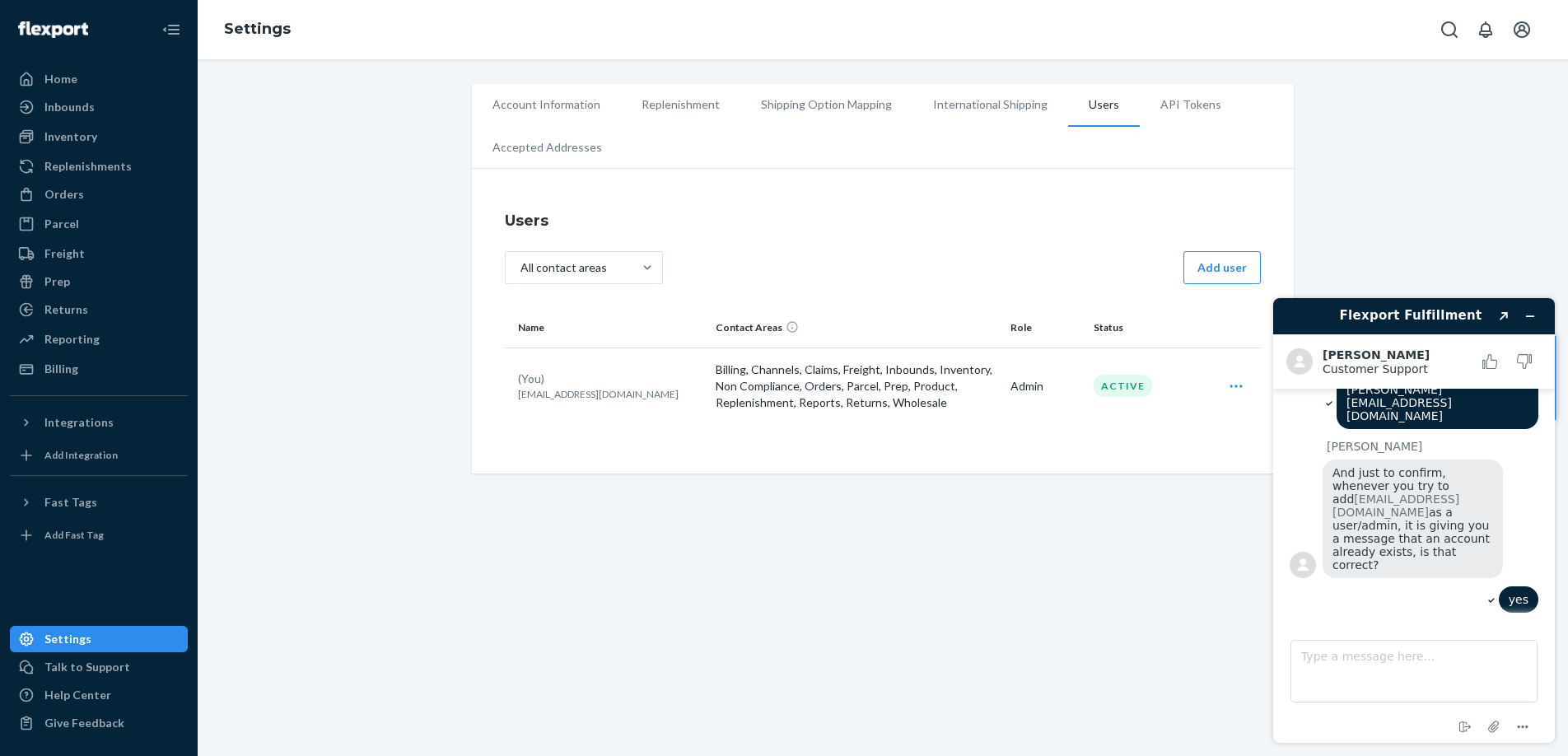
scroll to position [492, 0]
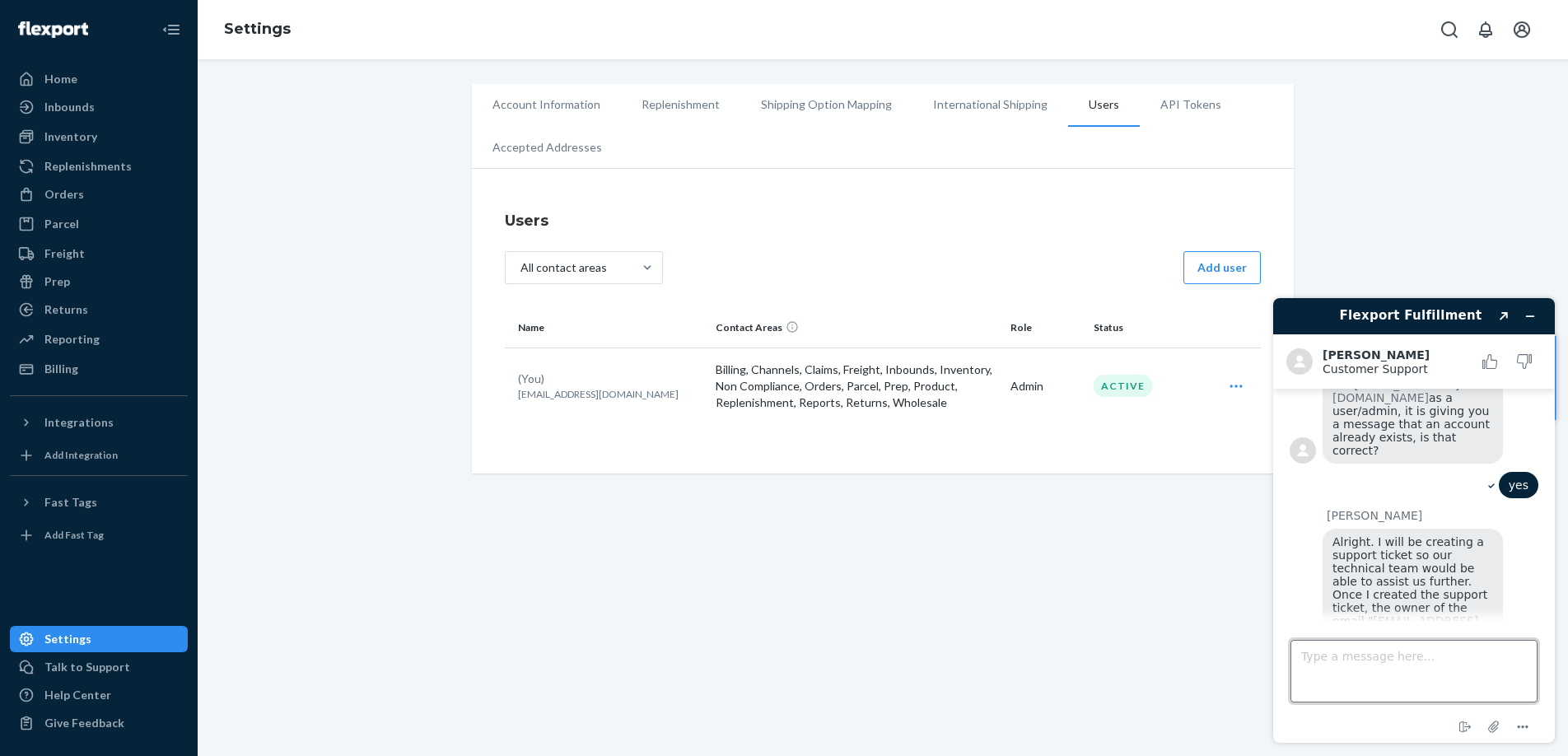
click at [1349, 665] on textarea "Type a message here..." at bounding box center [1414, 671] width 247 height 62
type textarea "ok"
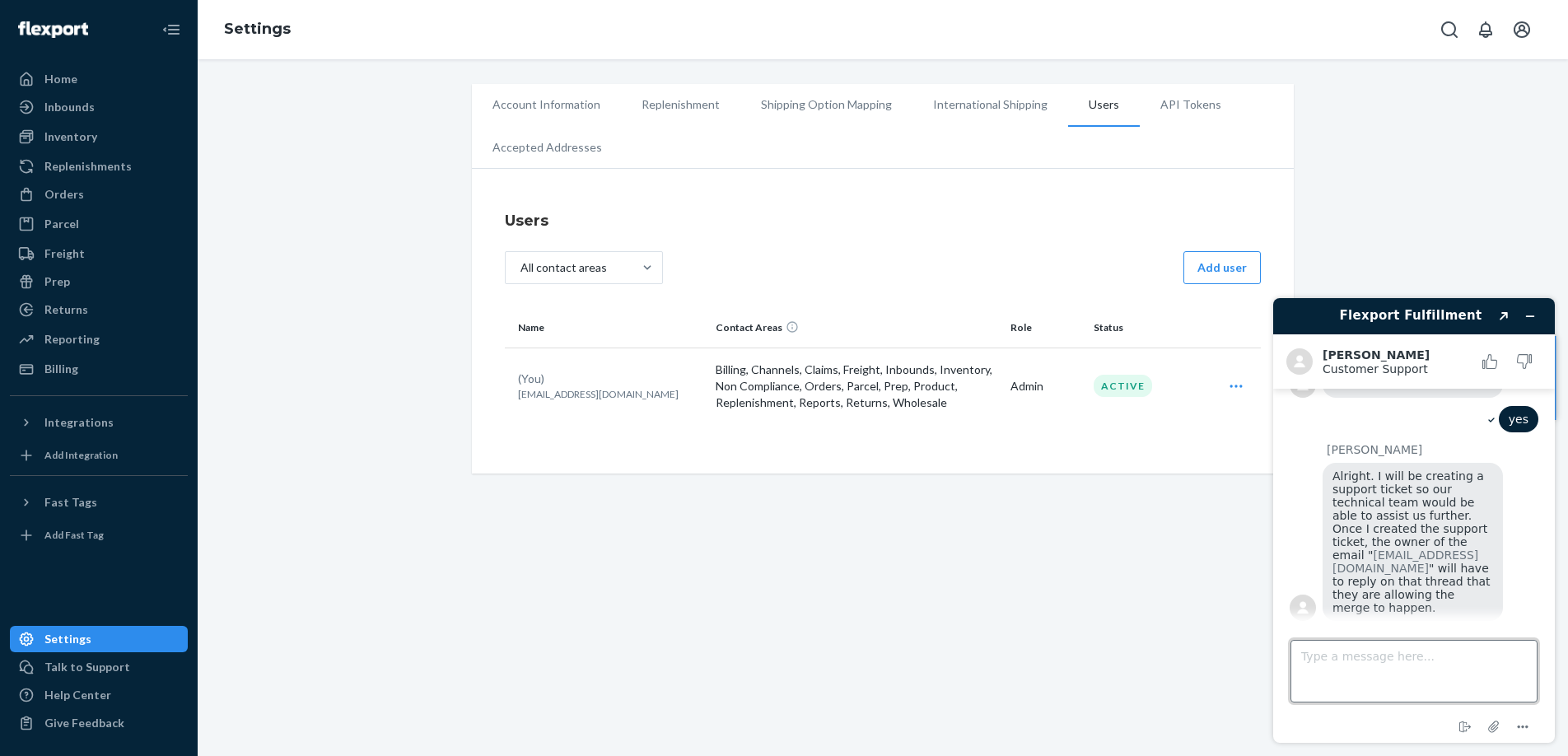
scroll to position [526, 0]
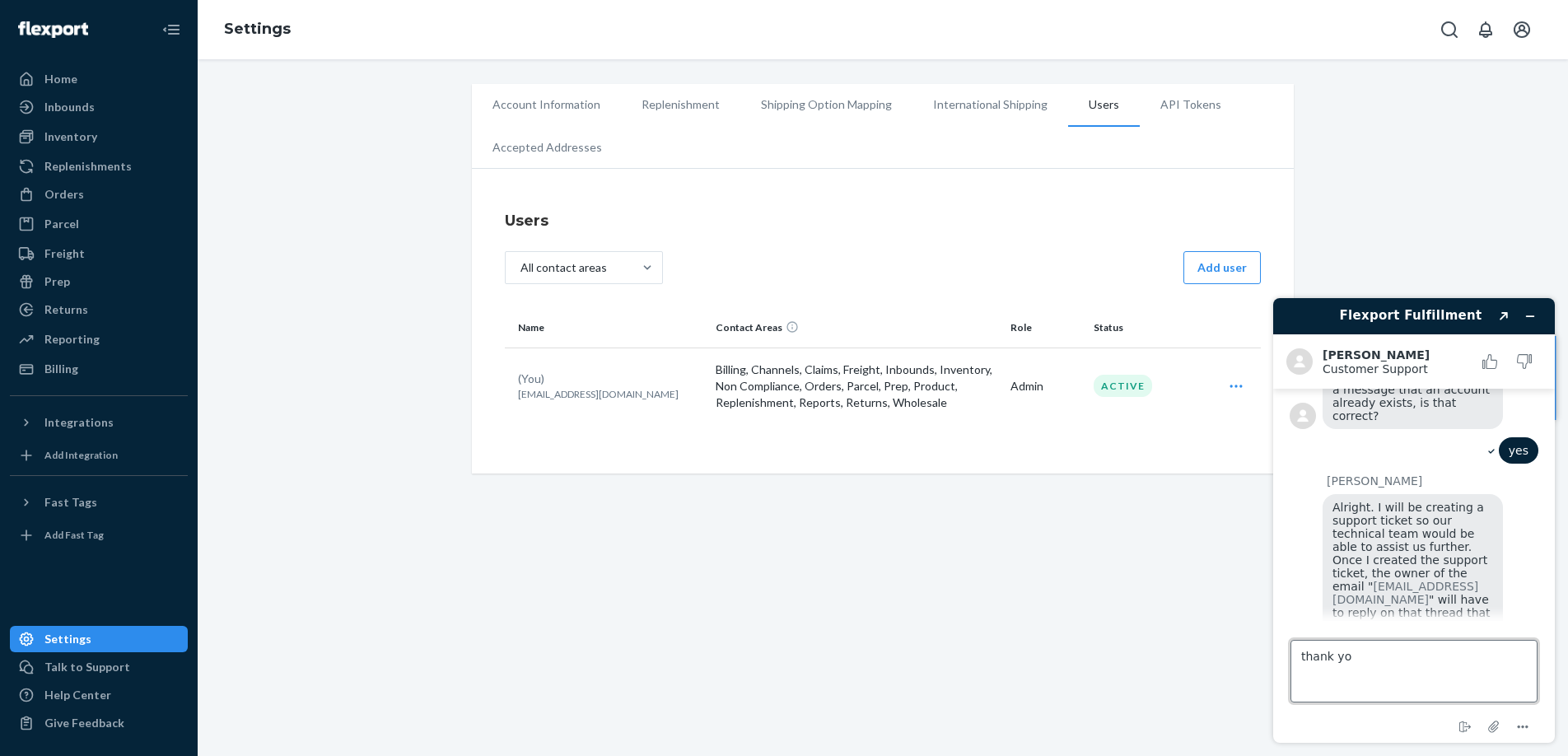
type textarea "thank you"
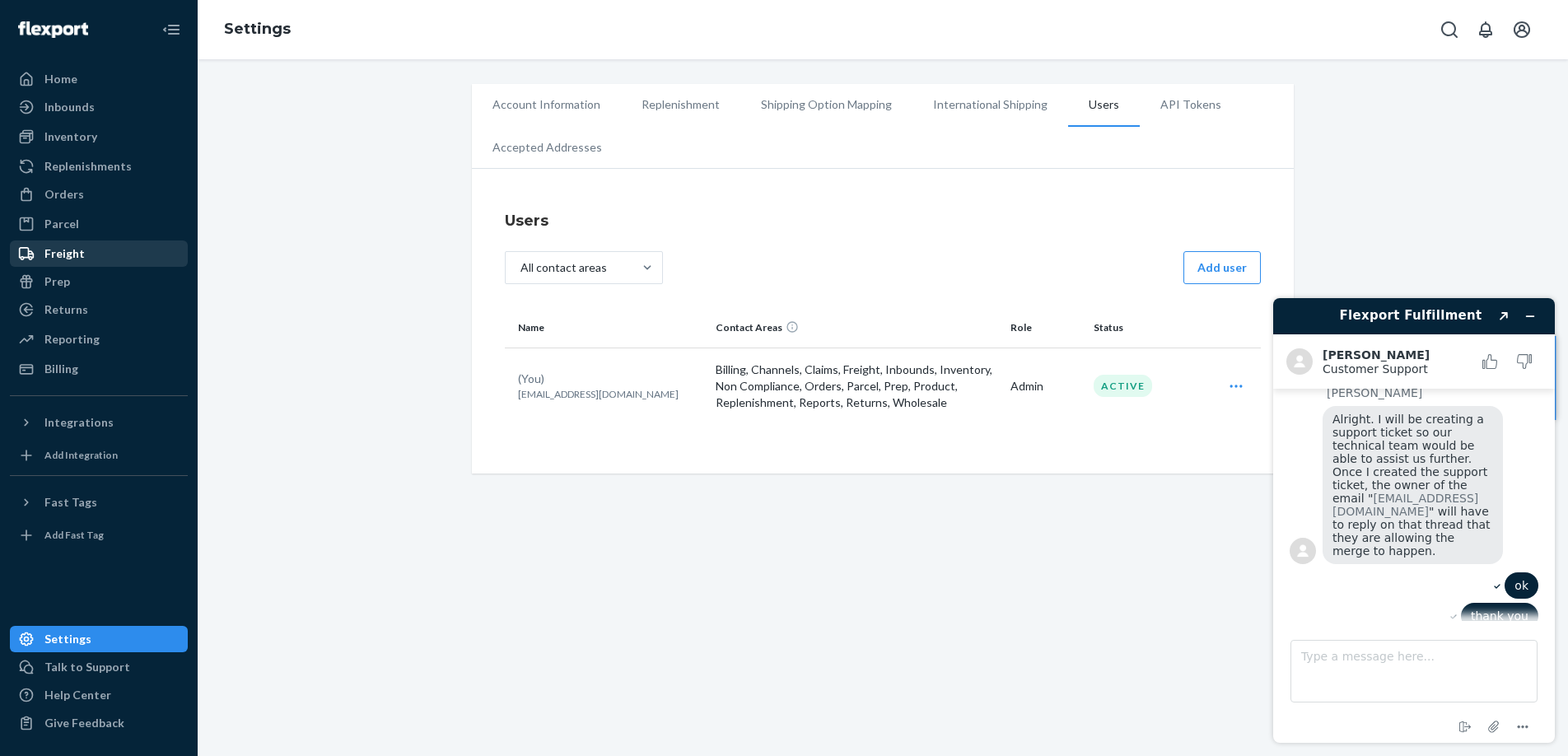
scroll to position [724, 0]
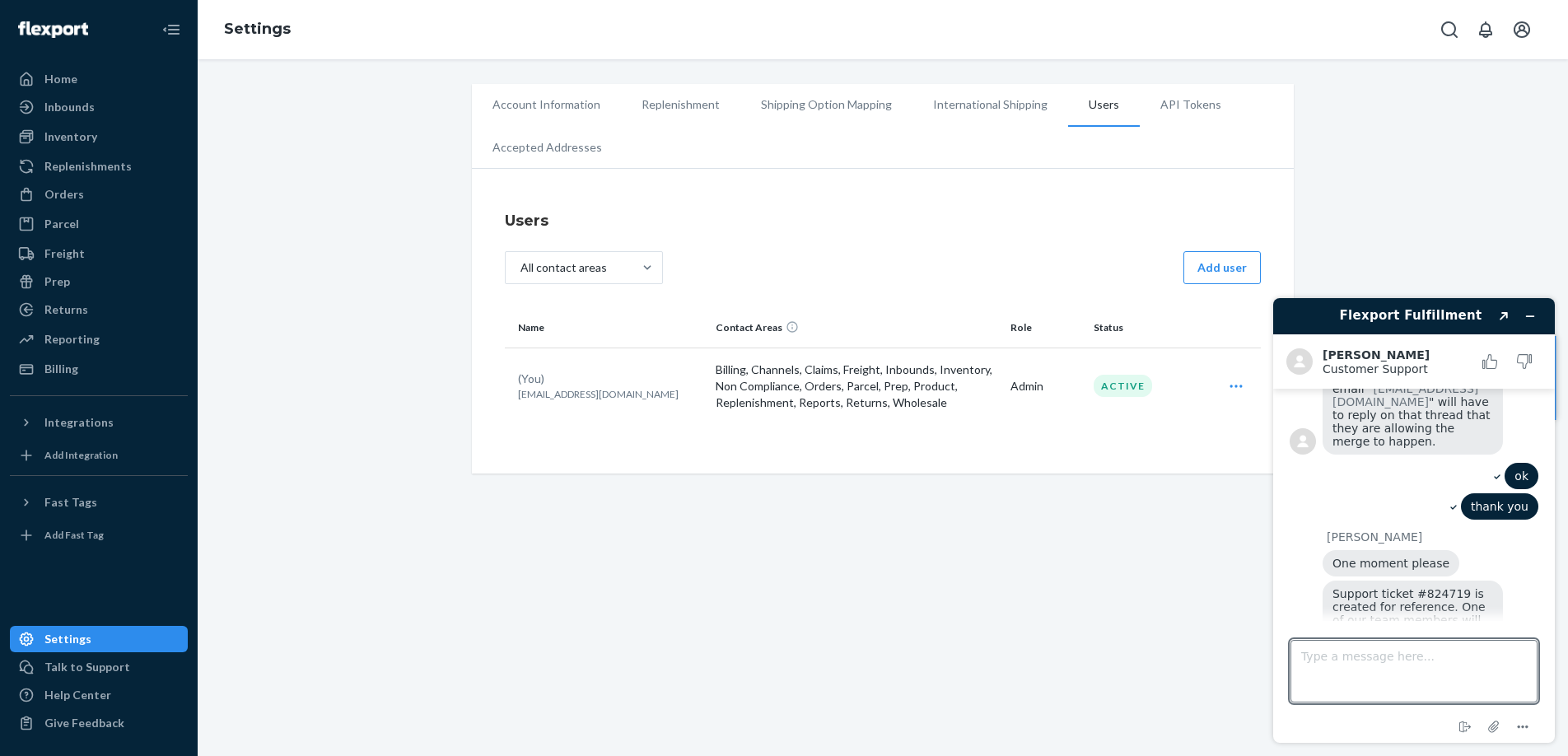
click at [1381, 638] on div "Type a message here..." at bounding box center [1414, 668] width 247 height 69
click at [1369, 643] on textarea "Type a message here..." at bounding box center [1414, 671] width 247 height 62
type textarea "thank you thats good"
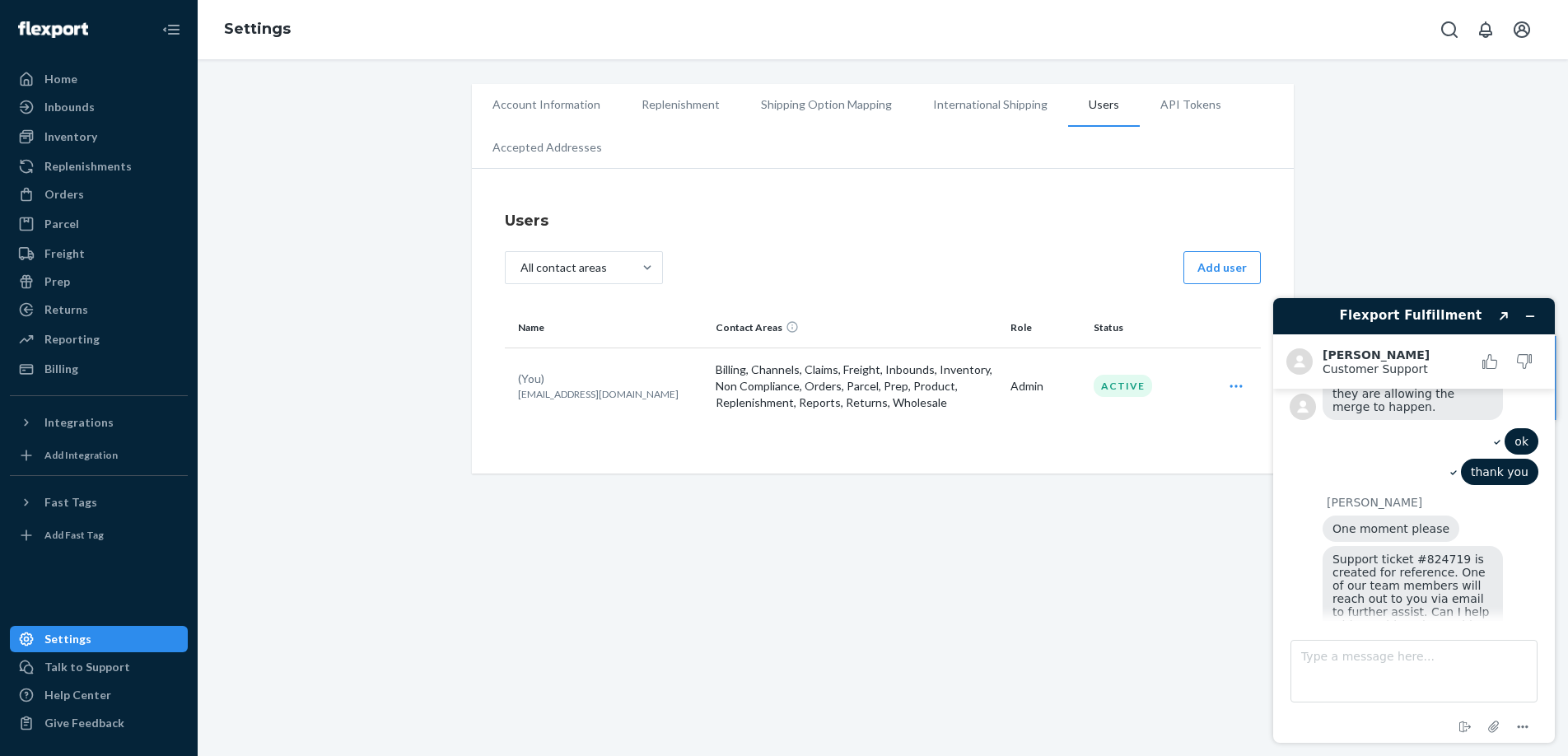
drag, startPoint x: 880, startPoint y: 538, endPoint x: 851, endPoint y: 537, distance: 29.0
click at [880, 538] on div "Account Information Replenishment Shipping Option Mapping International Shippin…" at bounding box center [883, 408] width 1370 height 696
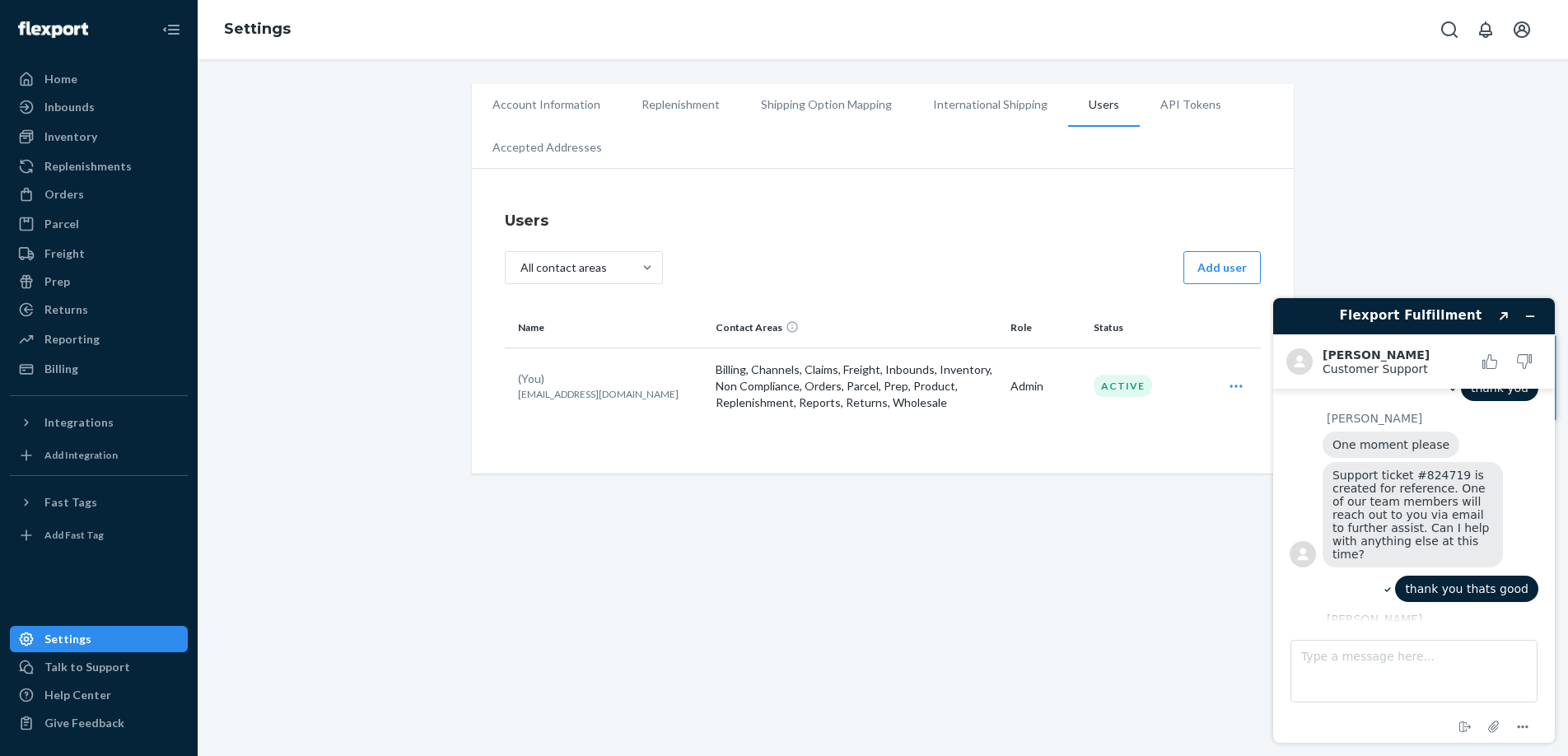
drag, startPoint x: 891, startPoint y: 617, endPoint x: 1075, endPoint y: 467, distance: 237.4
click at [904, 610] on div "Account Information Replenishment Shipping Option Mapping International Shippin…" at bounding box center [883, 408] width 1370 height 696
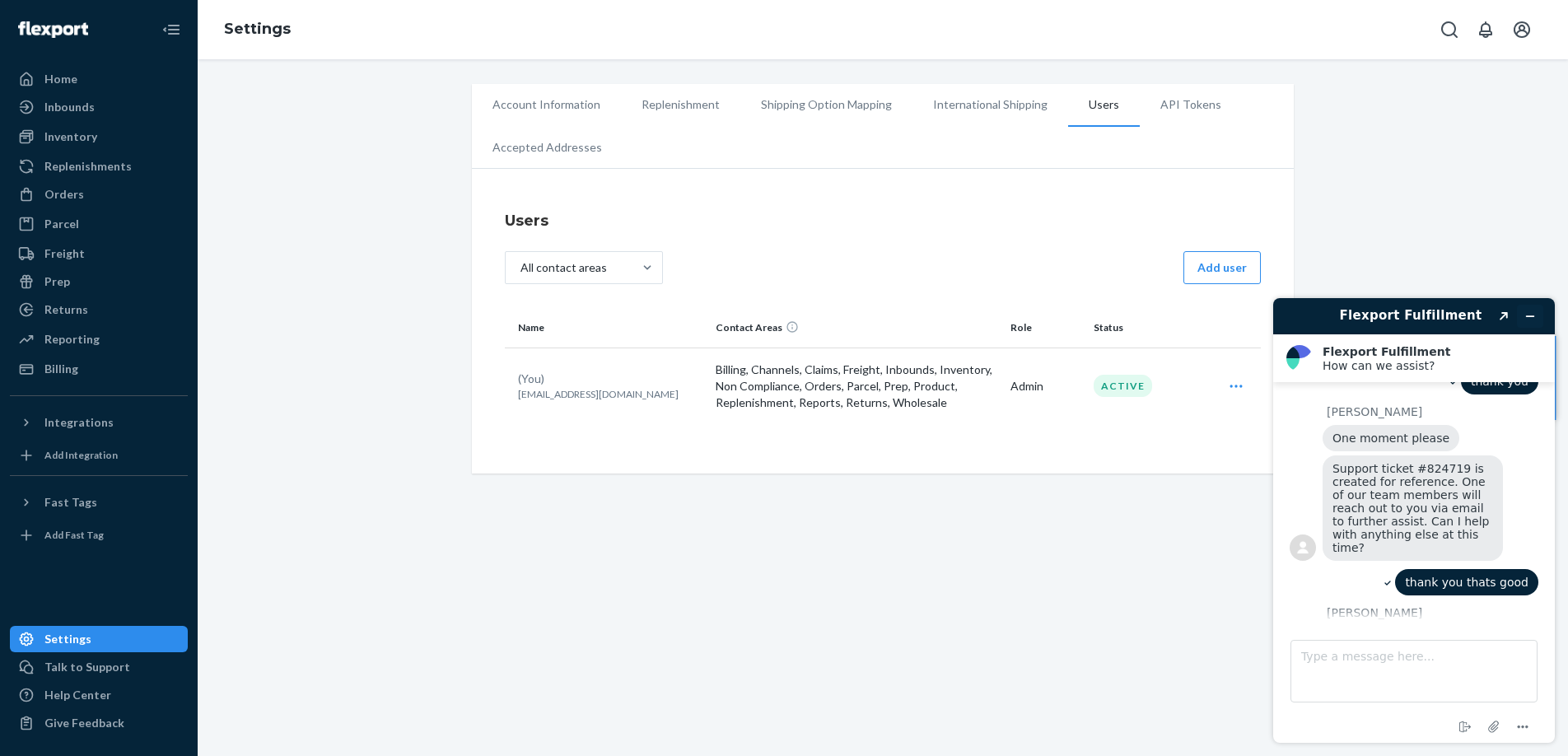
scroll to position [920, 0]
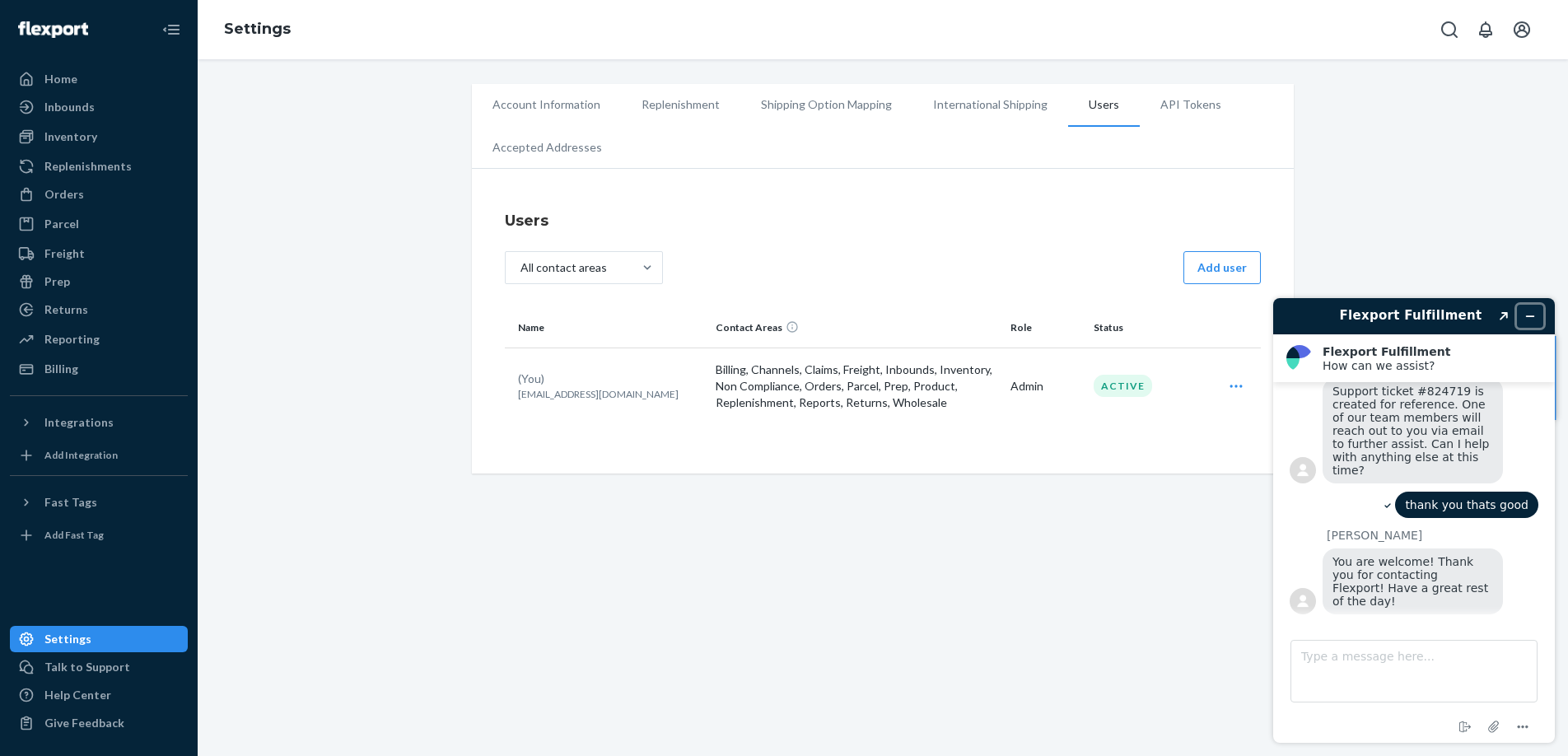
click at [1537, 320] on button "Minimize widget" at bounding box center [1530, 316] width 27 height 23
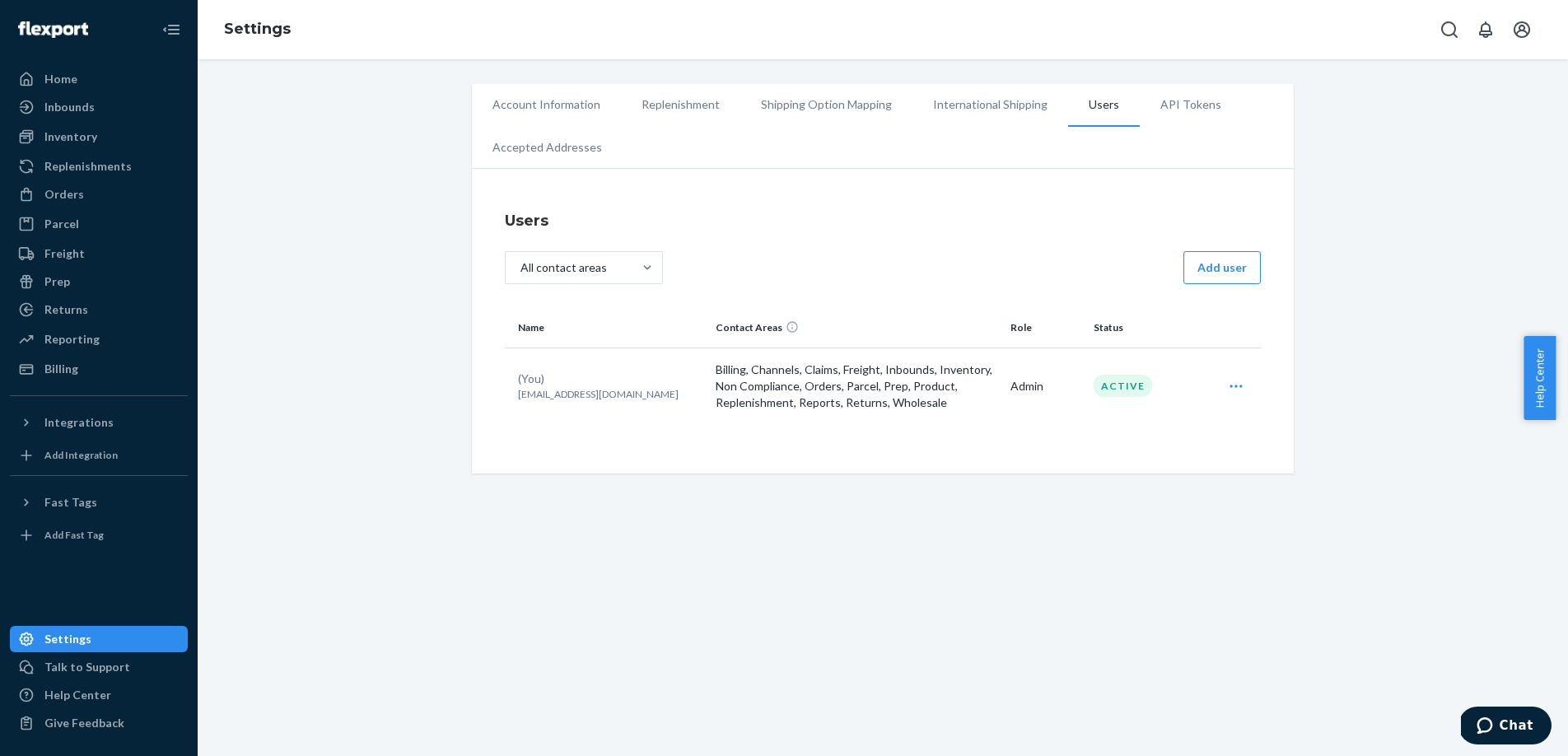
drag, startPoint x: 729, startPoint y: 629, endPoint x: 663, endPoint y: 603, distance: 70.9
click at [727, 626] on div "Account Information Replenishment Shipping Option Mapping International Shippin…" at bounding box center [883, 408] width 1370 height 696
click at [269, 234] on div "Account Information Replenishment Shipping Option Mapping International Shippin…" at bounding box center [883, 278] width 1346 height 390
click at [82, 192] on div "Orders" at bounding box center [98, 194] width 175 height 23
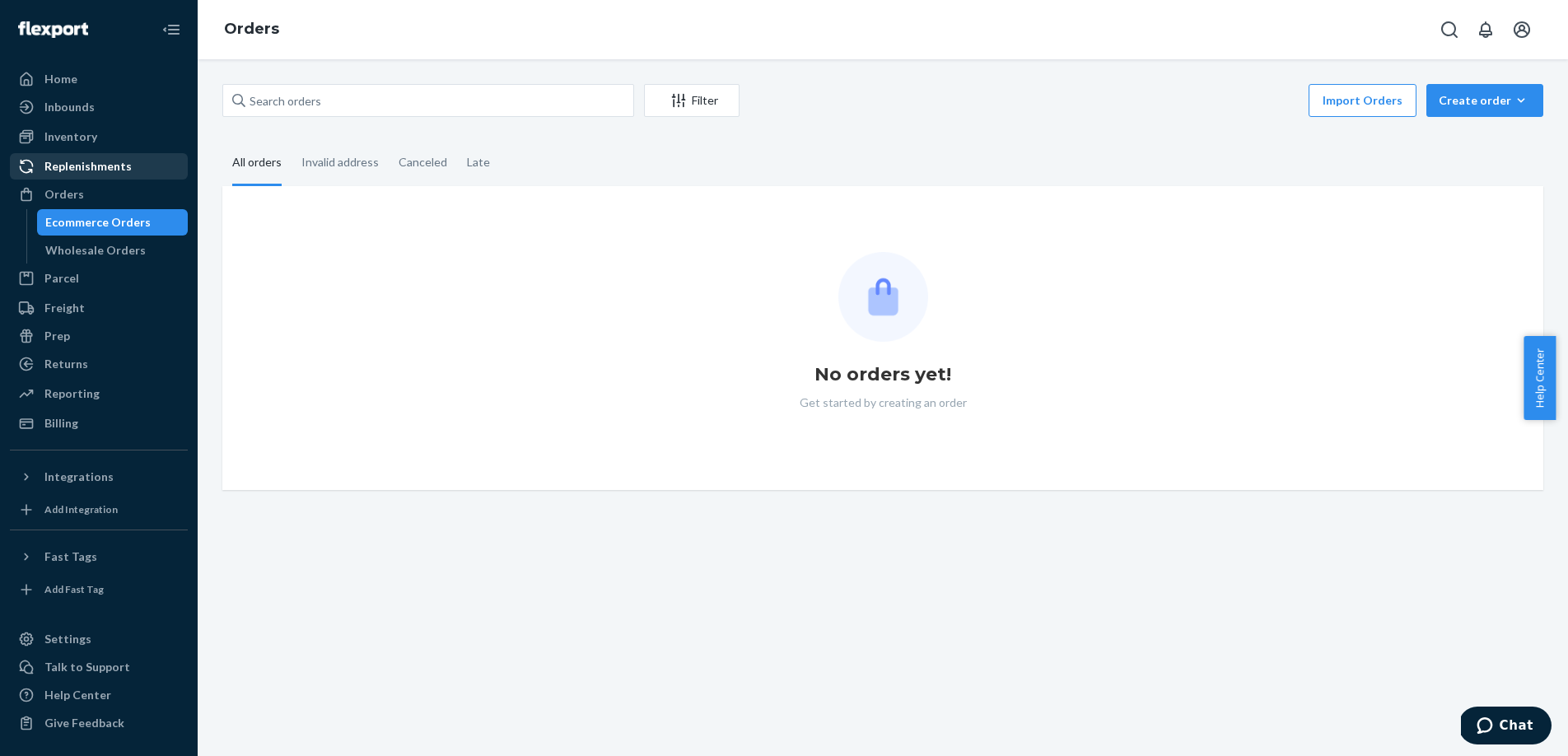
click at [87, 167] on div "Replenishments" at bounding box center [87, 166] width 87 height 16
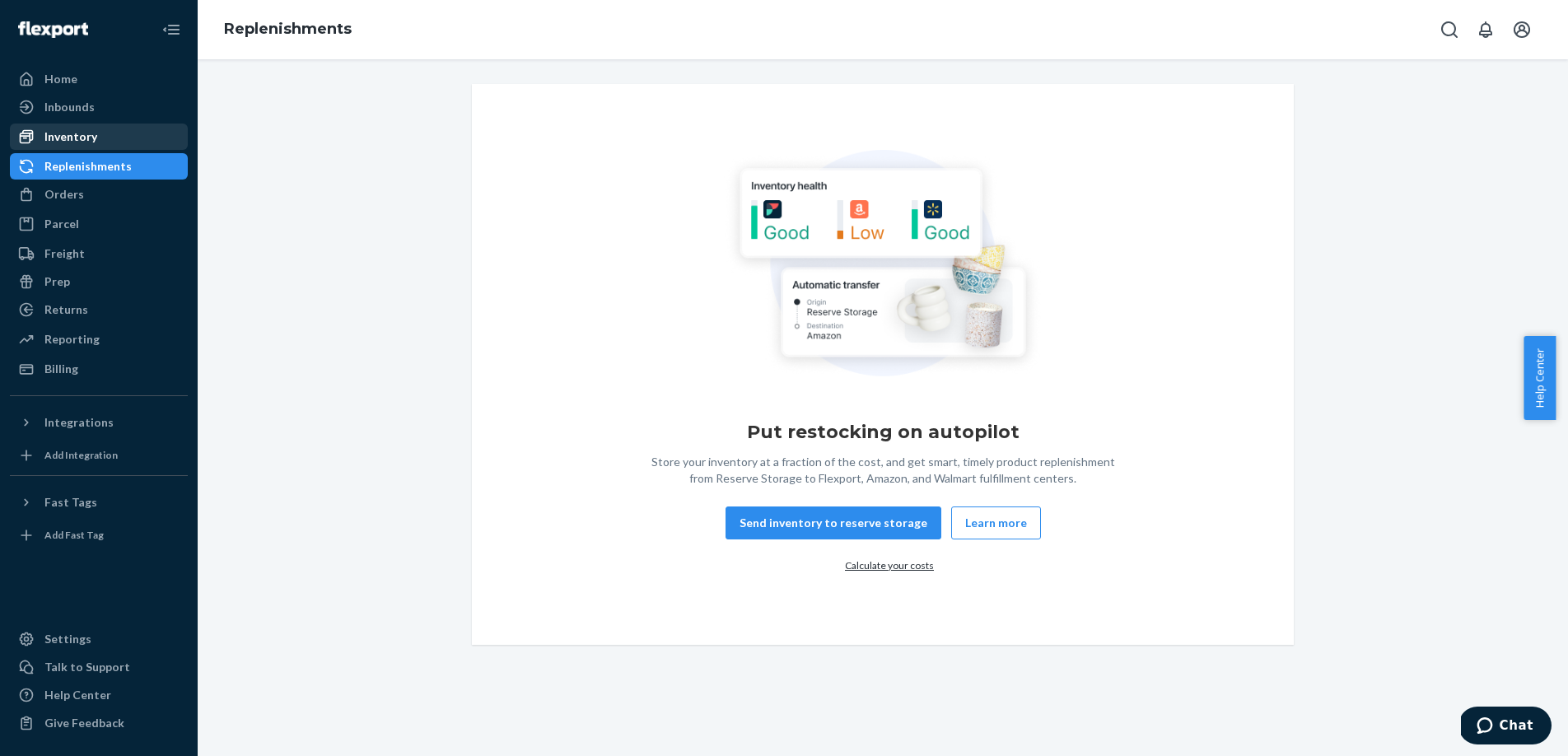
click at [125, 141] on div "Inventory" at bounding box center [98, 137] width 175 height 23
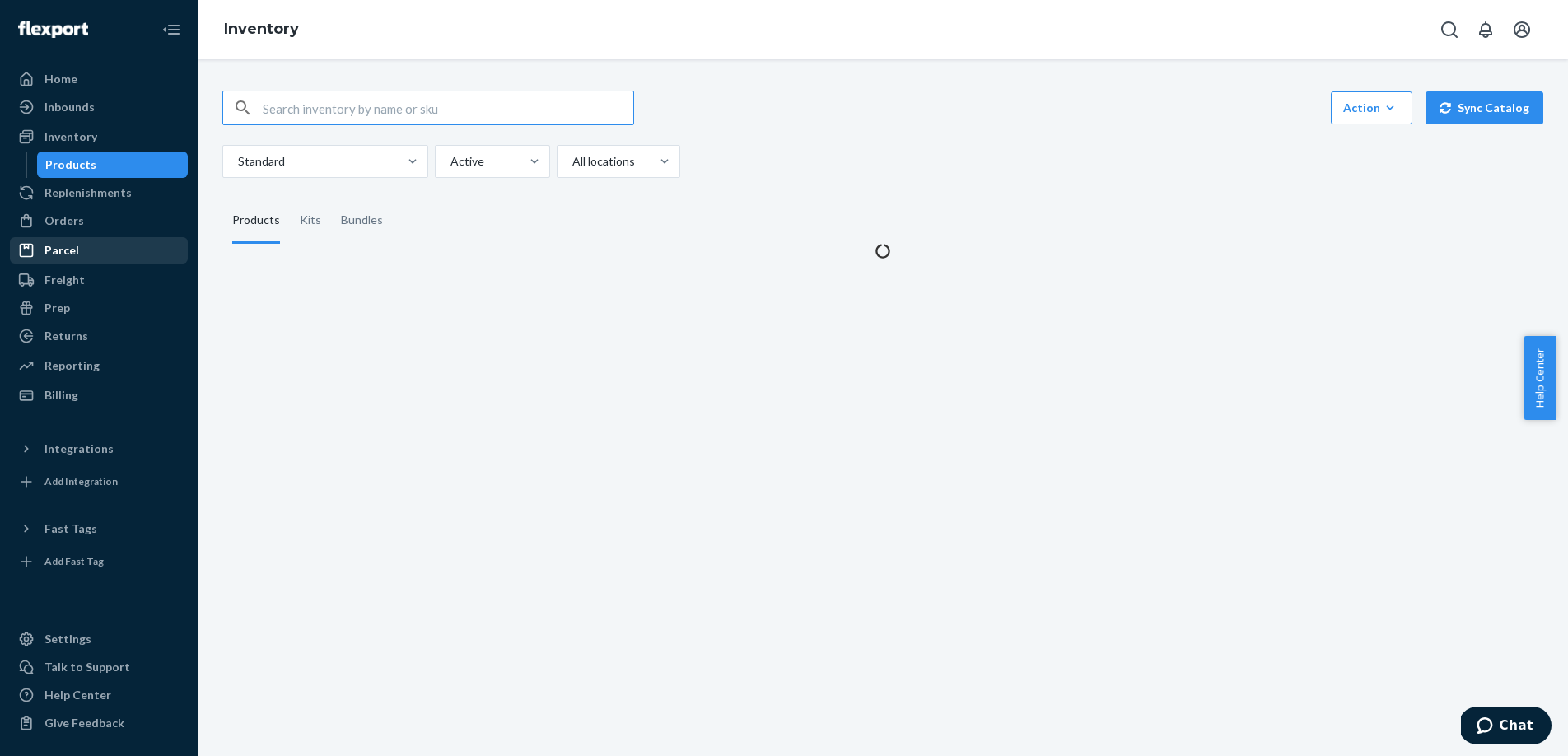
click at [105, 105] on div "Inbounds" at bounding box center [98, 107] width 175 height 23
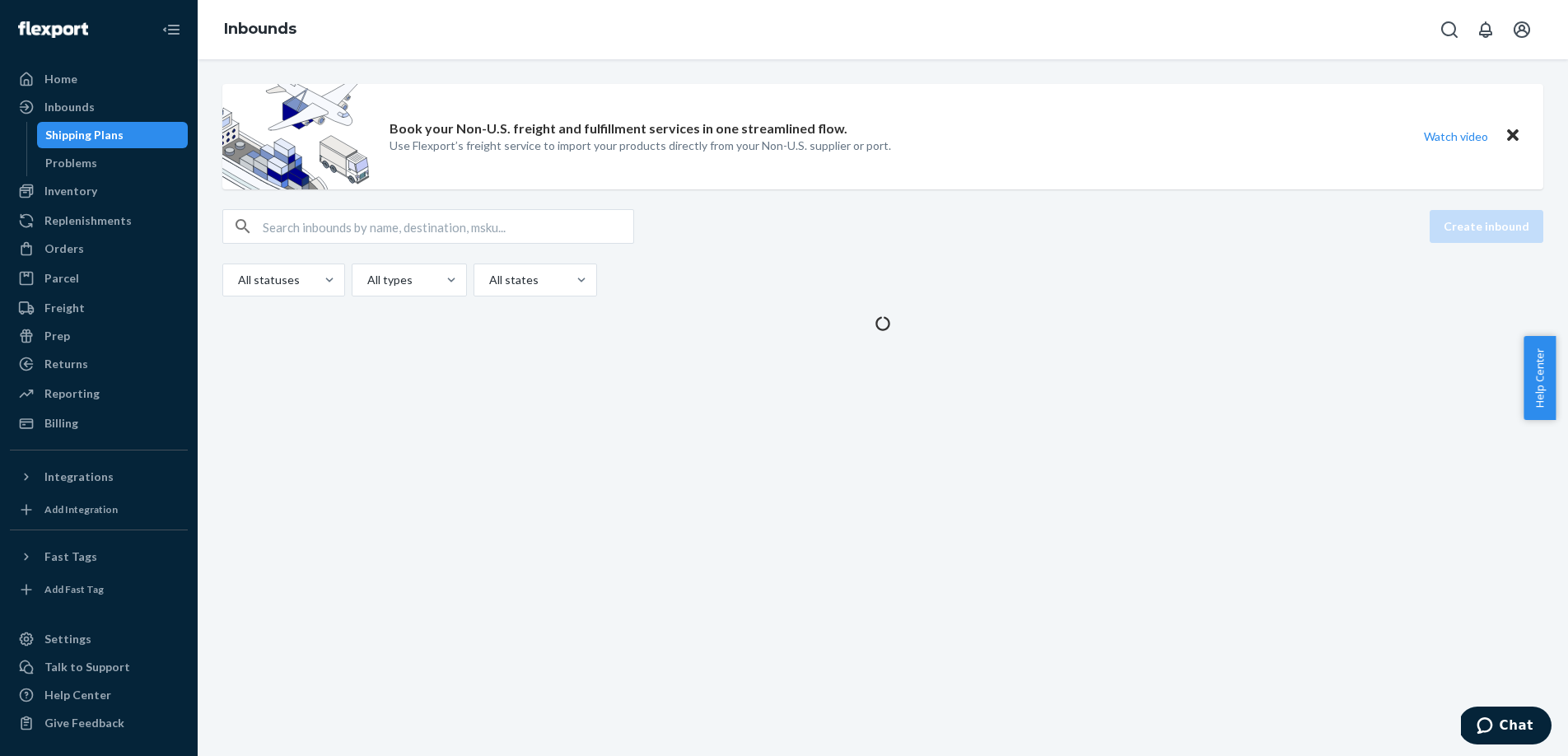
click at [900, 56] on div "Inbounds" at bounding box center [883, 29] width 1370 height 60
